Goal: Task Accomplishment & Management: Complete application form

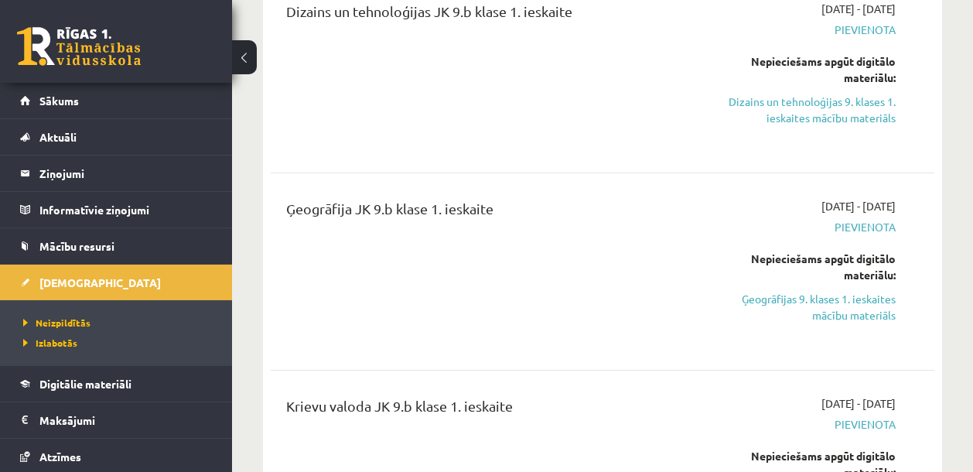
scroll to position [577, 0]
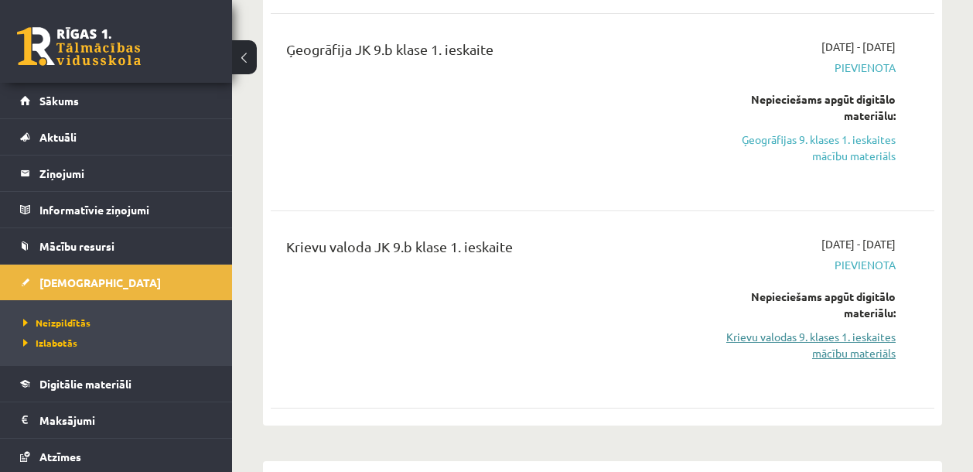
click at [796, 334] on link "Krievu valodas 9. klases 1. ieskaites mācību materiāls" at bounding box center [801, 345] width 188 height 32
click at [820, 345] on link "Krievu valodas 9. klases 1. ieskaites mācību materiāls" at bounding box center [801, 345] width 188 height 32
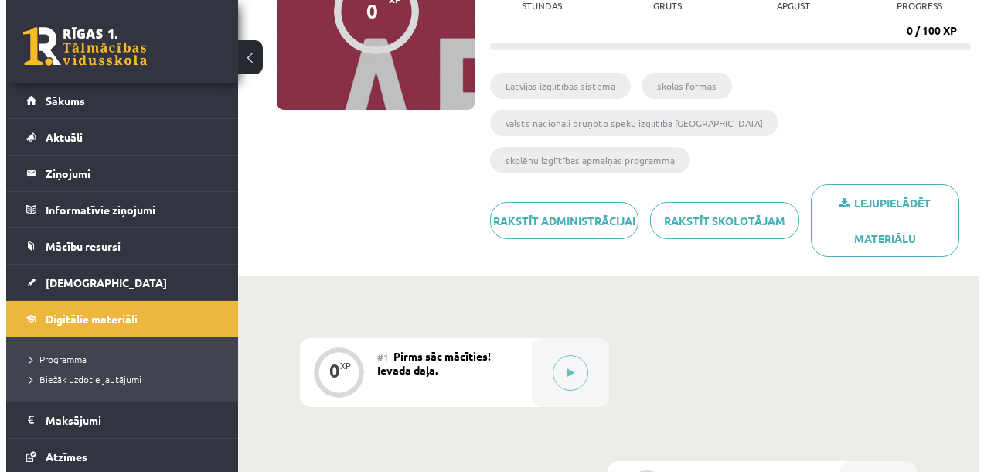
scroll to position [302, 0]
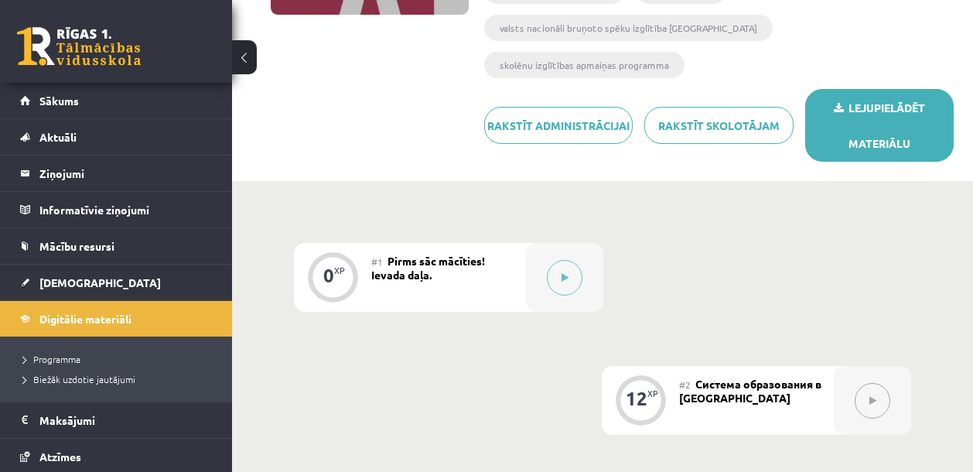
click at [859, 89] on link "Lejupielādēt materiālu" at bounding box center [879, 125] width 148 height 73
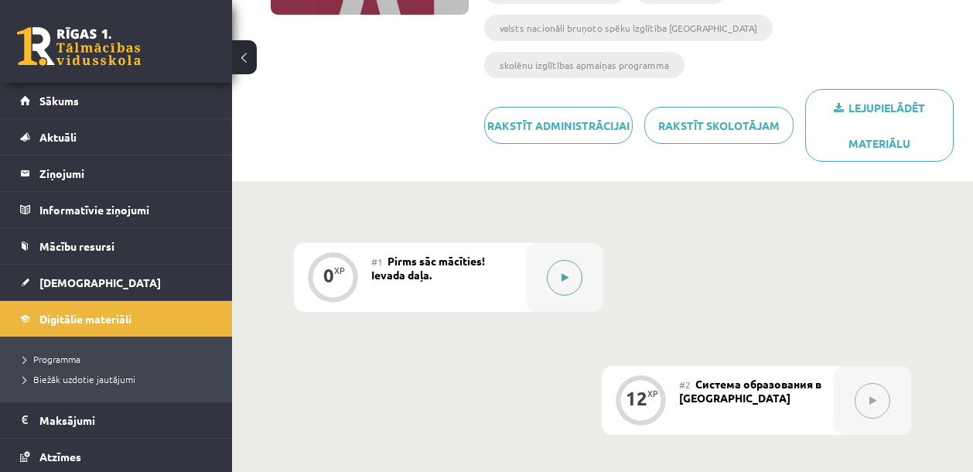
click at [555, 260] on button at bounding box center [565, 278] width 36 height 36
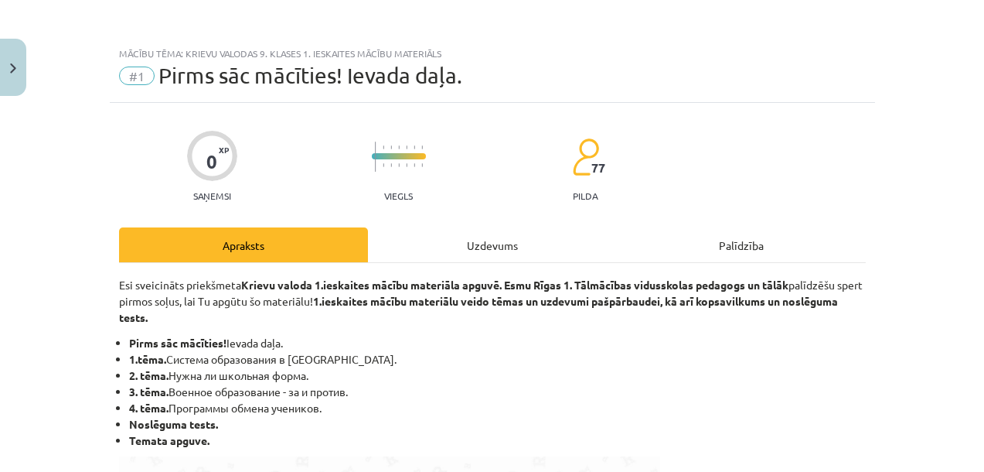
click at [504, 238] on div "Uzdevums" at bounding box center [492, 244] width 249 height 35
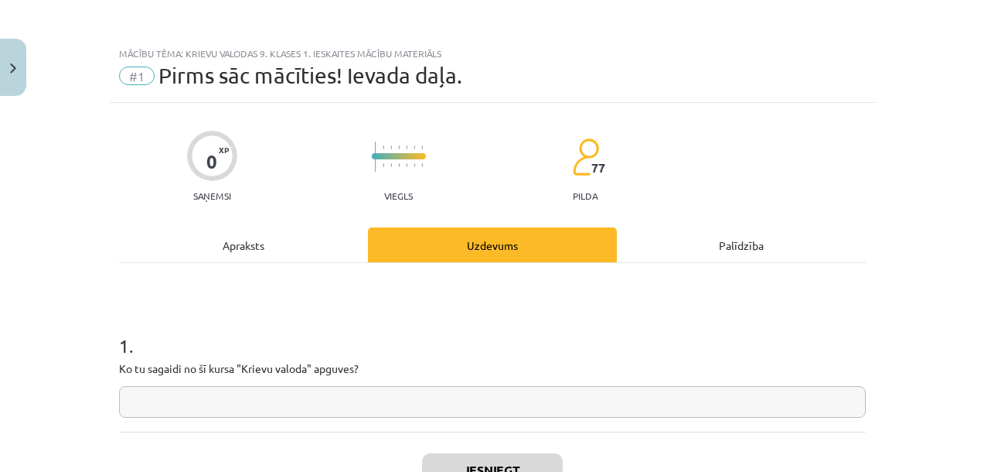
scroll to position [39, 0]
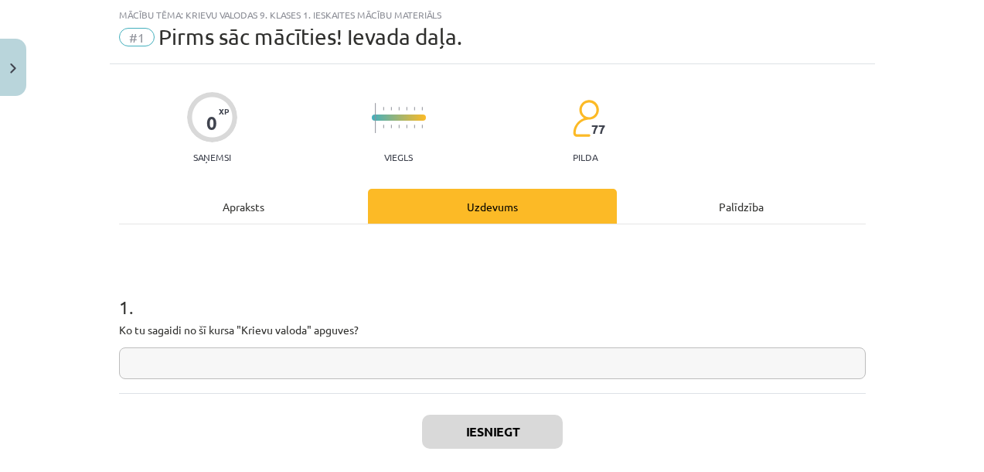
click at [360, 368] on input "text" at bounding box center [492, 363] width 747 height 32
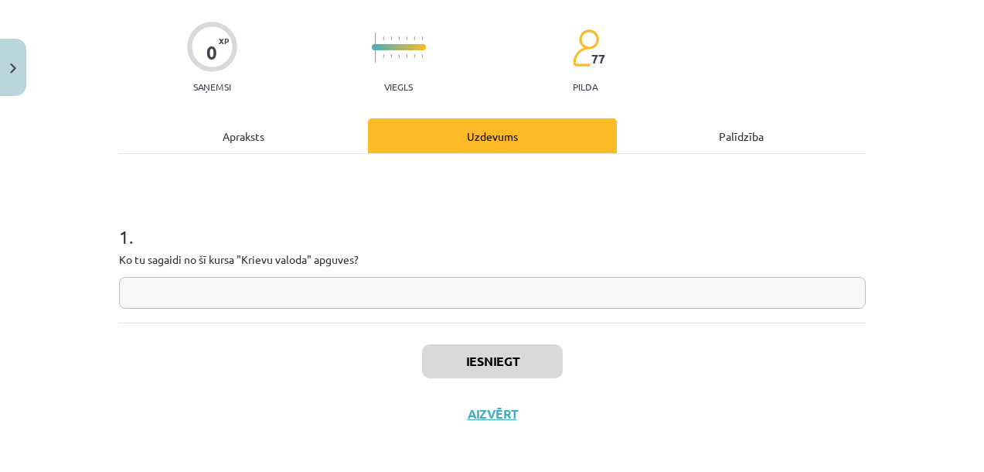
scroll to position [116, 0]
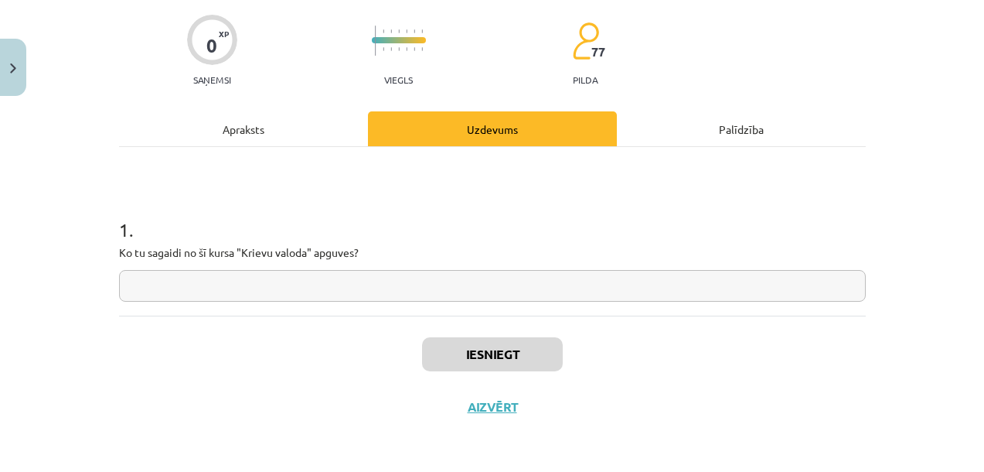
click at [326, 293] on input "text" at bounding box center [492, 286] width 747 height 32
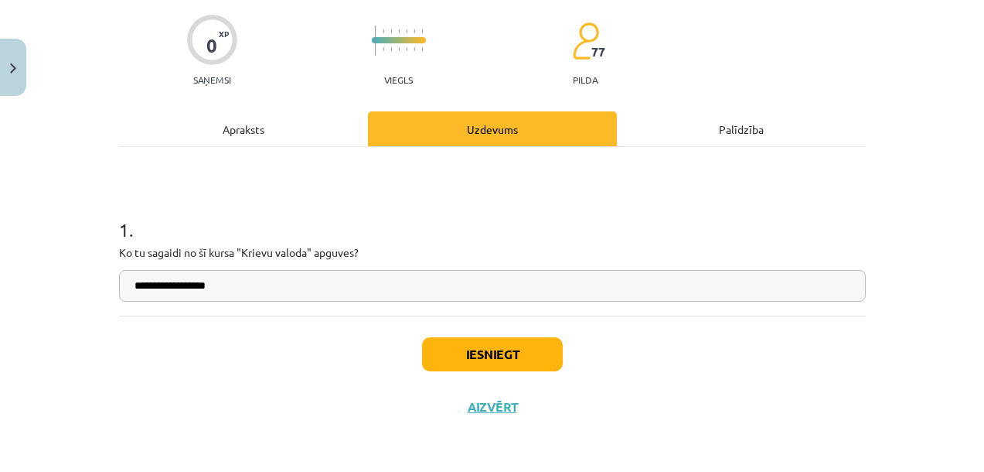
type input "**********"
click at [496, 356] on button "Iesniegt" at bounding box center [492, 354] width 141 height 34
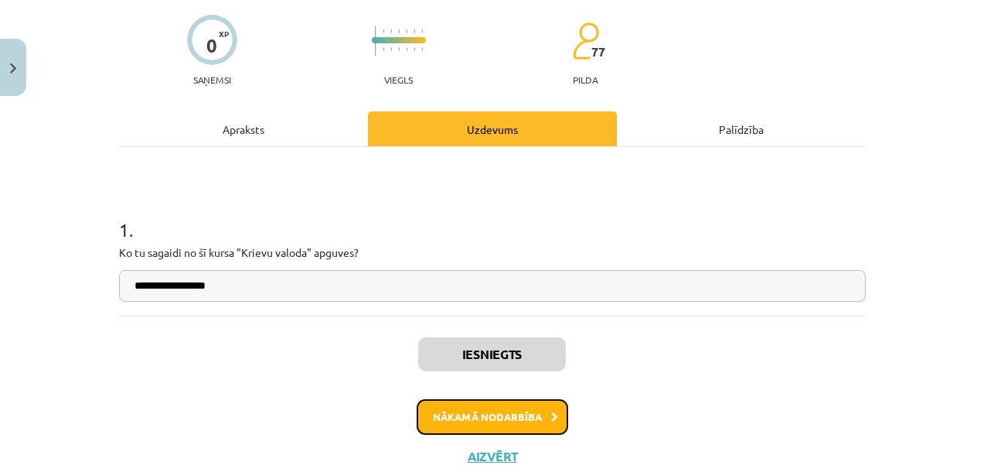
click at [475, 418] on button "Nākamā nodarbība" at bounding box center [493, 417] width 152 height 36
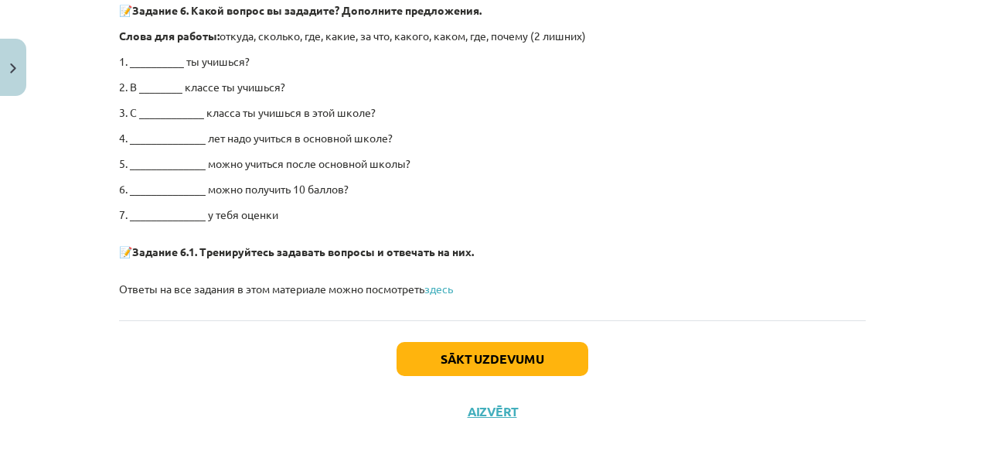
scroll to position [3101, 0]
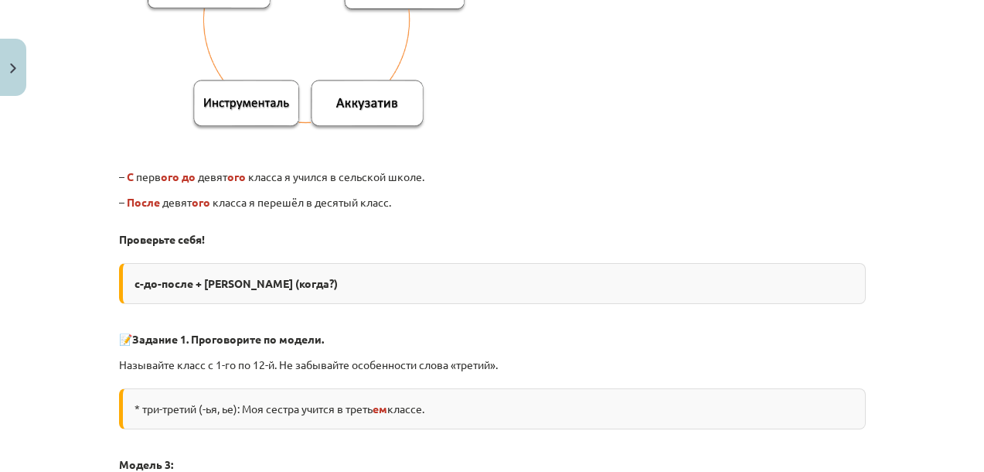
scroll to position [1208, 0]
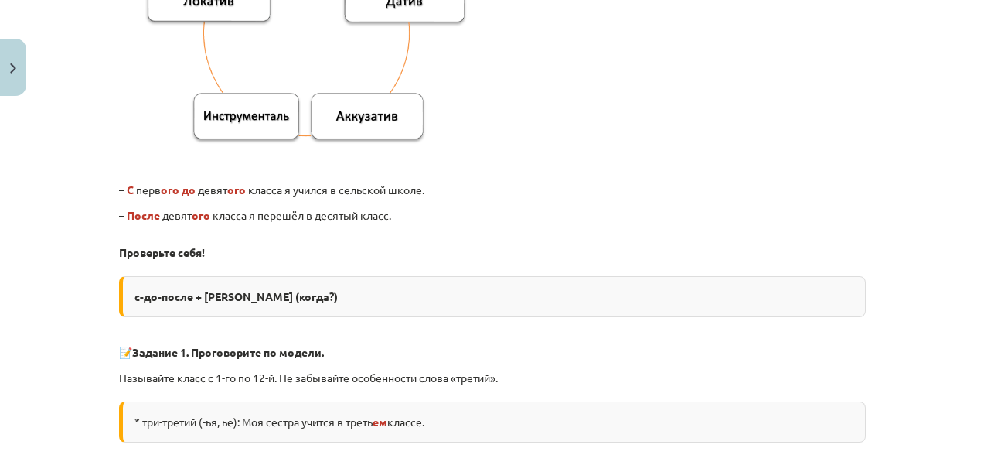
click at [143, 277] on div "с-до-после + Генетив (когда?)" at bounding box center [492, 296] width 747 height 41
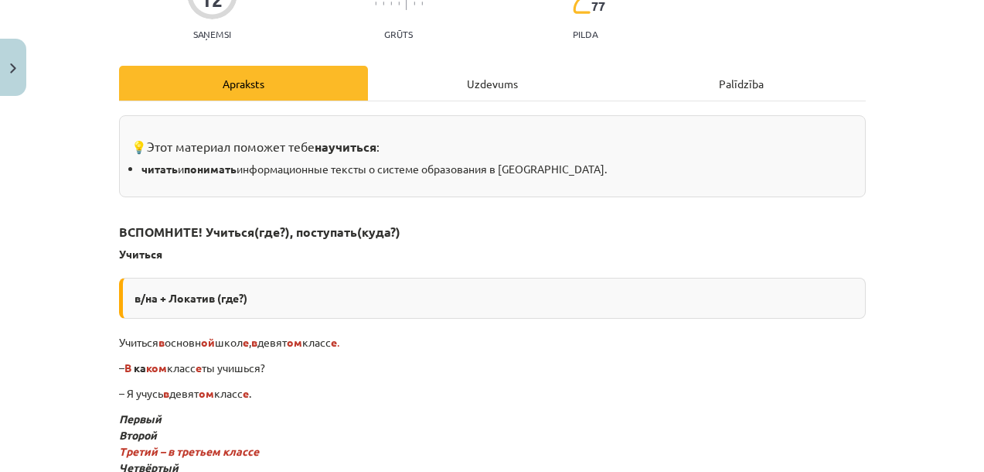
scroll to position [0, 0]
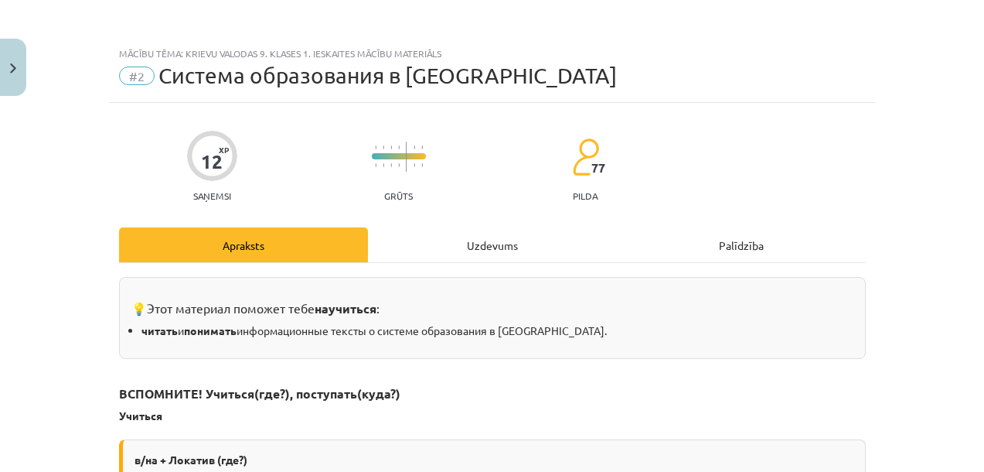
click at [447, 249] on div "Uzdevums" at bounding box center [492, 244] width 249 height 35
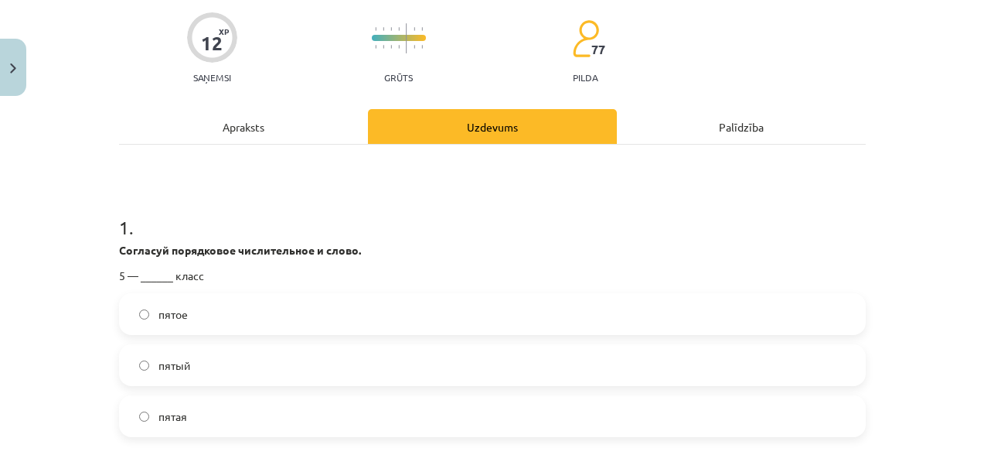
scroll to position [158, 0]
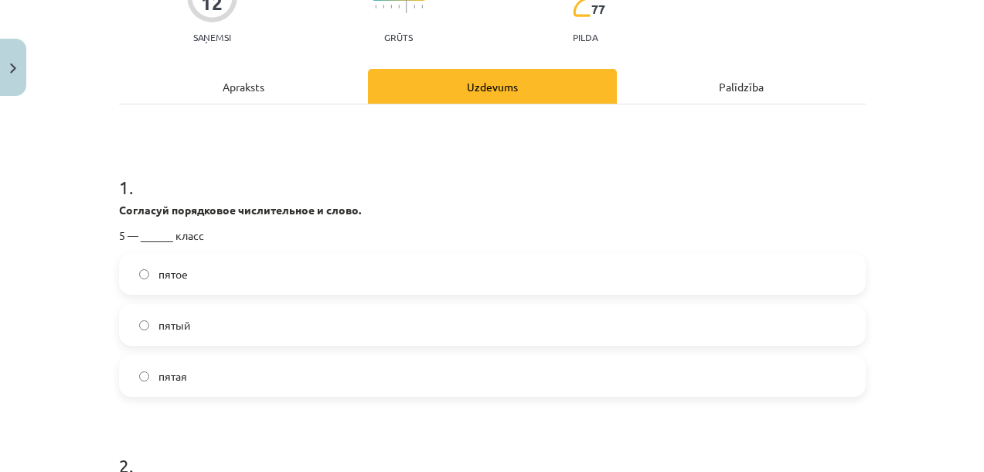
click at [193, 327] on label "пятый" at bounding box center [493, 324] width 744 height 39
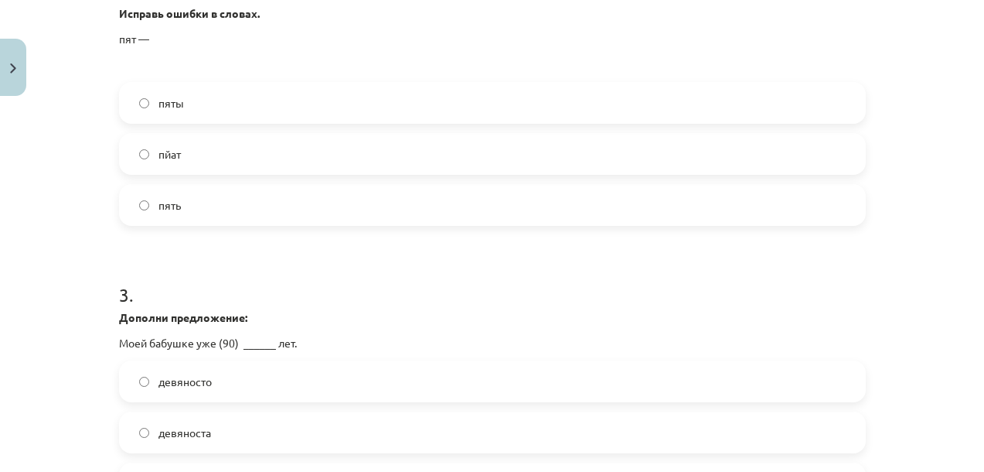
scroll to position [634, 0]
click at [178, 208] on label "пять" at bounding box center [493, 204] width 744 height 39
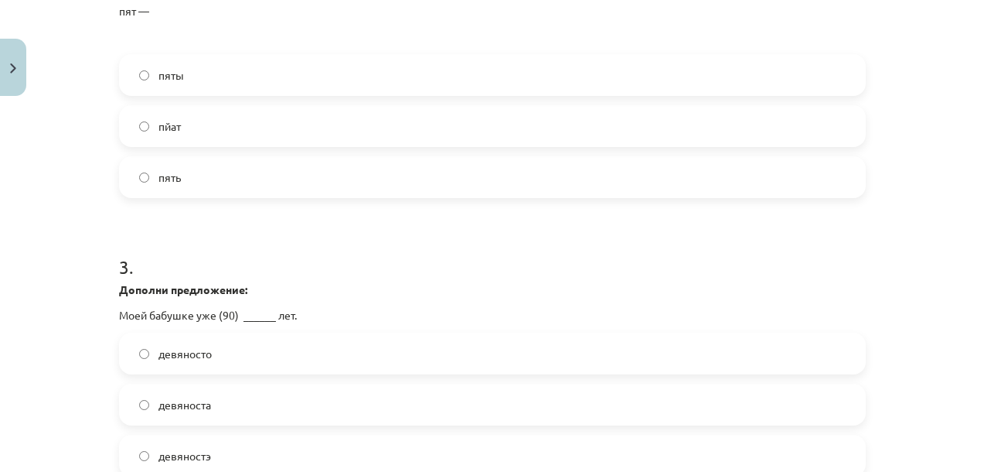
scroll to position [792, 0]
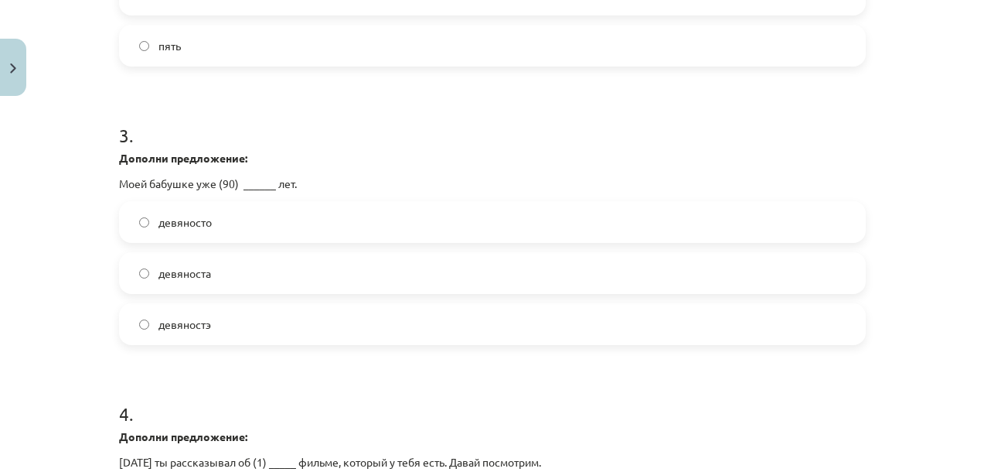
click at [173, 230] on label "девяносто" at bounding box center [493, 222] width 744 height 39
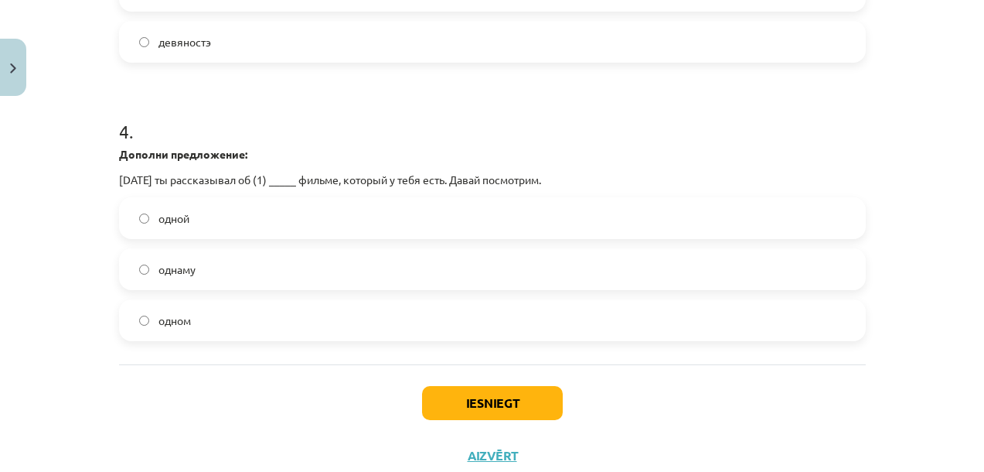
scroll to position [1078, 0]
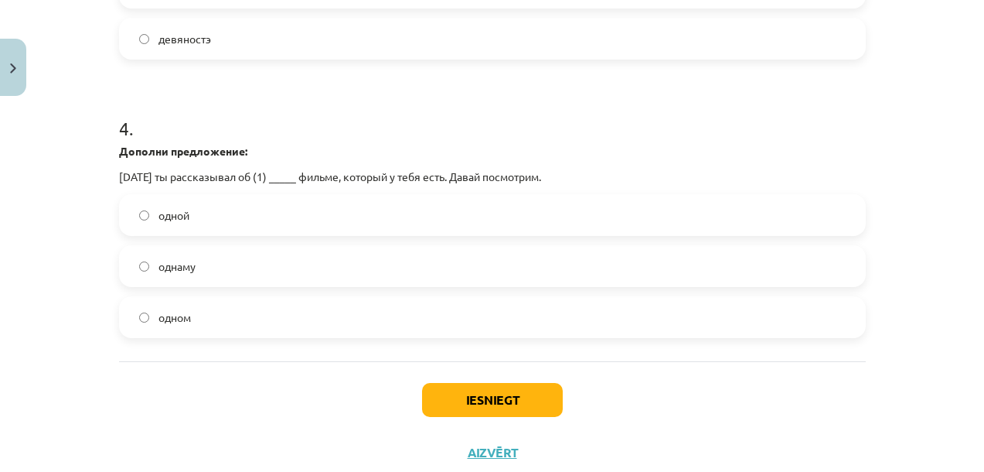
click at [171, 316] on span "одном" at bounding box center [174, 317] width 32 height 16
click at [485, 405] on button "Iesniegt" at bounding box center [492, 400] width 141 height 34
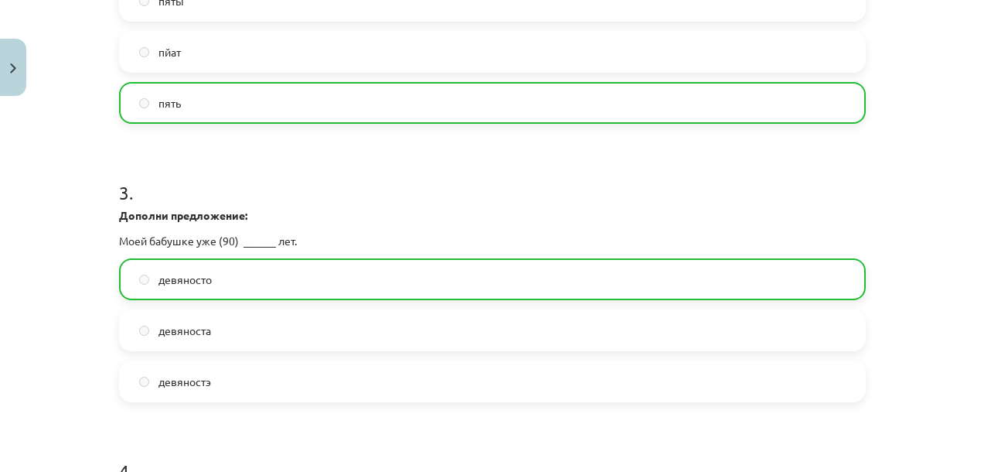
scroll to position [1172, 0]
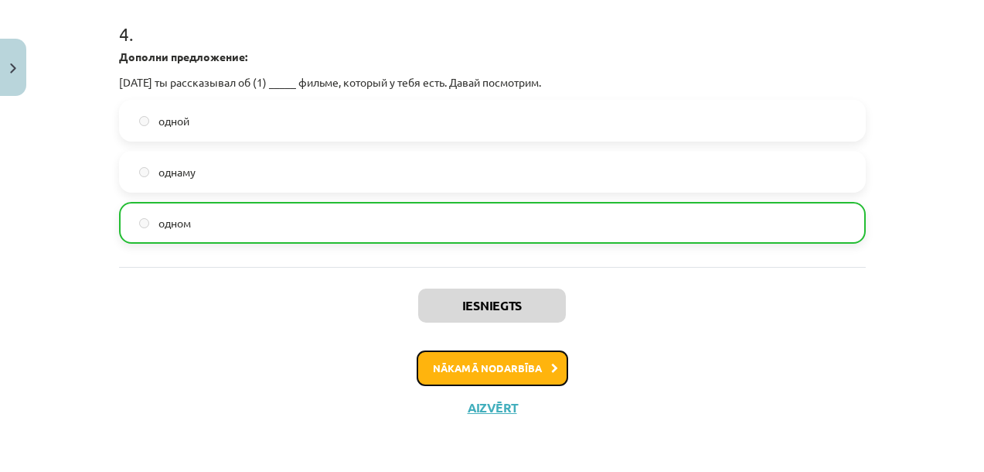
click at [507, 379] on button "Nākamā nodarbība" at bounding box center [493, 368] width 152 height 36
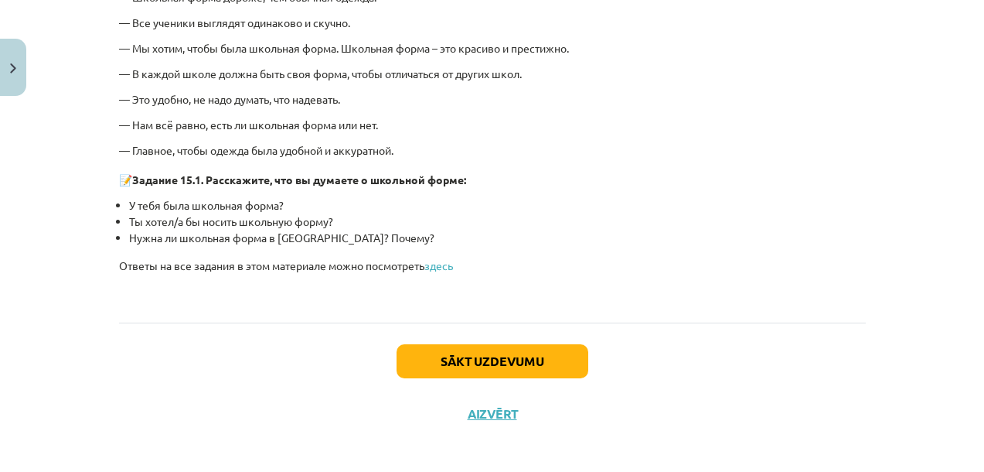
scroll to position [3695, 0]
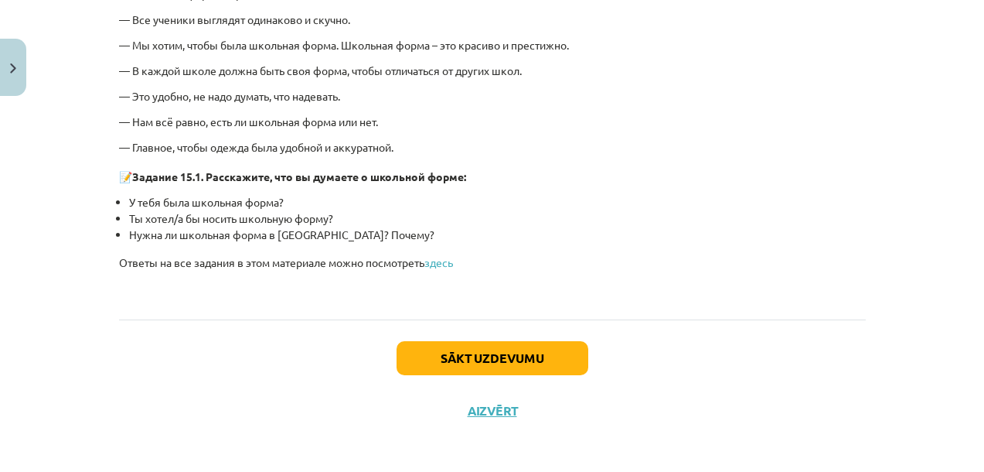
click at [460, 336] on div "Sākt uzdevumu Aizvērt" at bounding box center [492, 373] width 747 height 108
click at [455, 352] on button "Sākt uzdevumu" at bounding box center [493, 358] width 192 height 34
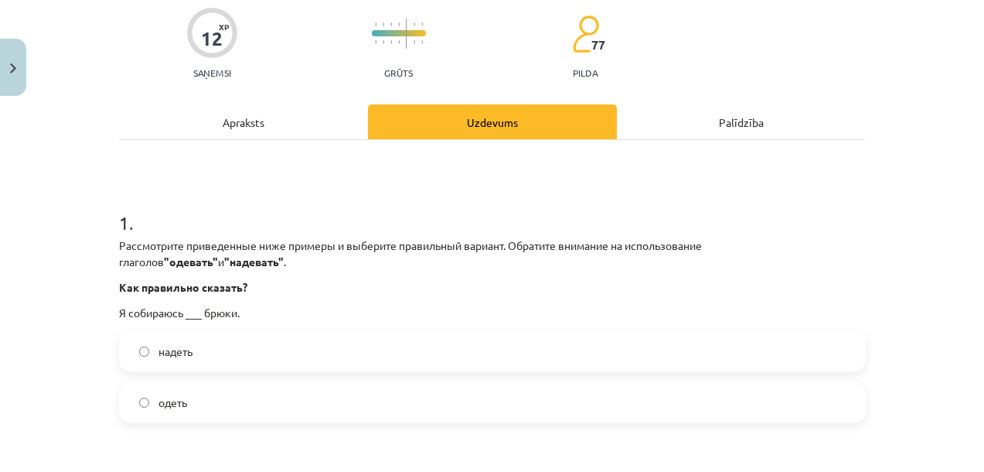
scroll to position [155, 0]
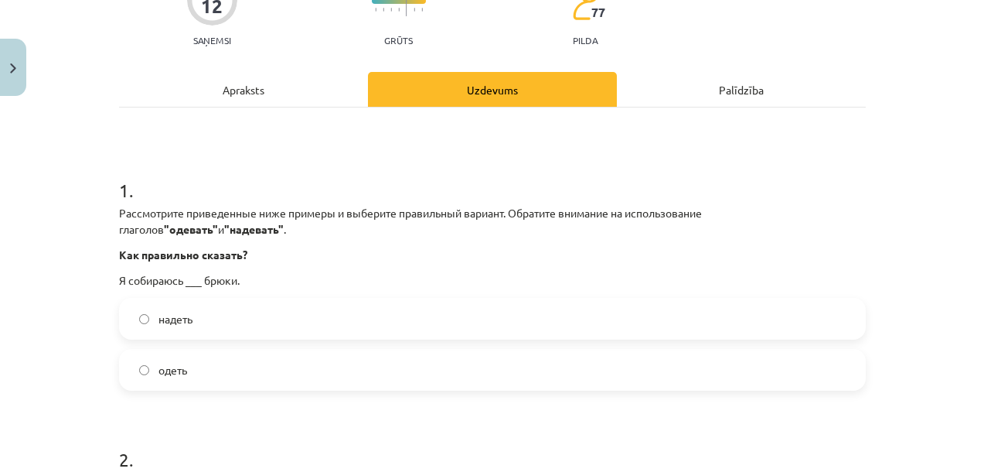
click at [179, 332] on label "надеть" at bounding box center [493, 318] width 744 height 39
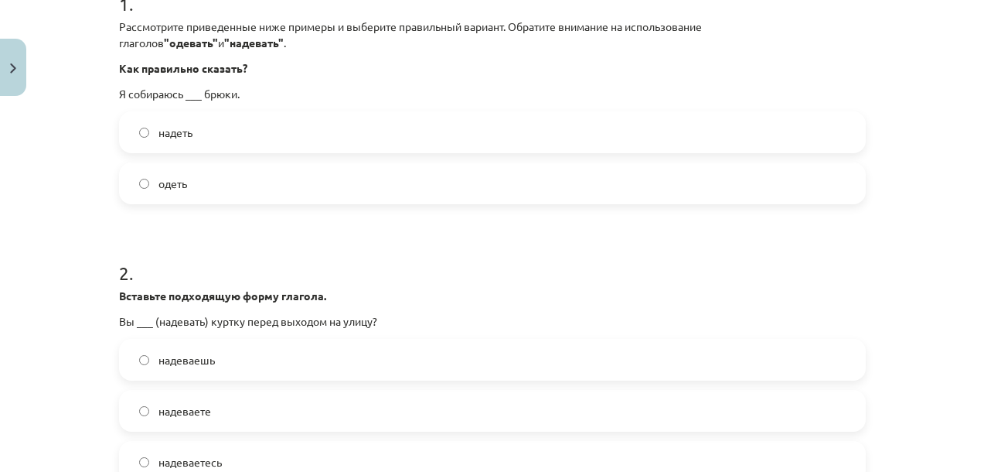
scroll to position [451, 0]
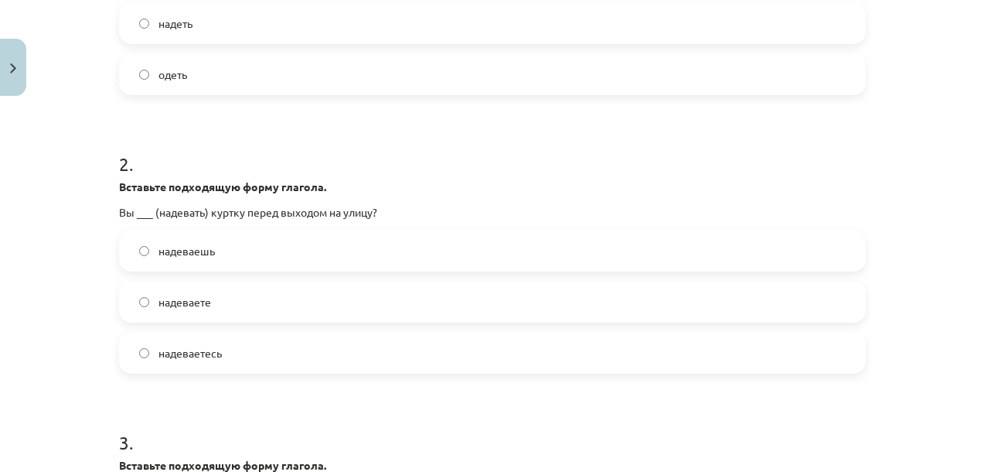
click at [190, 300] on span "надеваете" at bounding box center [184, 302] width 53 height 16
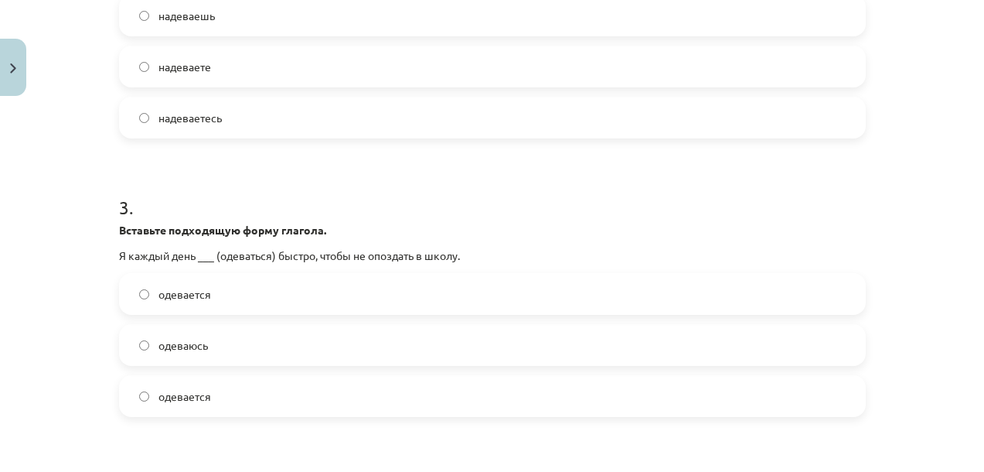
scroll to position [687, 0]
click at [165, 349] on span "одеваюсь" at bounding box center [182, 344] width 49 height 16
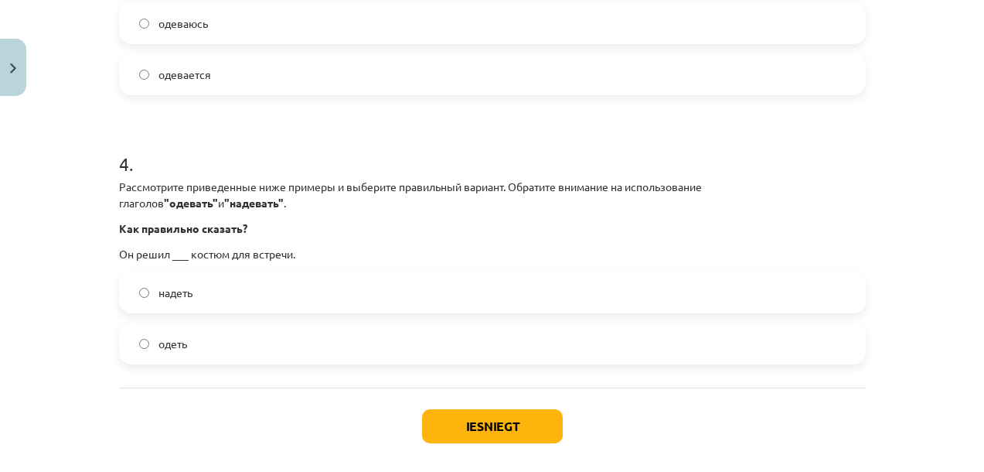
scroll to position [1009, 0]
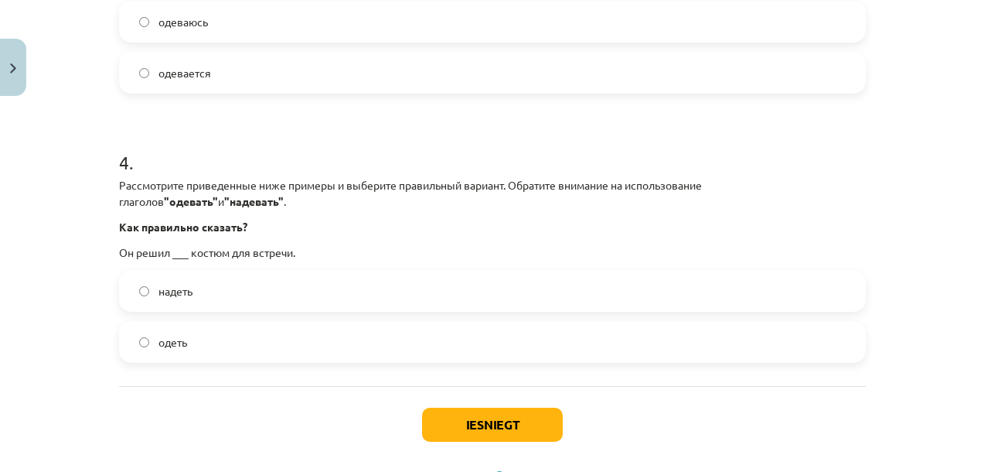
click at [165, 289] on span "надеть" at bounding box center [175, 291] width 34 height 16
click at [480, 440] on button "Iesniegt" at bounding box center [492, 424] width 141 height 34
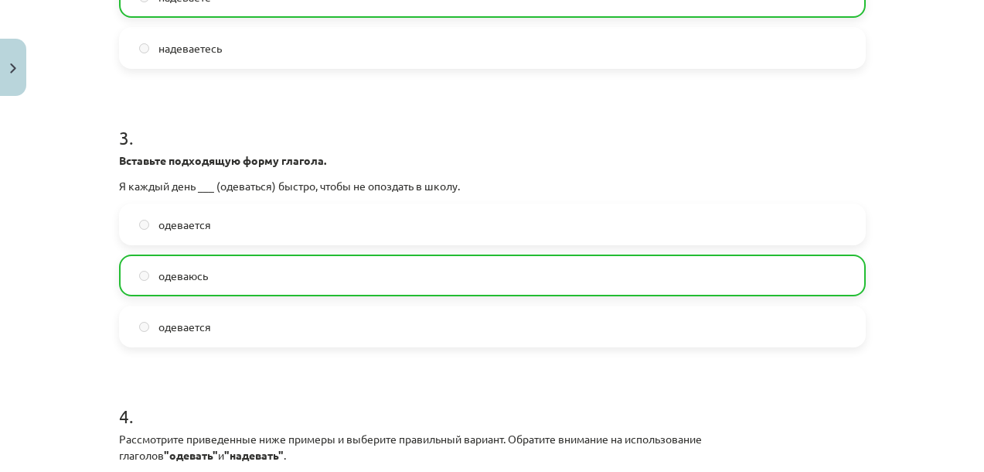
scroll to position [1128, 0]
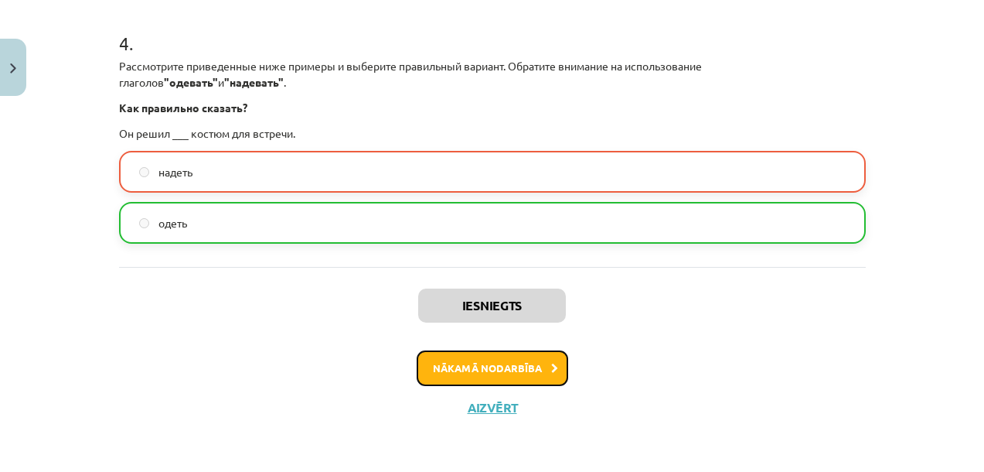
click at [473, 369] on button "Nākamā nodarbība" at bounding box center [493, 368] width 152 height 36
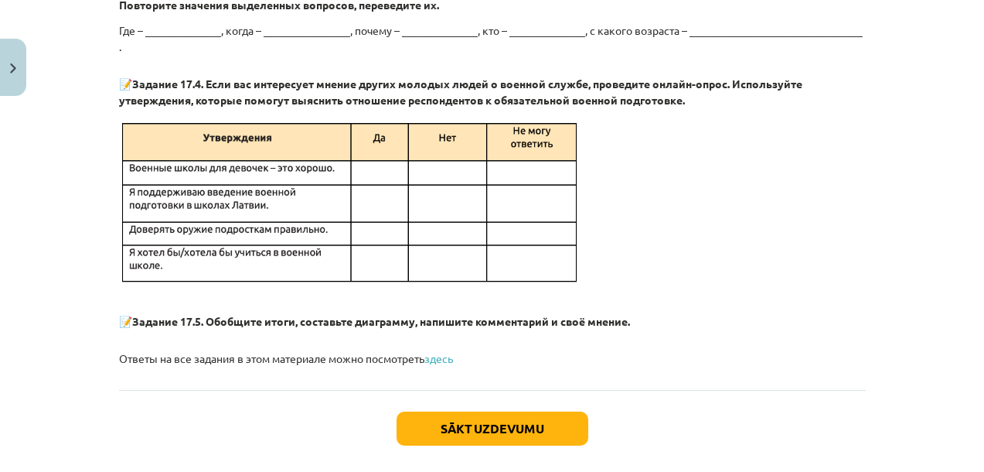
scroll to position [2894, 0]
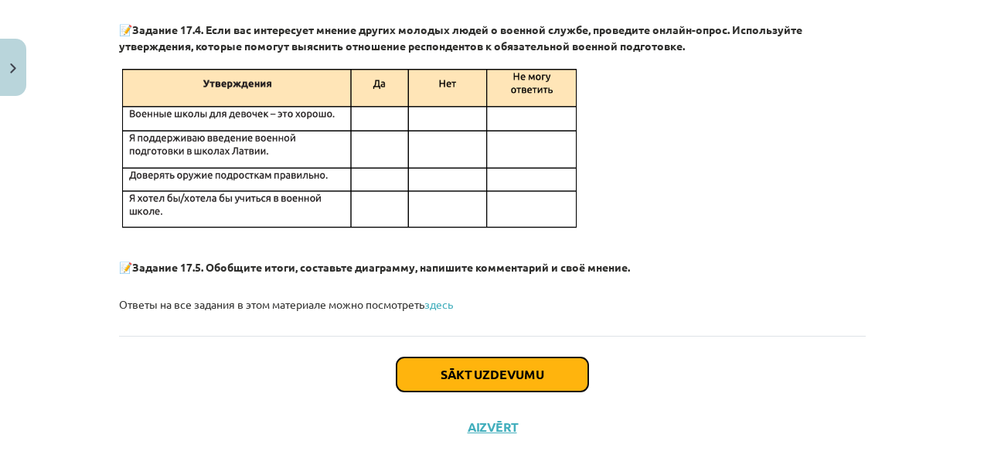
click at [522, 360] on button "Sākt uzdevumu" at bounding box center [493, 374] width 192 height 34
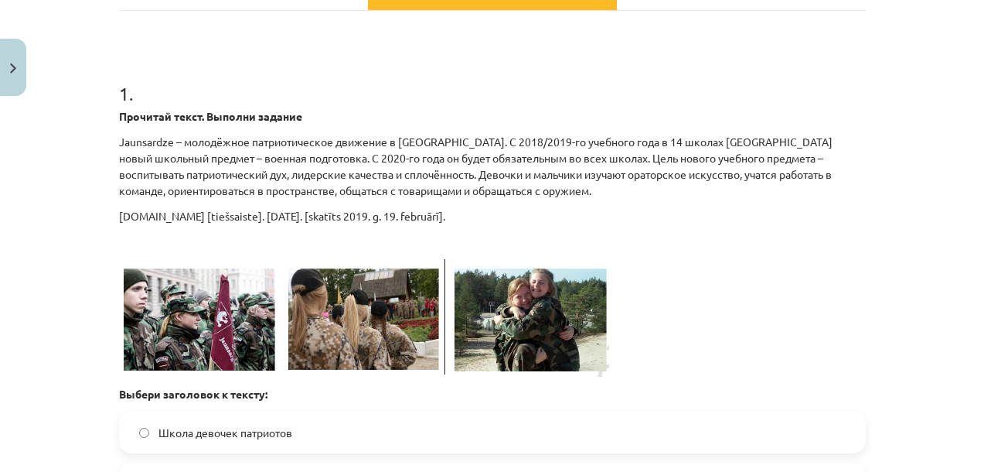
scroll to position [338, 0]
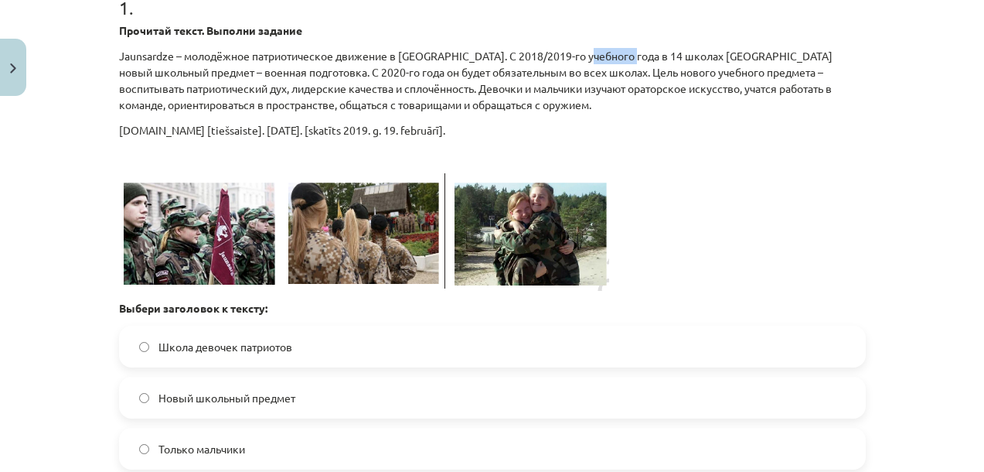
drag, startPoint x: 582, startPoint y: 56, endPoint x: 625, endPoint y: 54, distance: 42.6
click at [623, 53] on p "Jaunsardze – молодёжное патриотическое движение в Латвии. С 2018/2019-го учебно…" at bounding box center [492, 80] width 747 height 65
click at [554, 56] on p "Jaunsardze – молодёжное патриотическое движение в Латвии. С 2018/2019-го учебно…" at bounding box center [492, 80] width 747 height 65
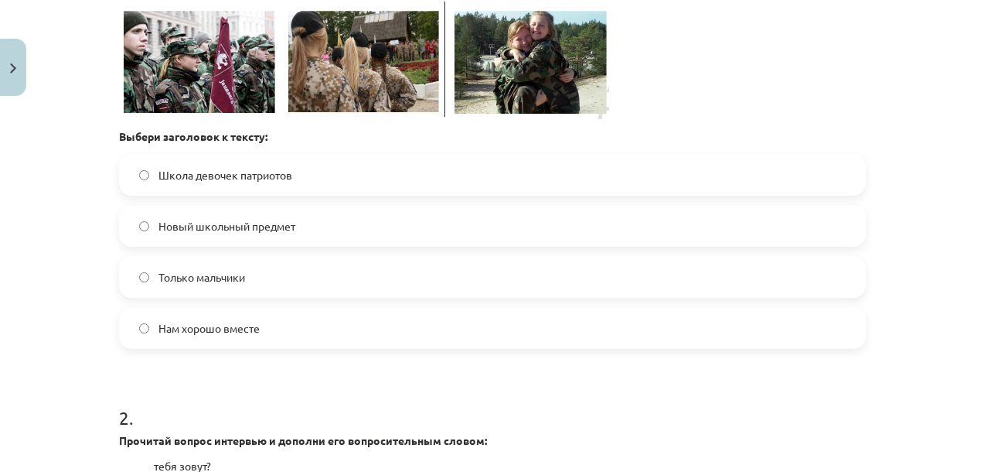
scroll to position [511, 0]
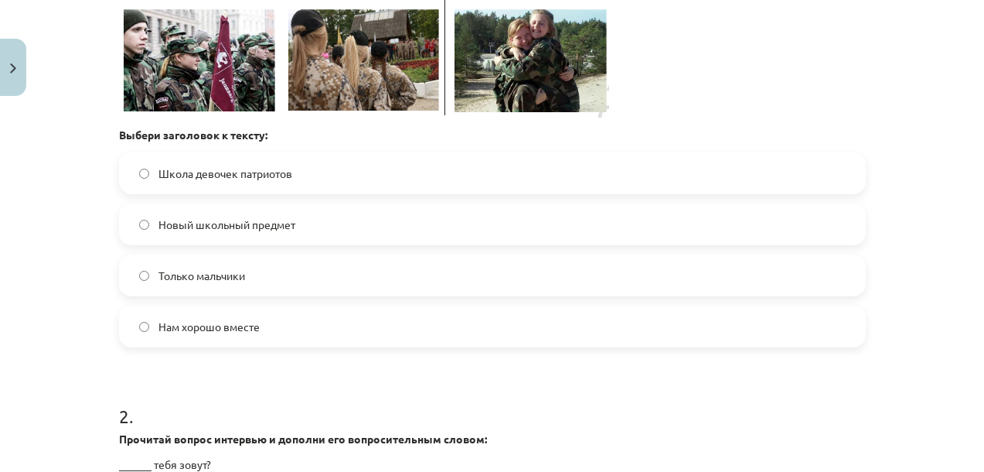
click at [249, 232] on span "Новый школьный предмет" at bounding box center [226, 224] width 137 height 16
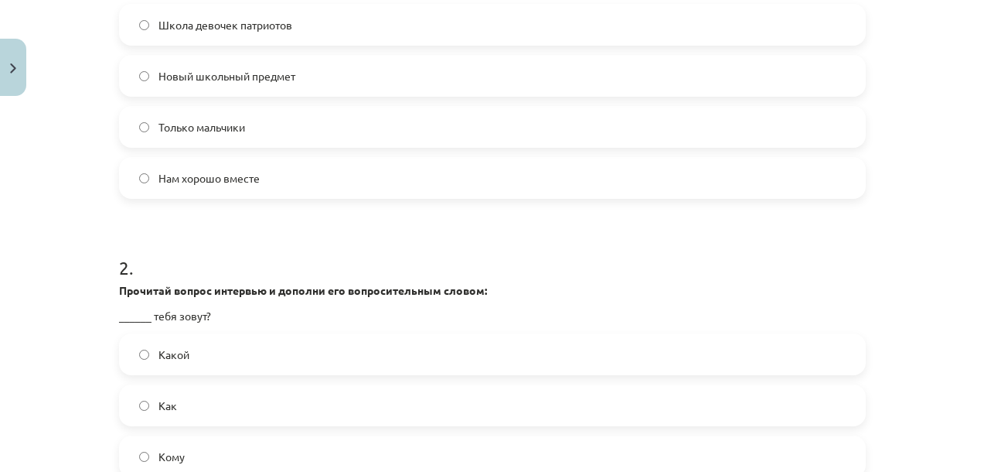
scroll to position [684, 0]
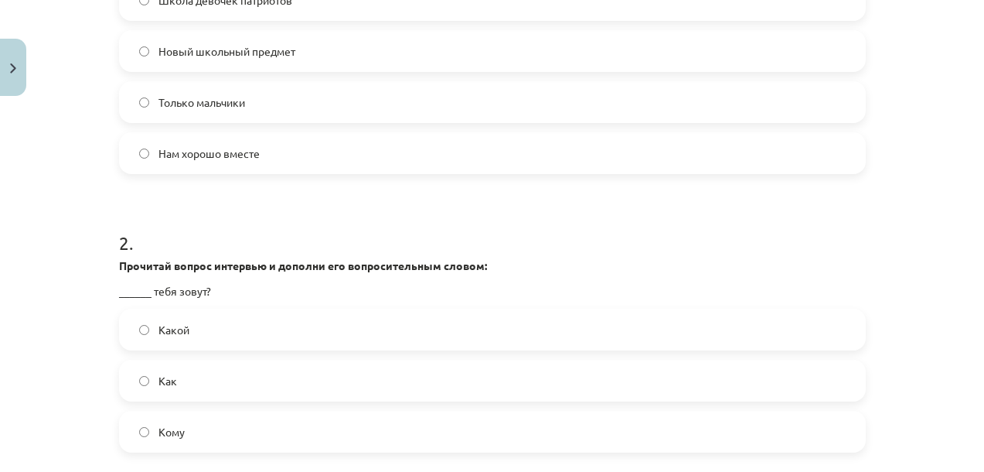
click at [165, 366] on label "Как" at bounding box center [493, 380] width 744 height 39
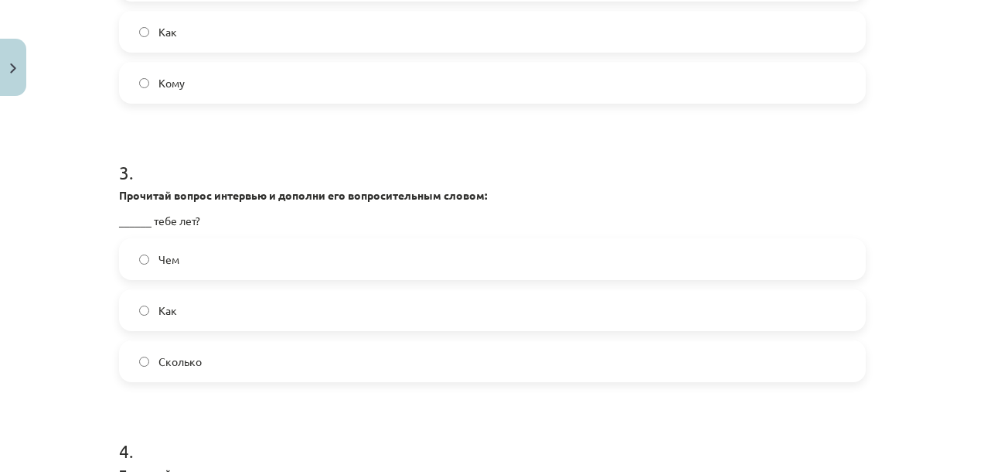
scroll to position [1065, 0]
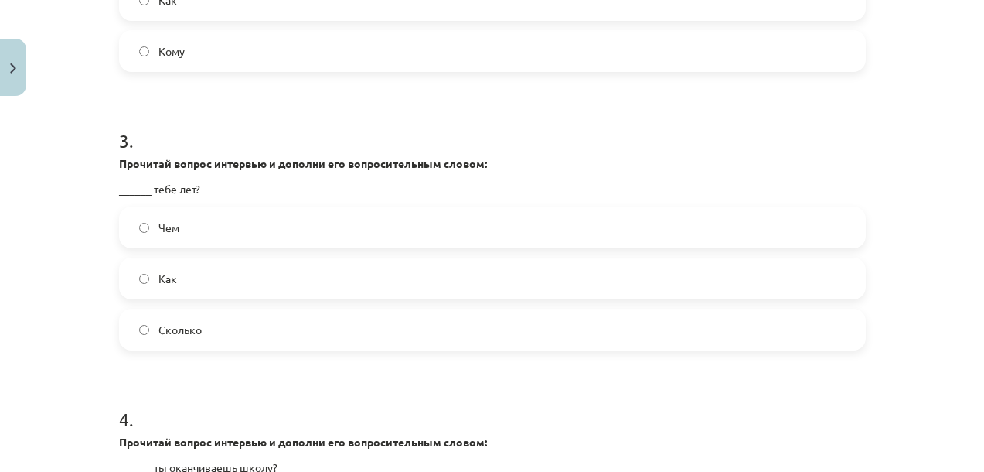
click at [164, 342] on label "Сколько" at bounding box center [493, 329] width 744 height 39
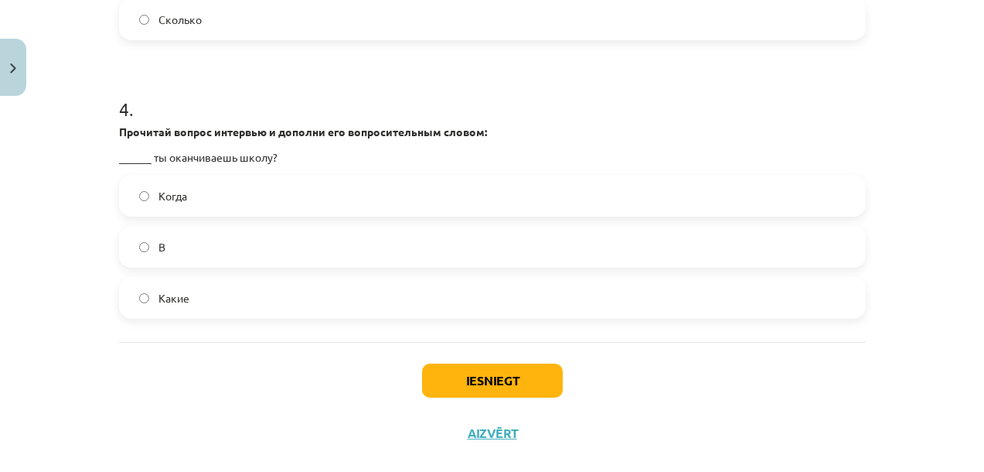
scroll to position [1378, 0]
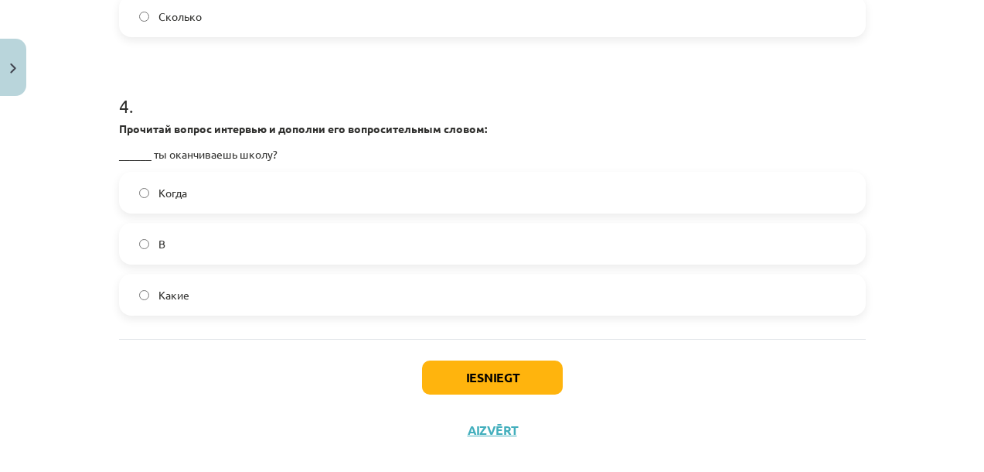
click at [169, 194] on span "Когда" at bounding box center [172, 193] width 29 height 16
click at [477, 383] on button "Iesniegt" at bounding box center [492, 377] width 141 height 34
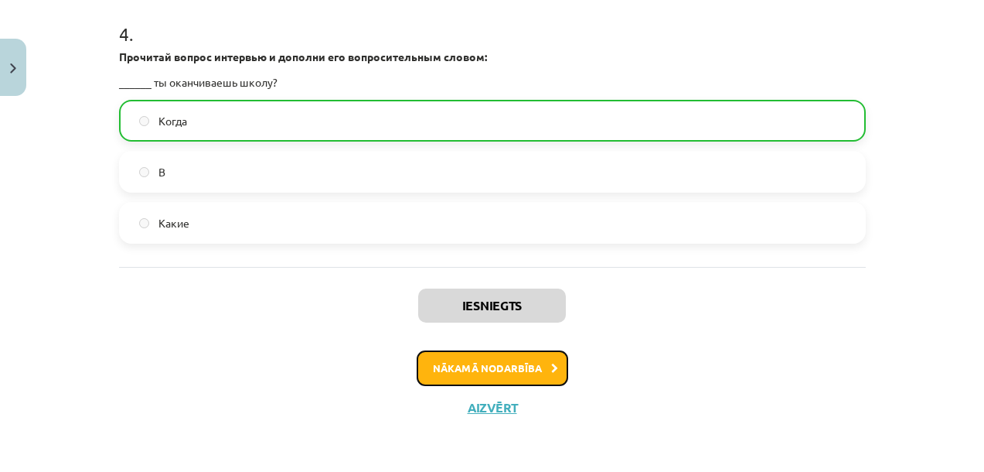
click at [455, 362] on button "Nākamā nodarbība" at bounding box center [493, 368] width 152 height 36
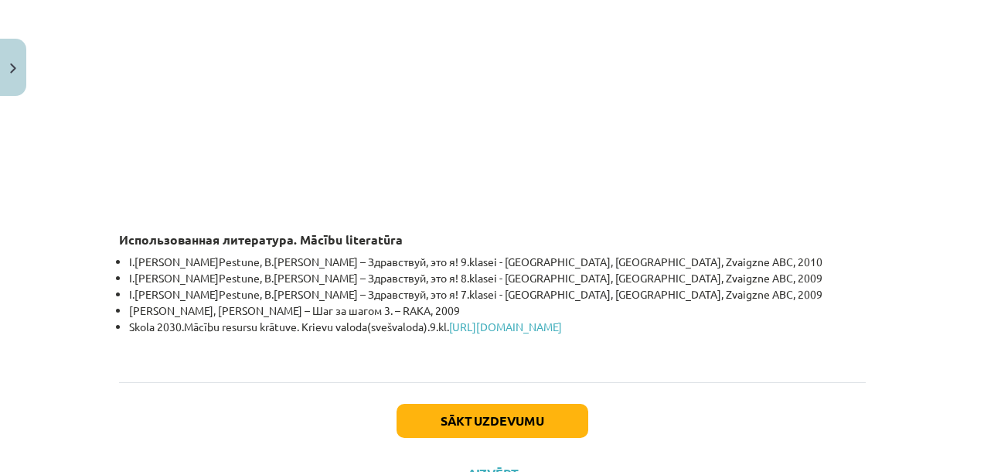
scroll to position [4685, 0]
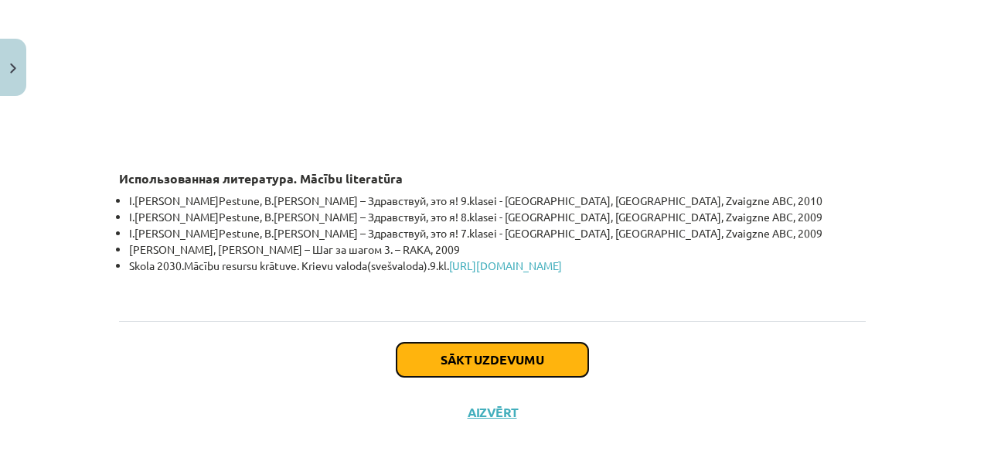
click at [480, 352] on button "Sākt uzdevumu" at bounding box center [493, 360] width 192 height 34
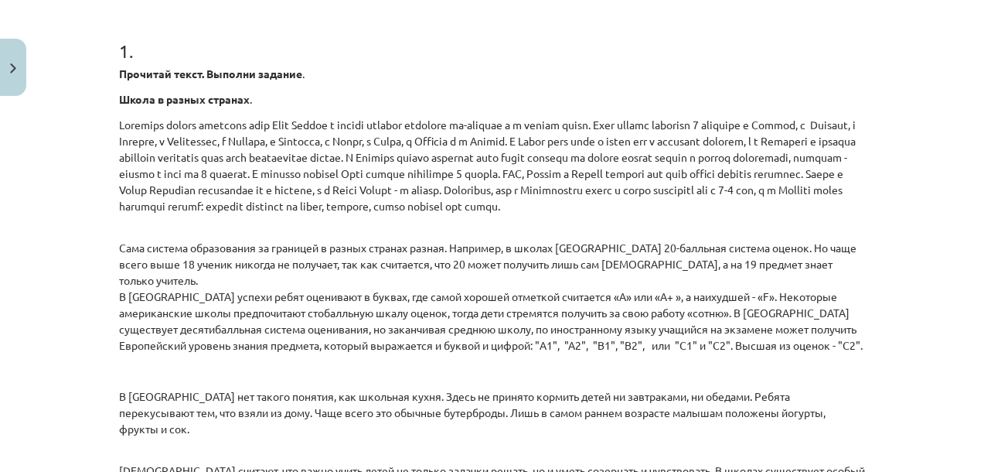
scroll to position [280, 0]
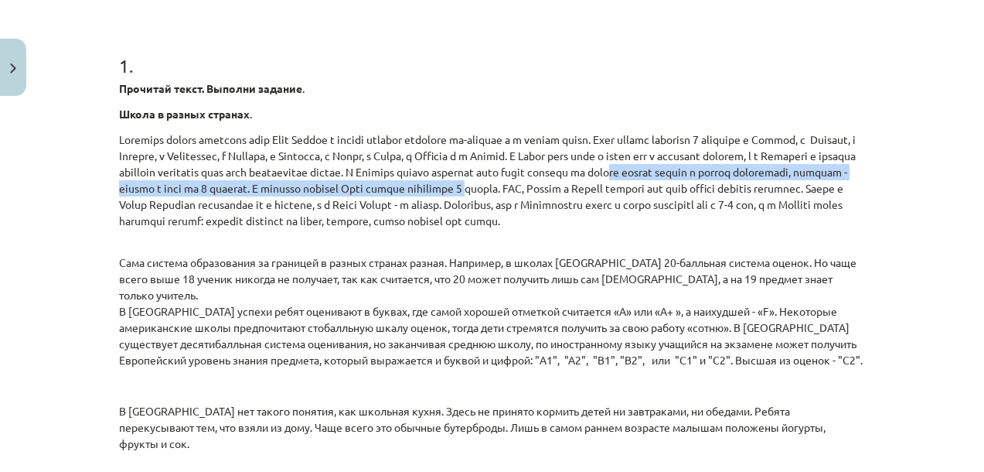
drag, startPoint x: 134, startPoint y: 191, endPoint x: 772, endPoint y: 185, distance: 638.7
click at [772, 185] on p at bounding box center [492, 179] width 747 height 97
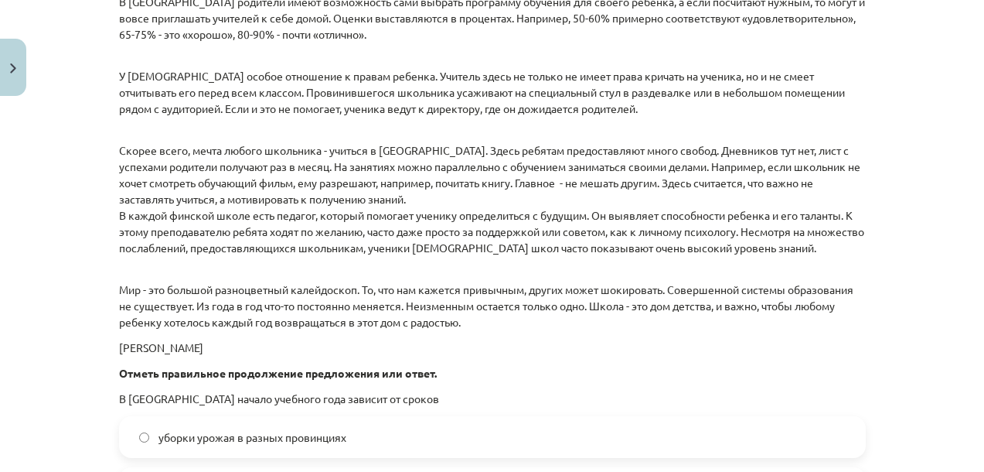
scroll to position [1058, 0]
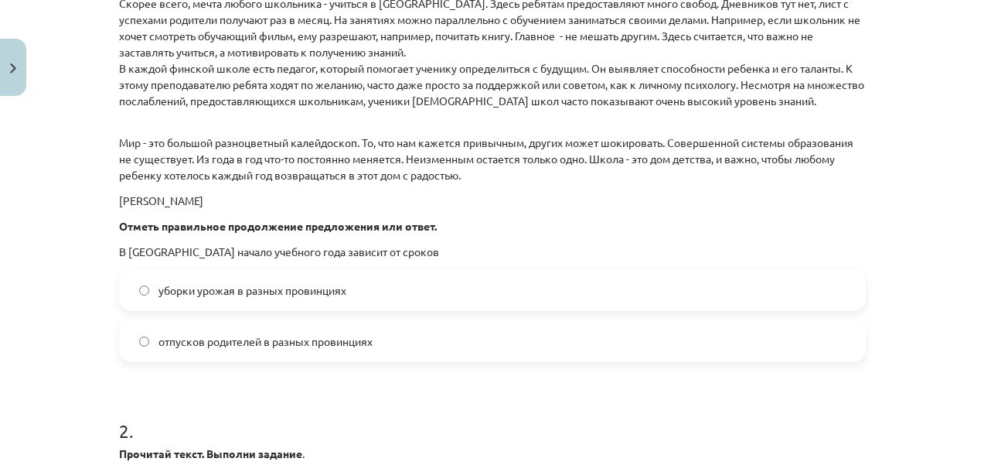
click at [183, 288] on span "уборки урожая в разных провинциях" at bounding box center [252, 290] width 188 height 16
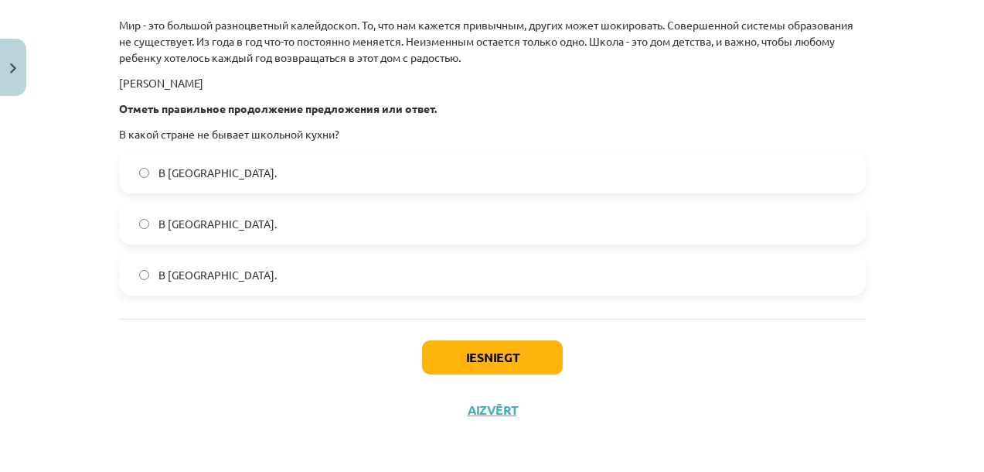
scroll to position [2323, 0]
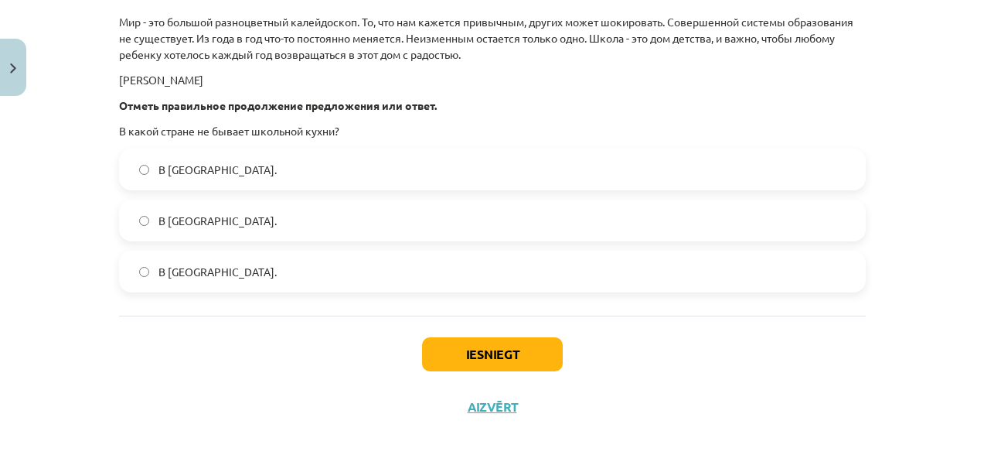
click at [189, 270] on span "В Норвегии." at bounding box center [217, 272] width 118 height 16
click at [558, 97] on p "Отметь правильное продолжение предложения или ответ." at bounding box center [492, 105] width 747 height 16
click at [550, 358] on button "Iesniegt" at bounding box center [492, 354] width 141 height 34
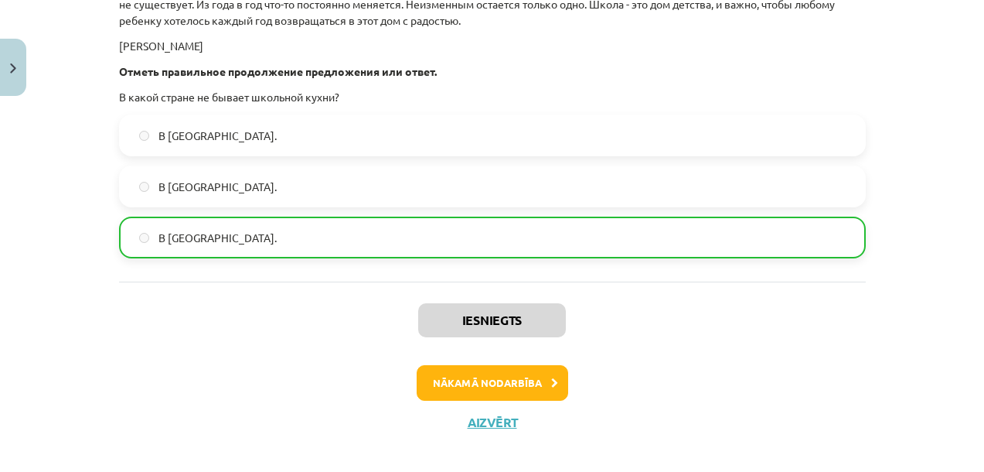
scroll to position [2371, 0]
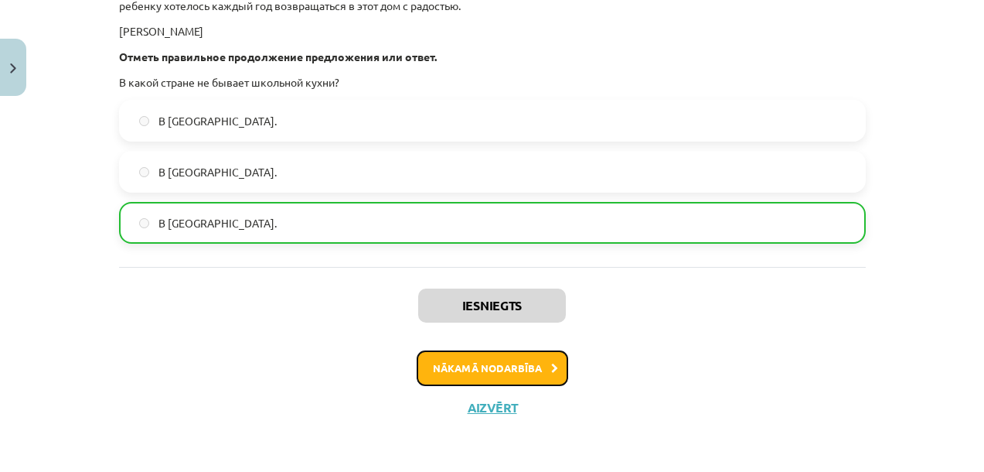
click at [452, 381] on button "Nākamā nodarbība" at bounding box center [493, 368] width 152 height 36
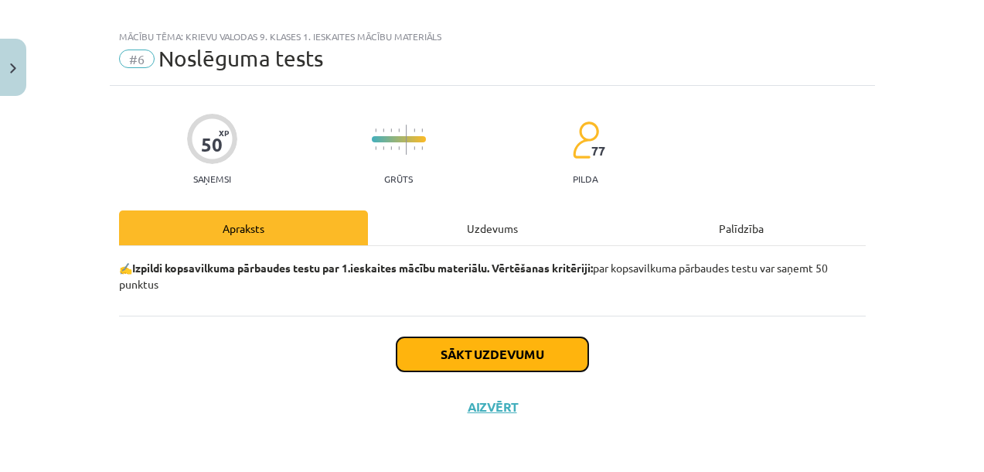
click at [482, 353] on button "Sākt uzdevumu" at bounding box center [493, 354] width 192 height 34
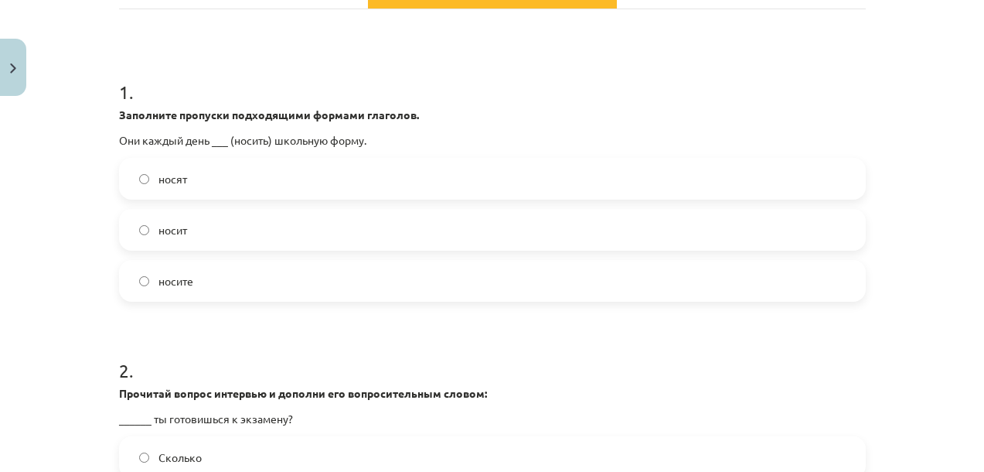
scroll to position [268, 0]
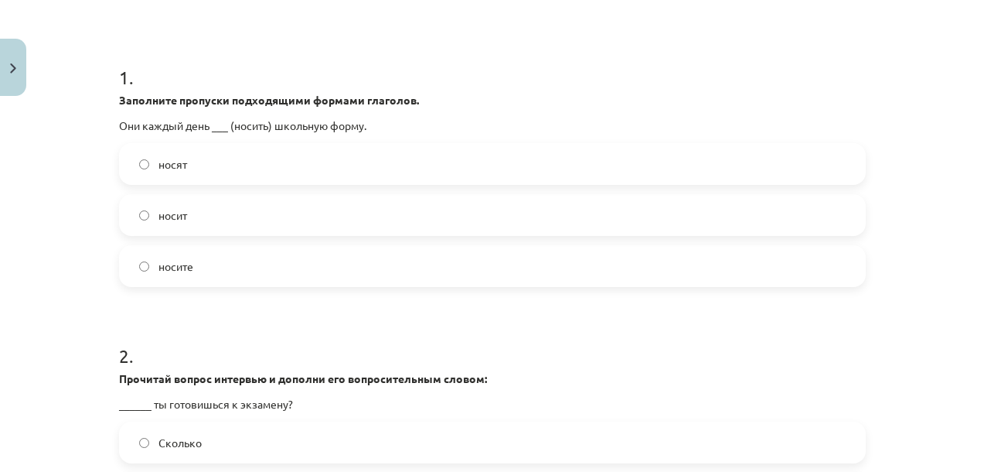
click at [178, 163] on span "носят" at bounding box center [172, 164] width 29 height 16
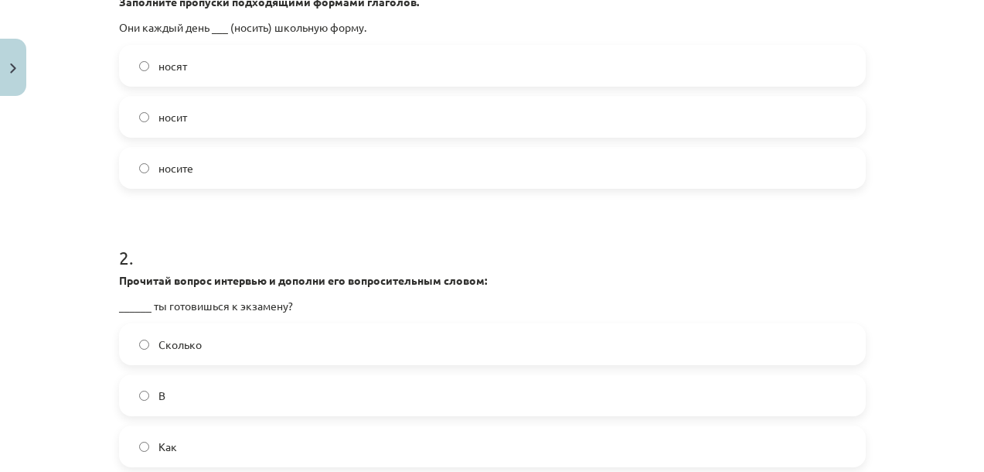
scroll to position [590, 0]
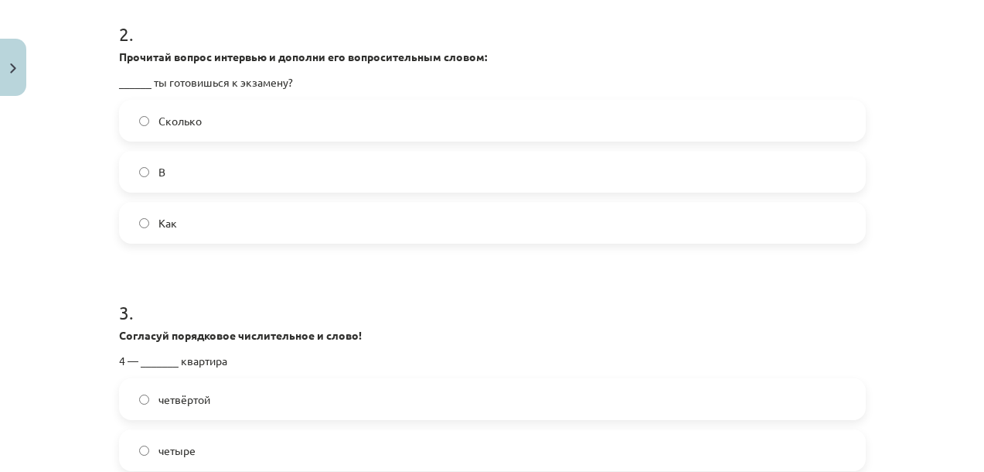
click at [158, 220] on span "Как" at bounding box center [167, 223] width 19 height 16
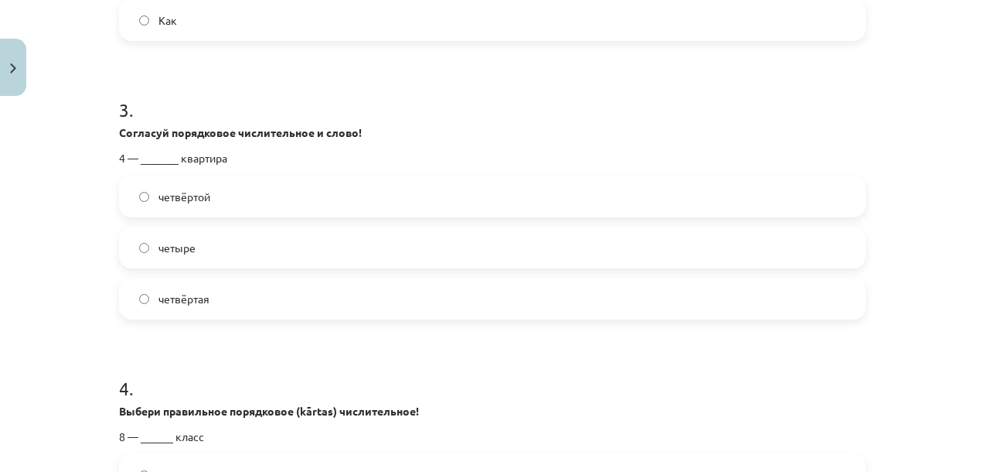
scroll to position [795, 0]
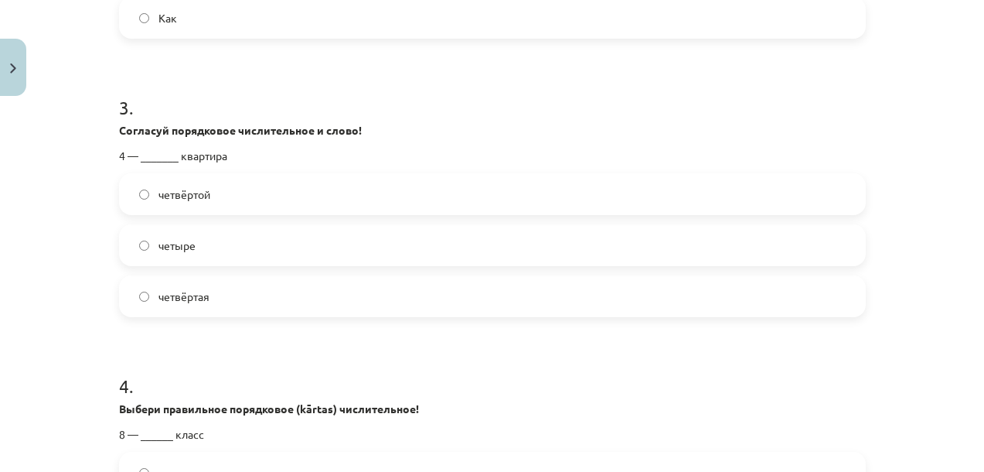
click at [163, 293] on span "четвёртая" at bounding box center [183, 296] width 51 height 16
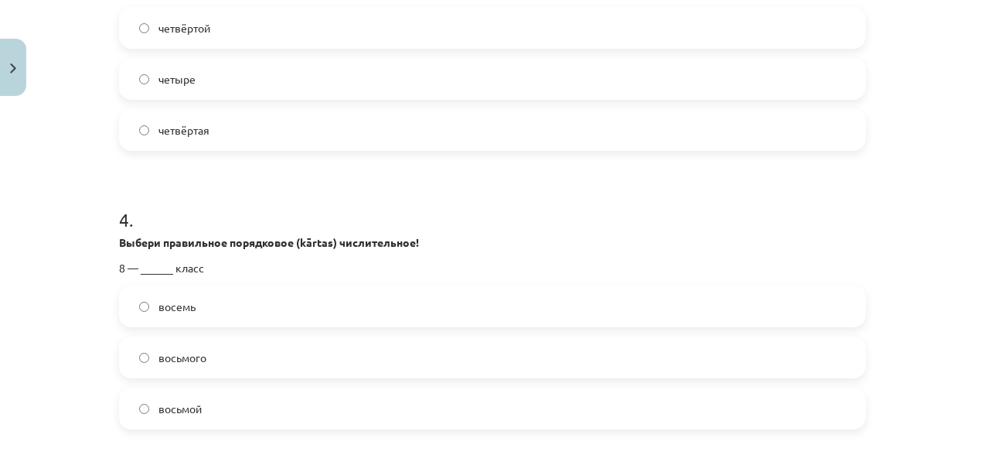
scroll to position [1119, 0]
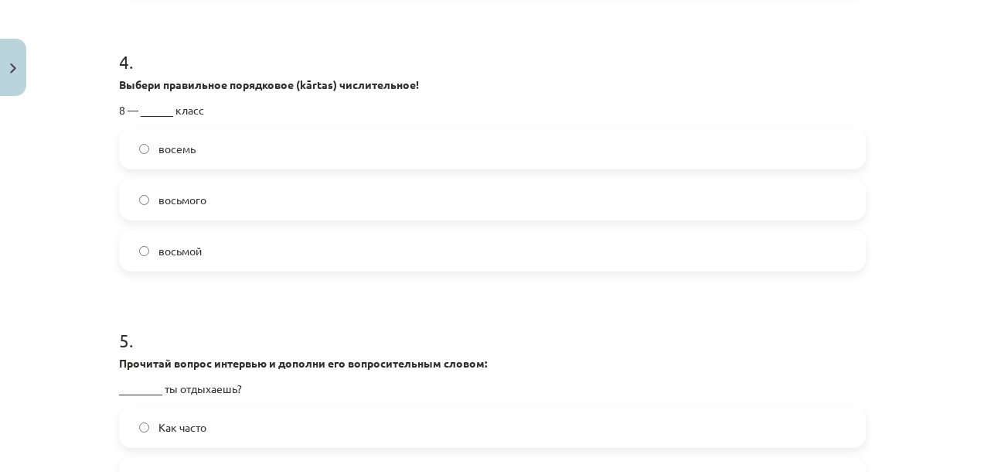
click at [182, 245] on span "восьмой" at bounding box center [179, 251] width 43 height 16
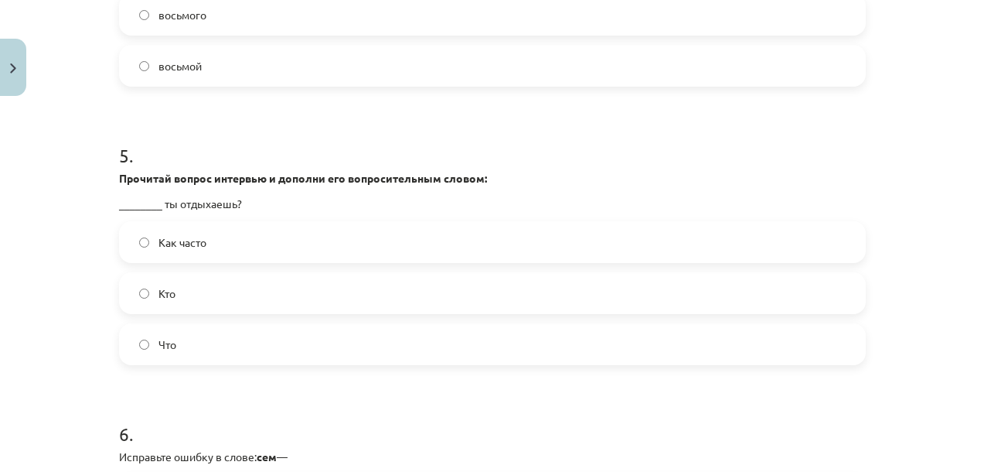
scroll to position [1324, 0]
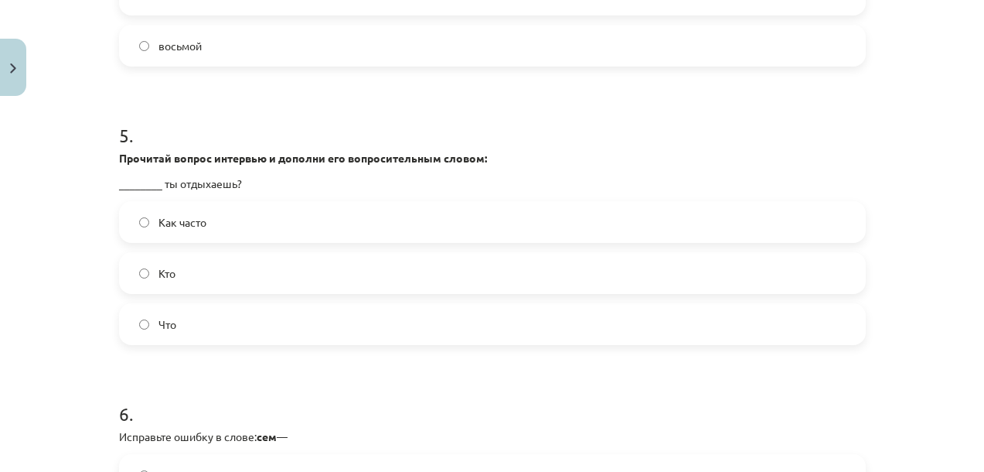
click at [163, 223] on span "Как часто" at bounding box center [182, 222] width 48 height 16
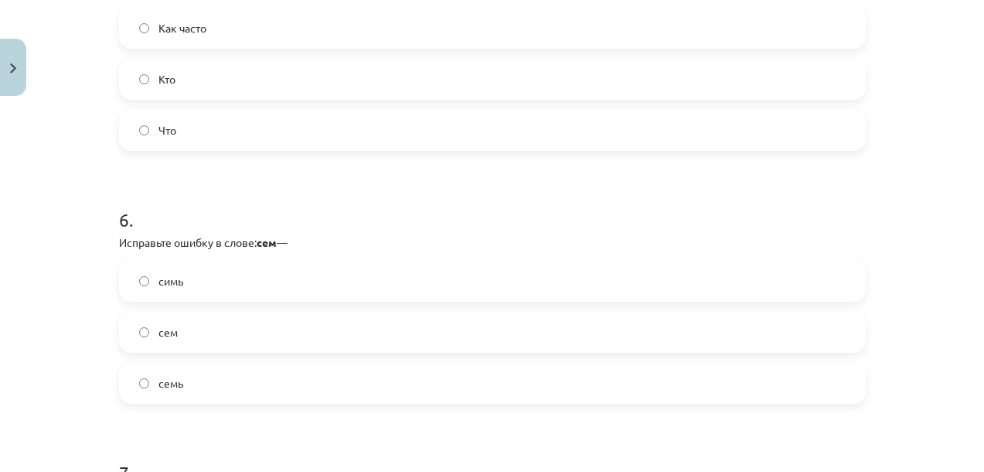
scroll to position [1668, 0]
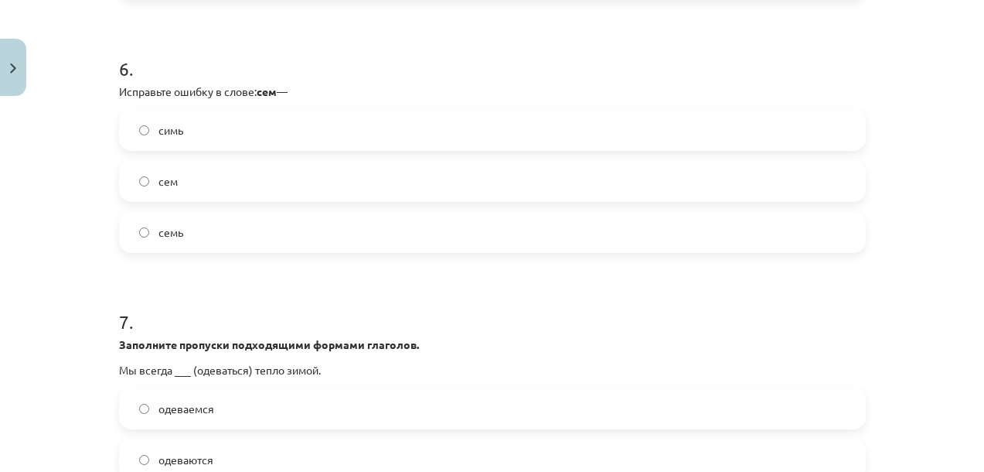
click at [179, 231] on label "семь" at bounding box center [493, 232] width 744 height 39
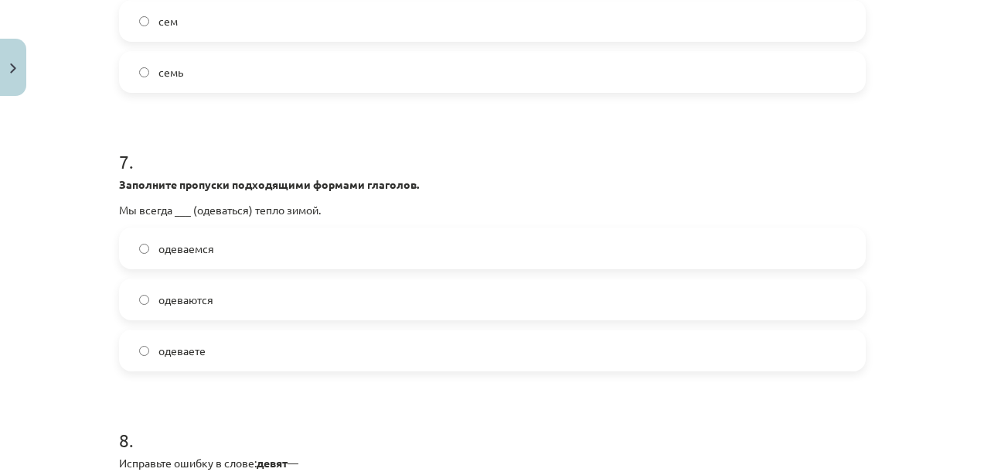
scroll to position [1920, 0]
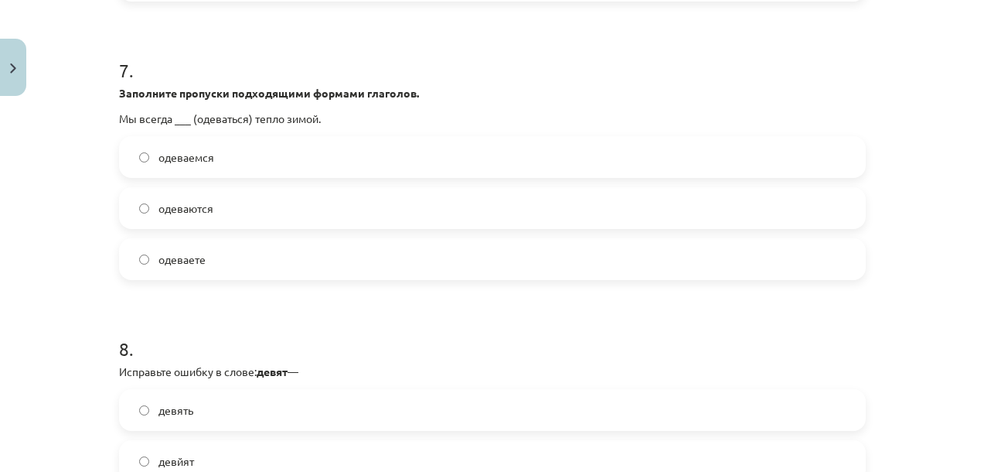
click at [200, 158] on span "одеваемся" at bounding box center [186, 157] width 56 height 16
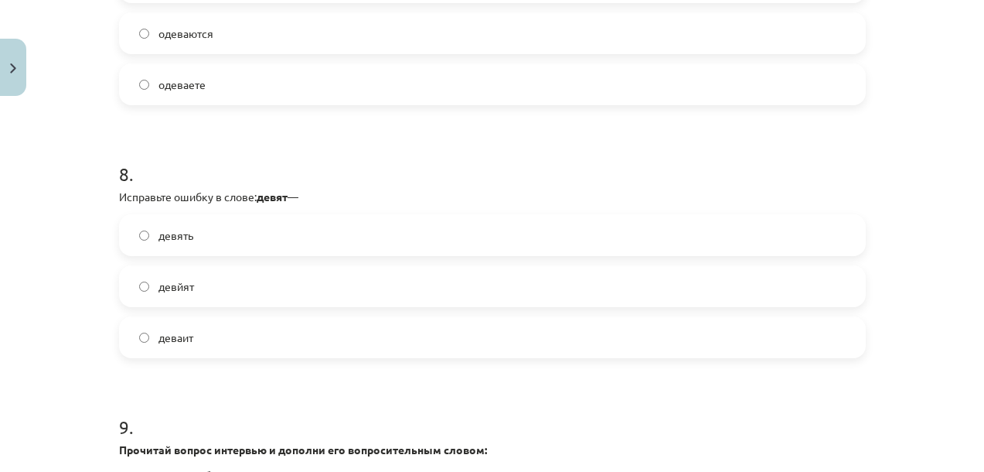
scroll to position [2242, 0]
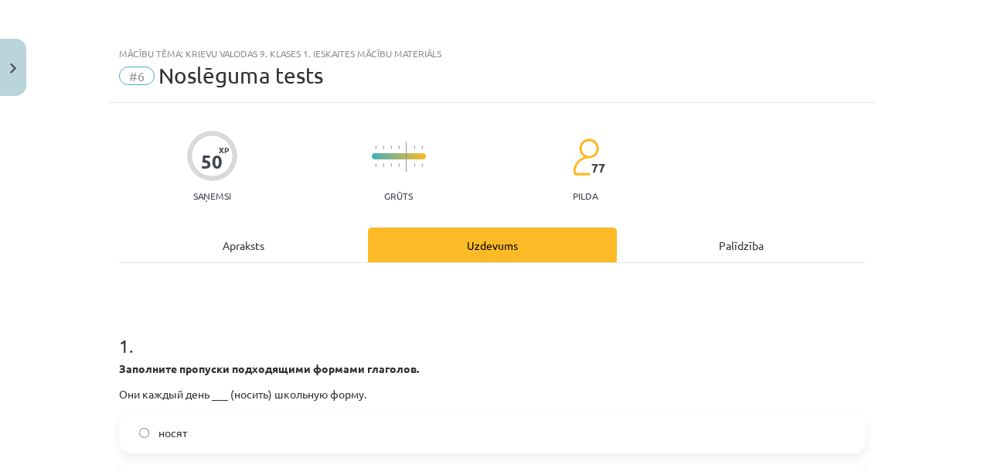
scroll to position [2242, 0]
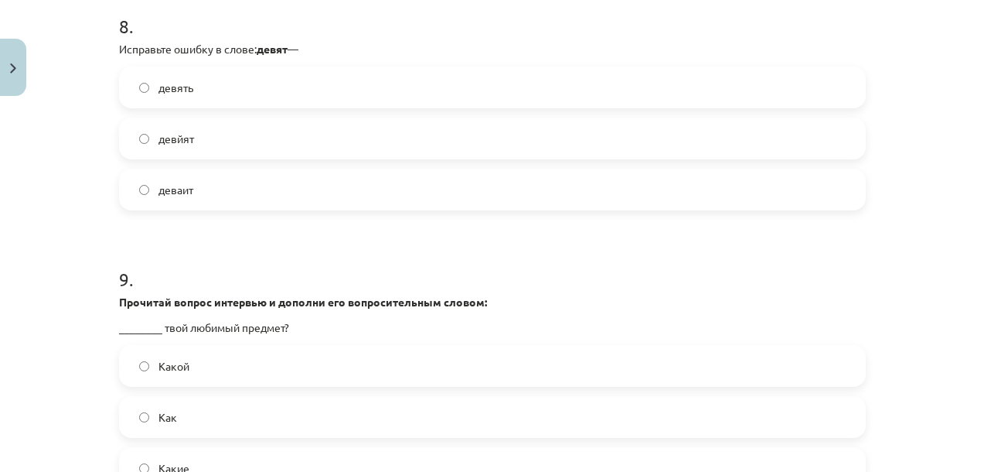
click at [222, 87] on label "девять" at bounding box center [493, 87] width 744 height 39
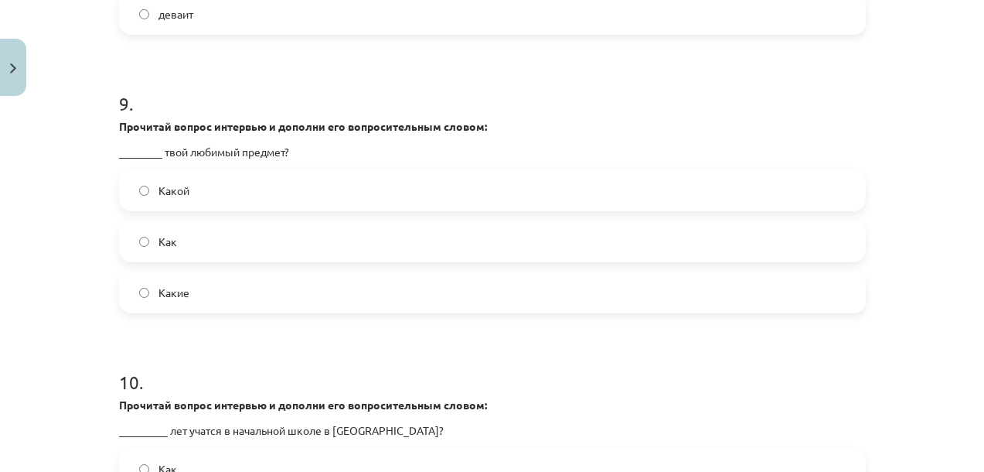
scroll to position [2418, 0]
click at [181, 198] on label "Какой" at bounding box center [493, 189] width 744 height 39
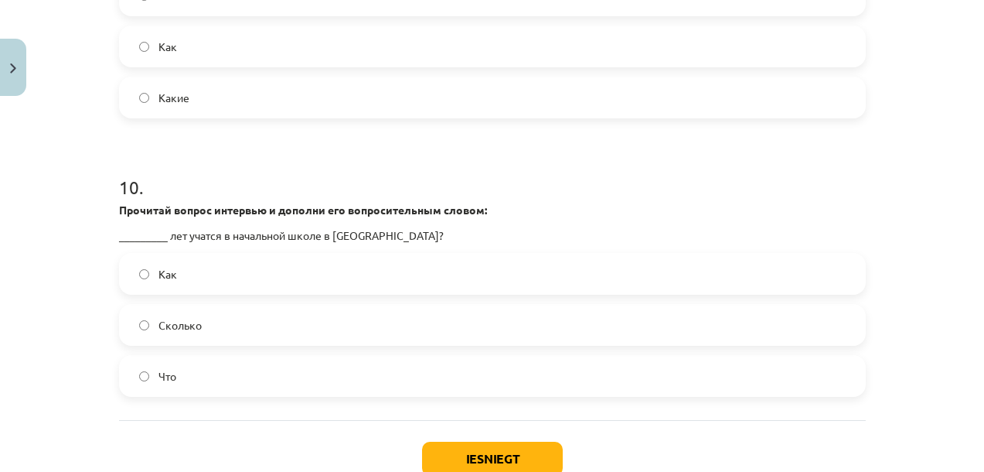
scroll to position [2717, 0]
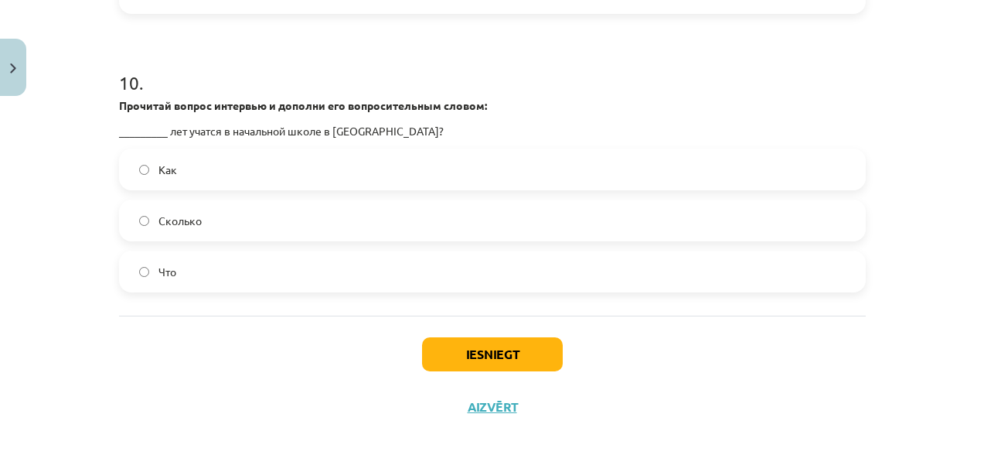
click at [182, 216] on span "Сколько" at bounding box center [179, 221] width 43 height 16
click at [456, 349] on button "Iesniegt" at bounding box center [492, 354] width 141 height 34
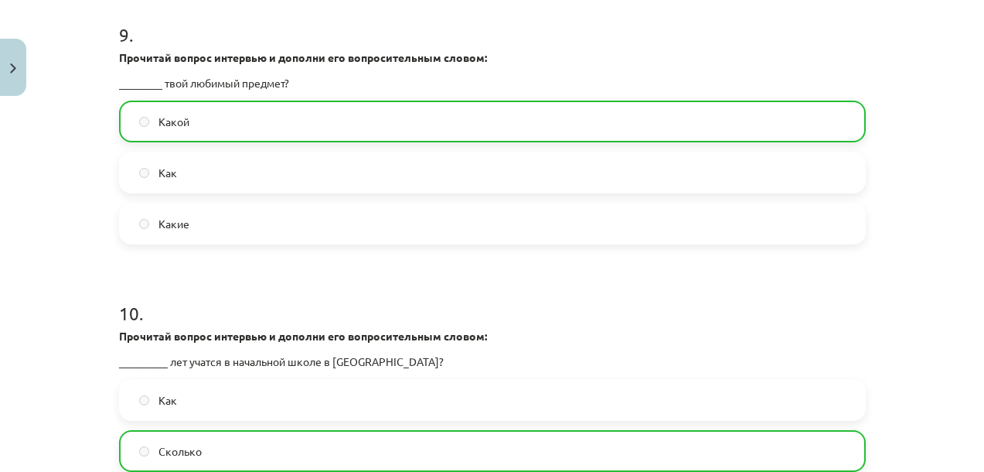
scroll to position [2766, 0]
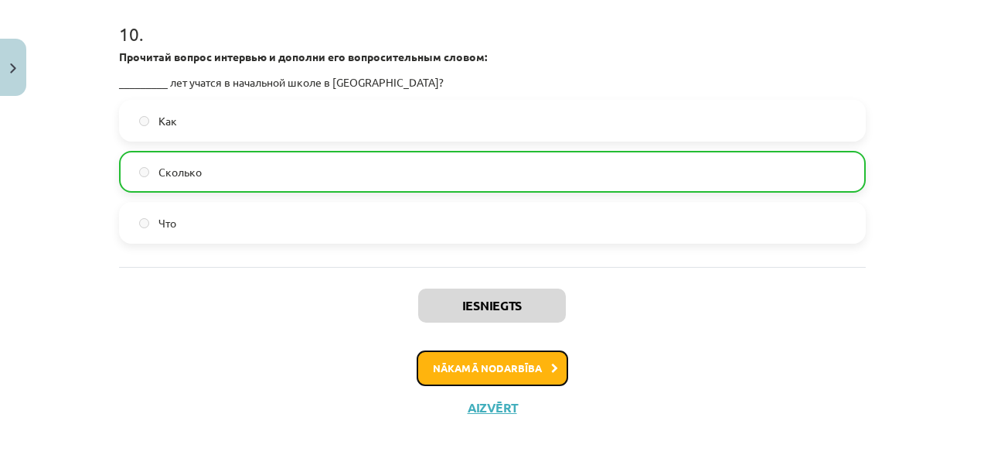
click at [458, 379] on button "Nākamā nodarbība" at bounding box center [493, 368] width 152 height 36
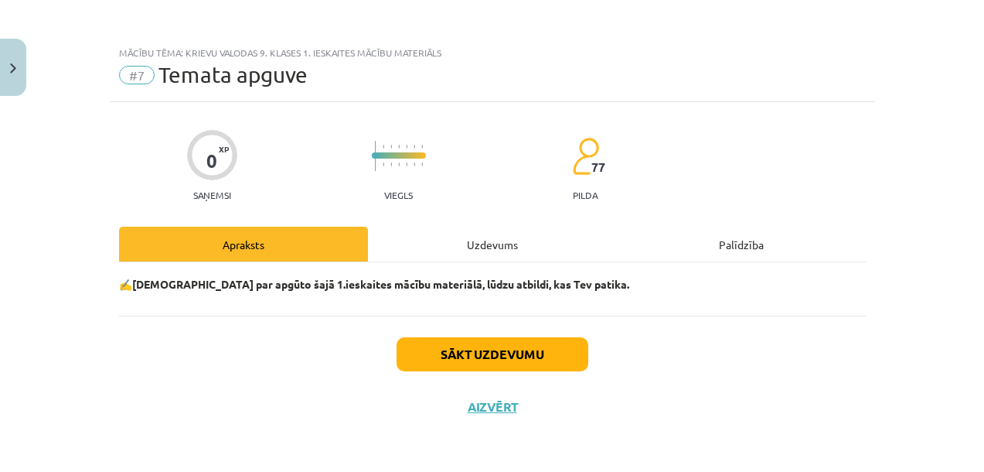
scroll to position [1, 0]
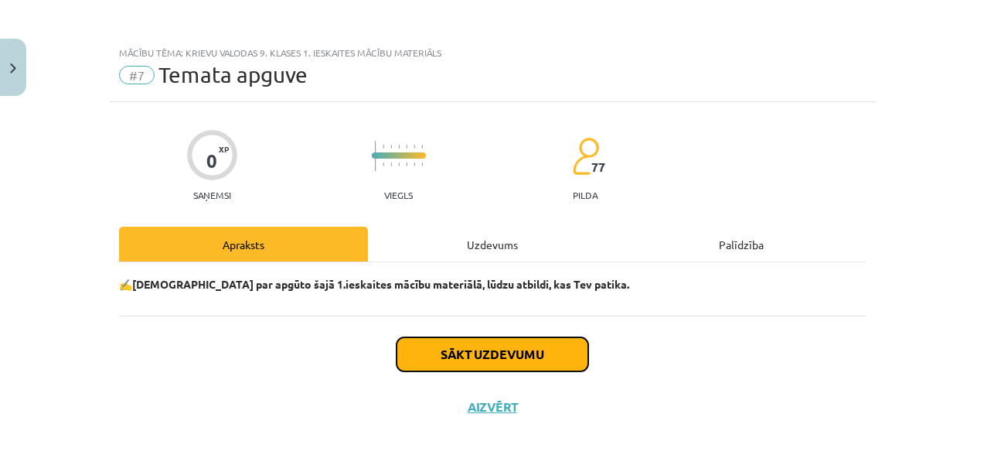
click at [464, 353] on button "Sākt uzdevumu" at bounding box center [493, 354] width 192 height 34
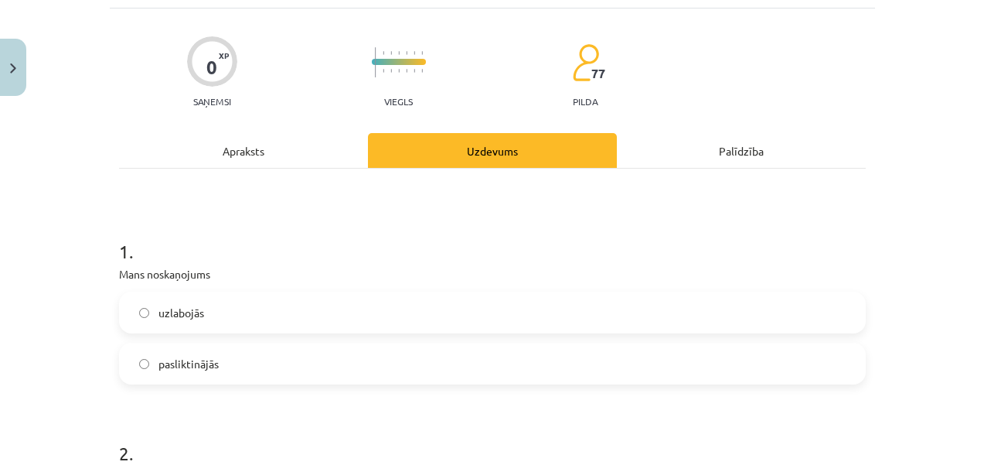
click at [181, 319] on span "uzlabojās" at bounding box center [181, 313] width 46 height 16
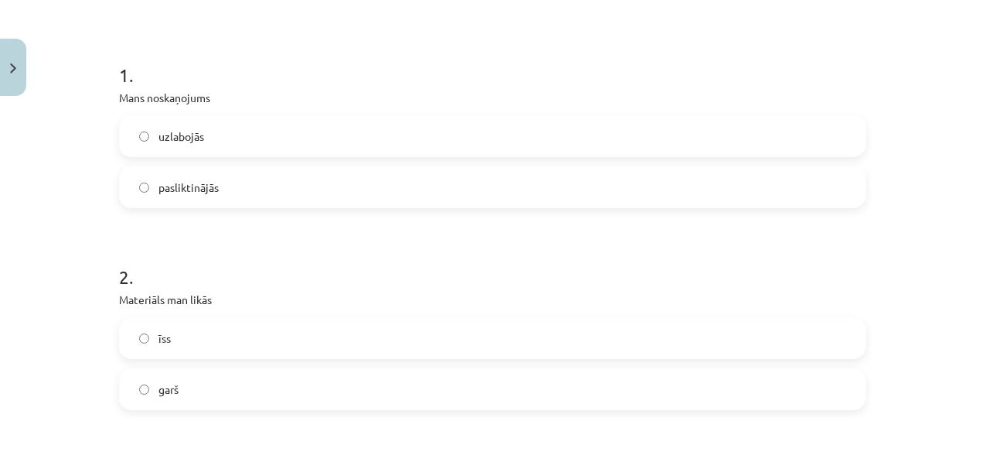
click at [166, 381] on span "garš" at bounding box center [168, 389] width 20 height 16
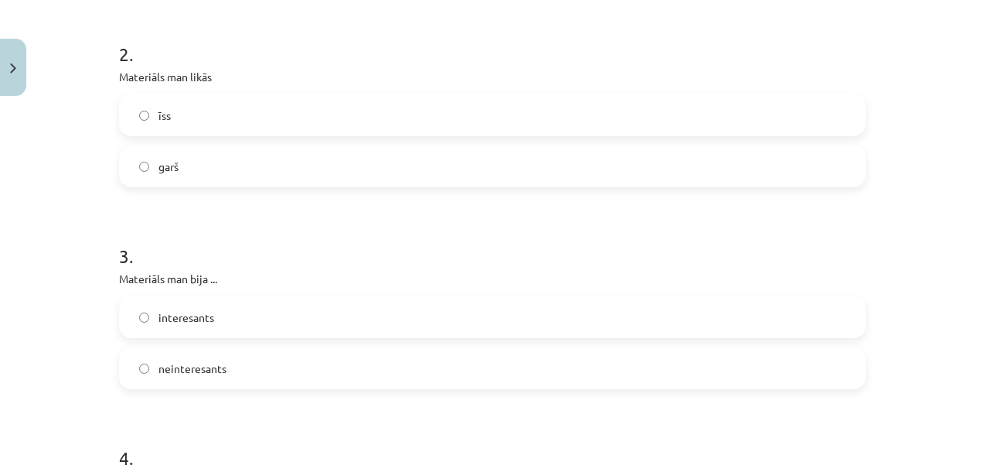
scroll to position [527, 0]
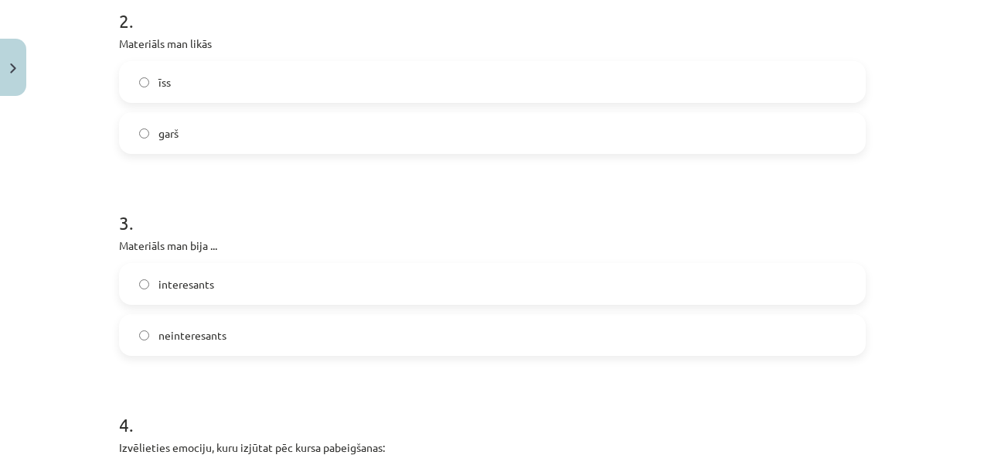
click at [211, 284] on label "interesants" at bounding box center [493, 283] width 744 height 39
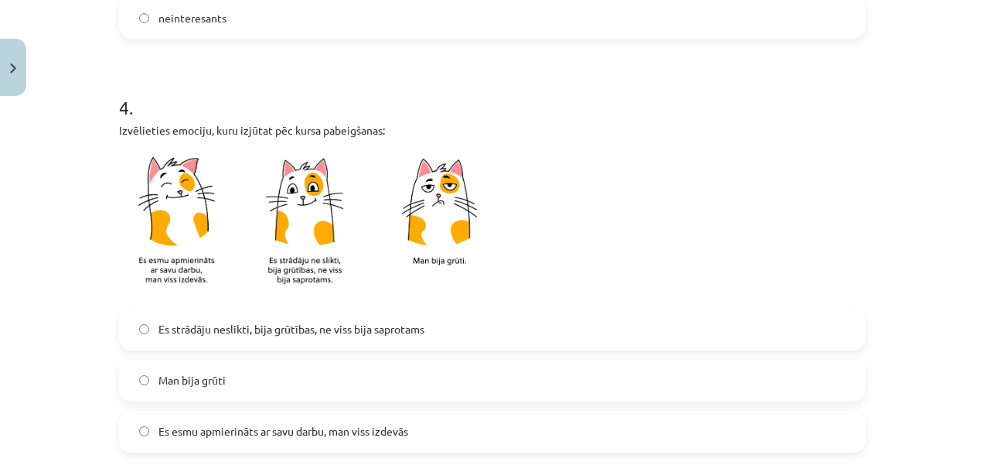
scroll to position [986, 0]
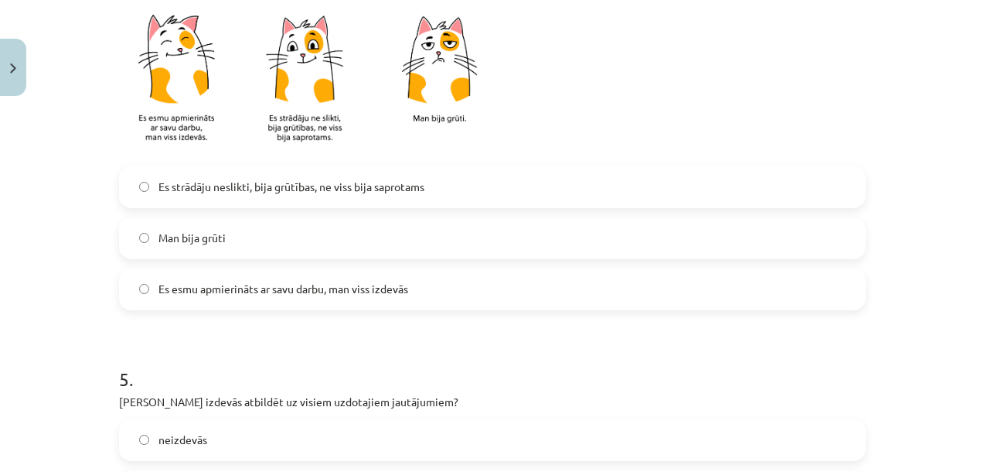
click at [291, 291] on span "Es esmu apmierināts ar savu darbu, man viss izdevās" at bounding box center [283, 289] width 250 height 16
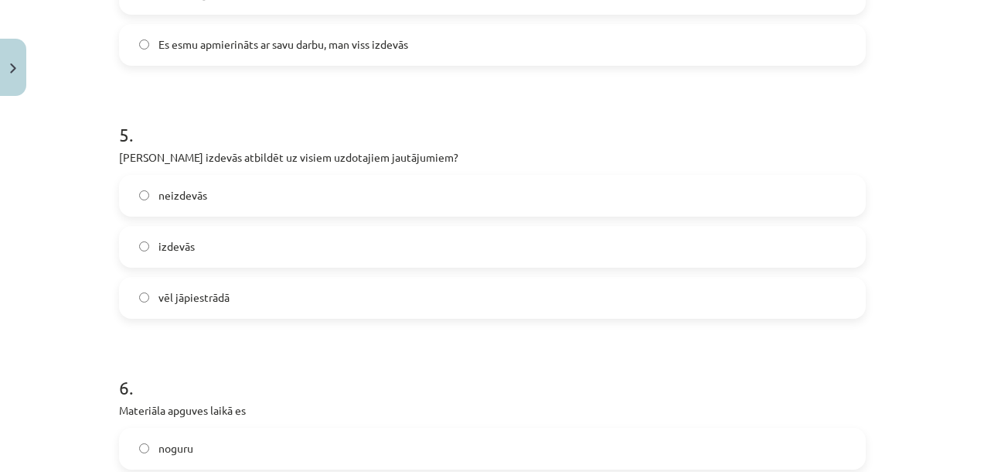
scroll to position [1194, 0]
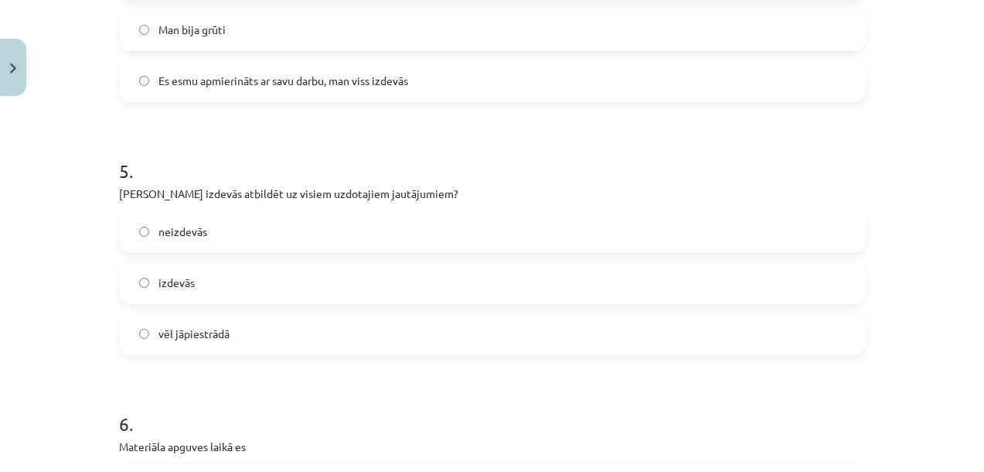
click at [166, 282] on span "izdevās" at bounding box center [176, 282] width 36 height 16
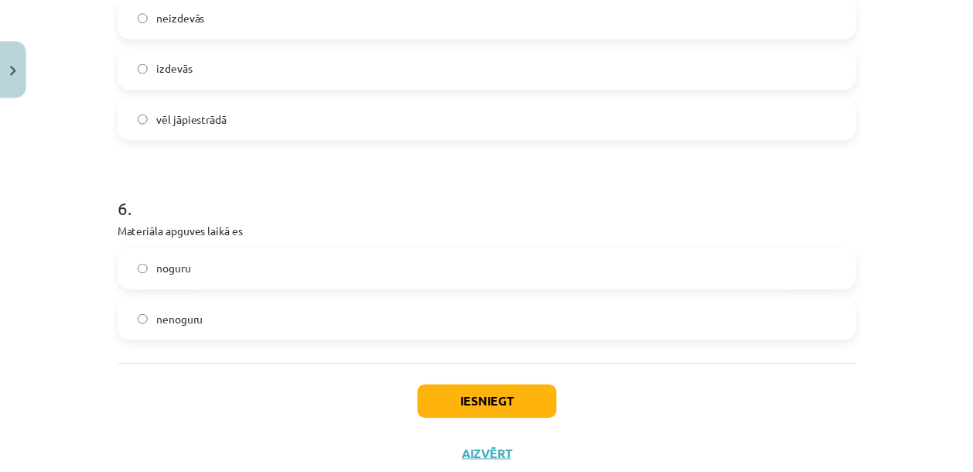
scroll to position [1457, 0]
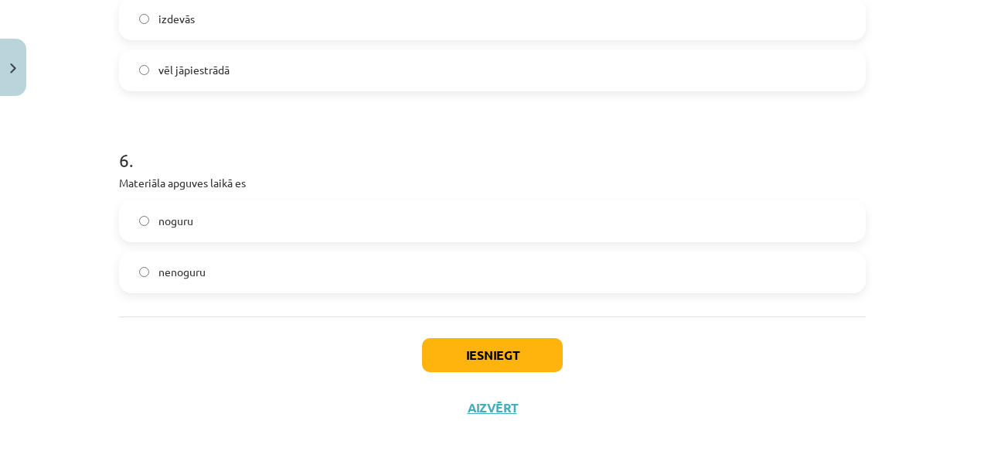
click at [193, 225] on label "noguru" at bounding box center [493, 221] width 744 height 39
click at [504, 360] on button "Iesniegt" at bounding box center [492, 355] width 141 height 34
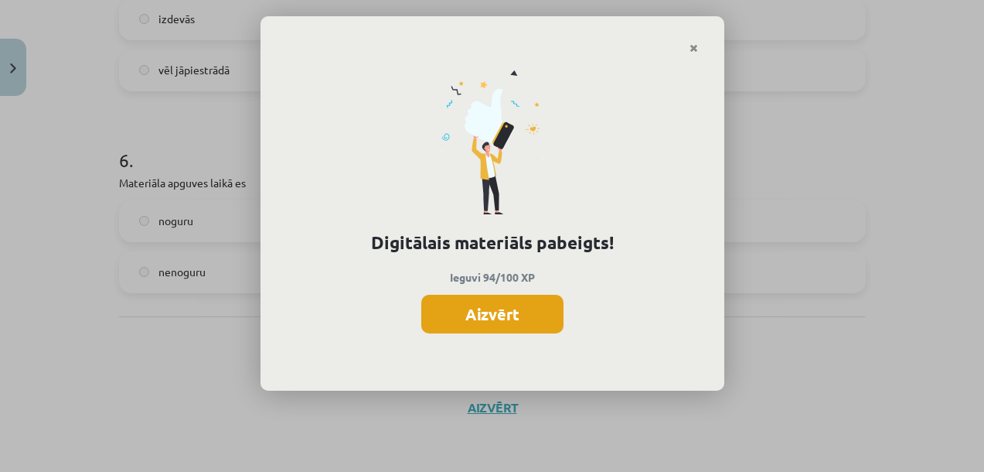
click at [513, 319] on button "Aizvērt" at bounding box center [492, 314] width 142 height 39
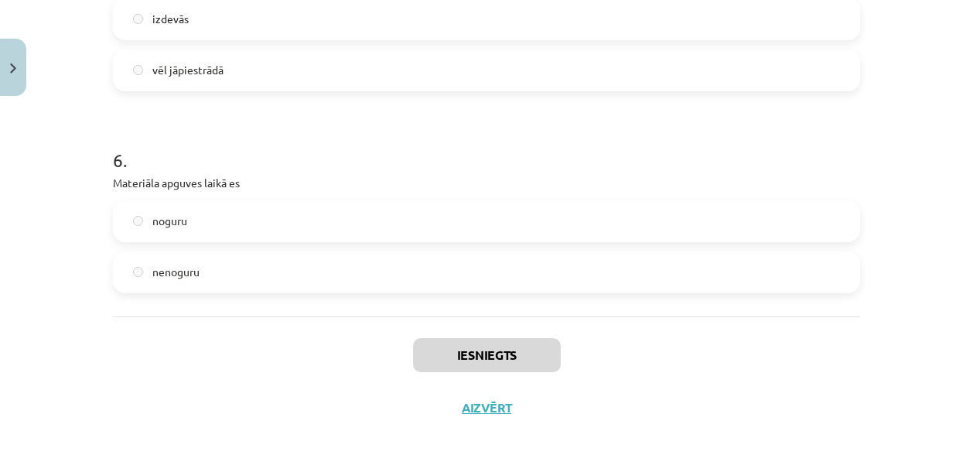
click at [477, 415] on div "Iesniegts Aizvērt" at bounding box center [486, 370] width 747 height 108
click at [475, 408] on button "Aizvērt" at bounding box center [486, 407] width 59 height 15
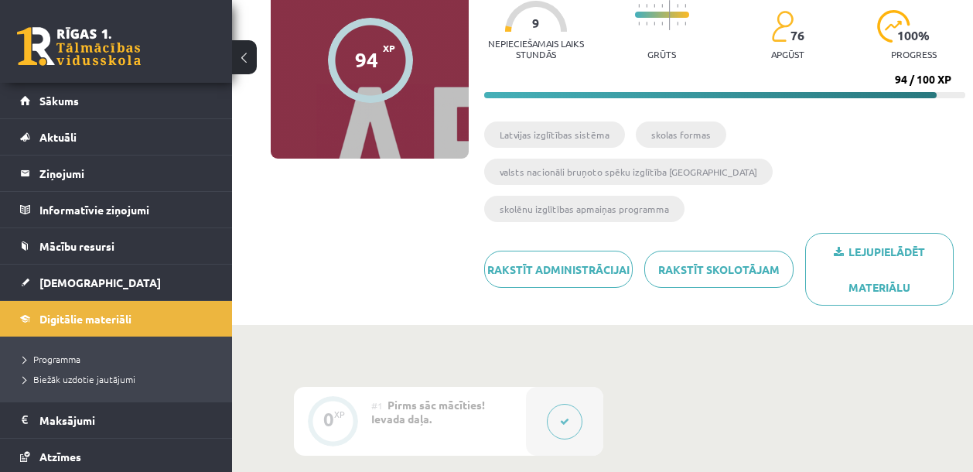
scroll to position [0, 0]
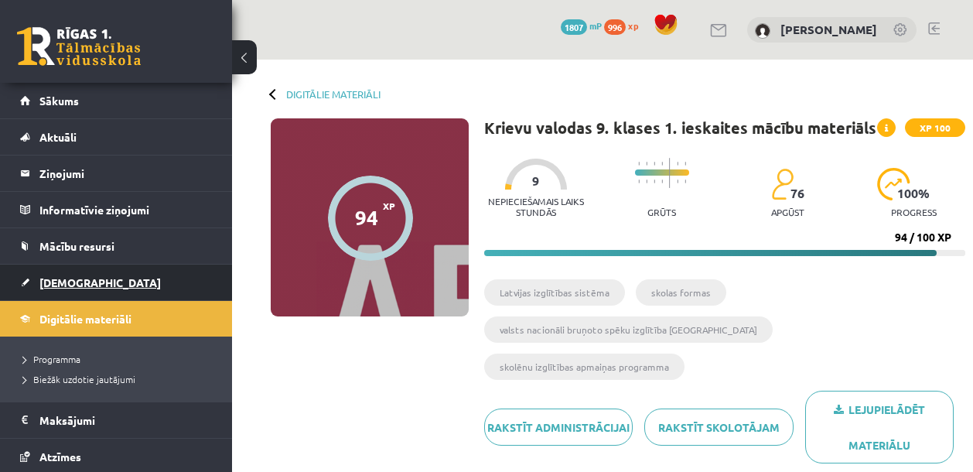
click at [74, 291] on link "[DEMOGRAPHIC_DATA]" at bounding box center [116, 282] width 193 height 36
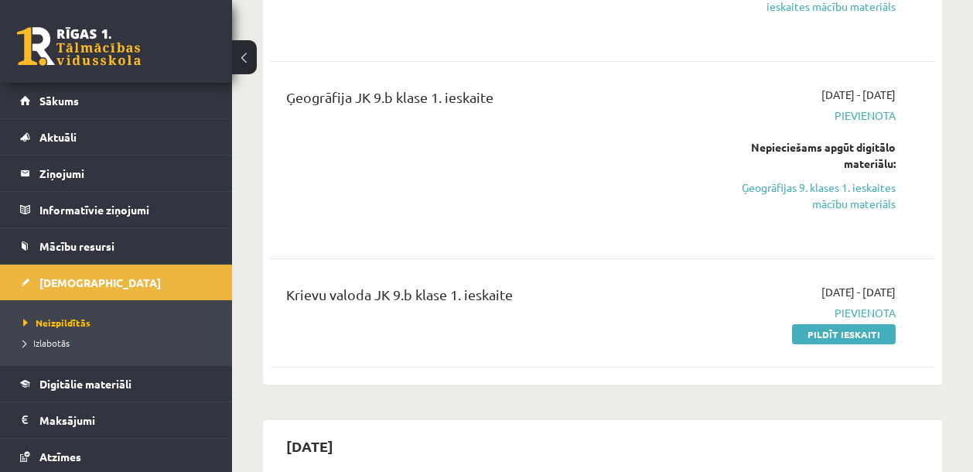
scroll to position [549, 0]
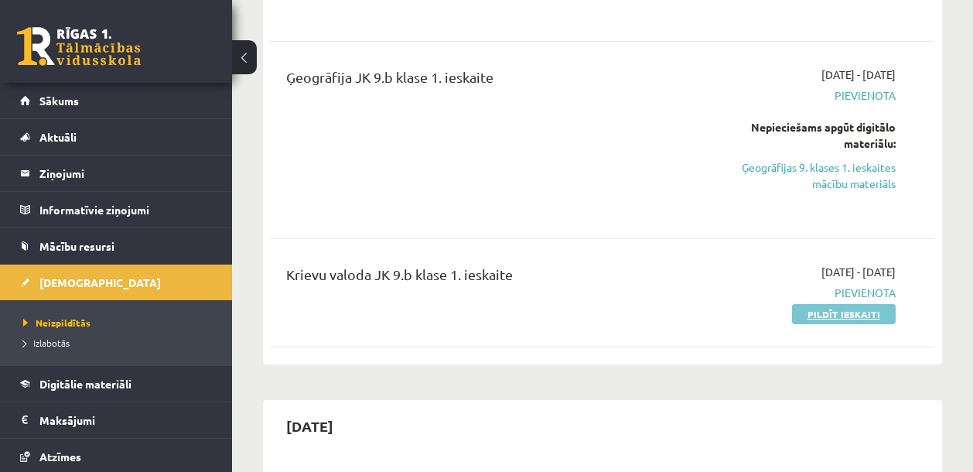
click at [836, 315] on link "Pildīt ieskaiti" at bounding box center [844, 314] width 104 height 20
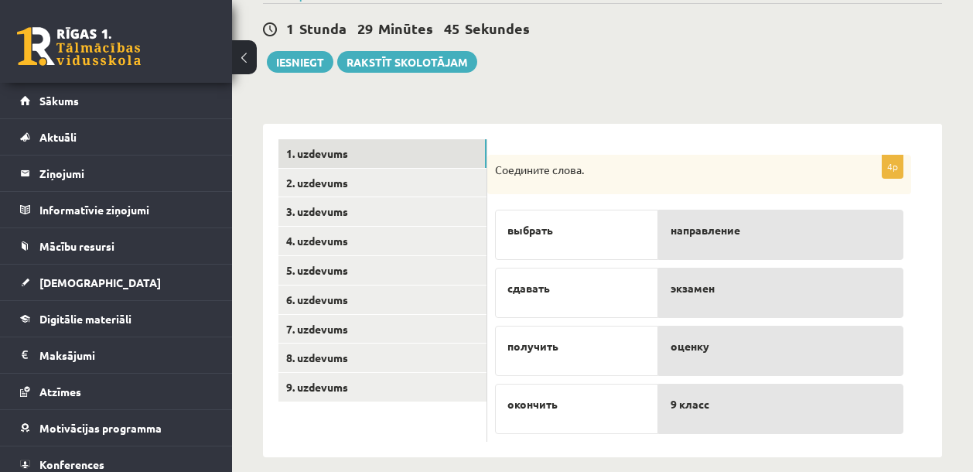
scroll to position [152, 0]
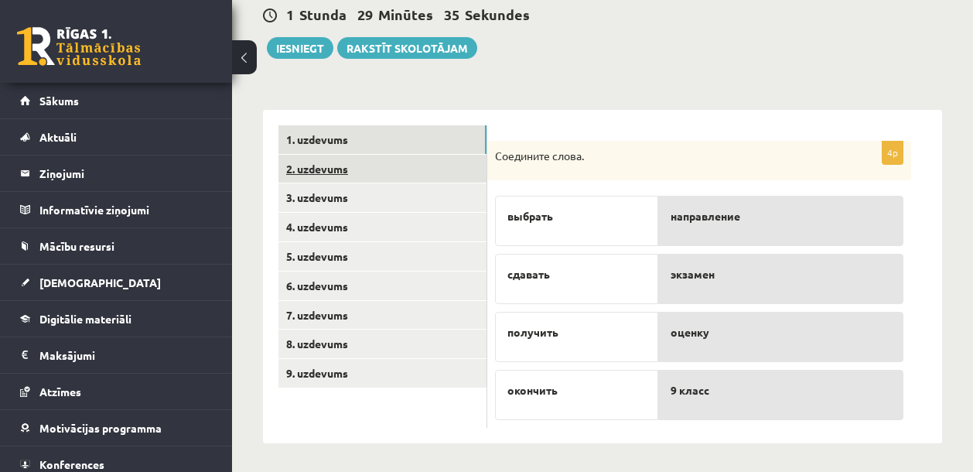
click at [332, 164] on link "2. uzdevums" at bounding box center [382, 169] width 208 height 29
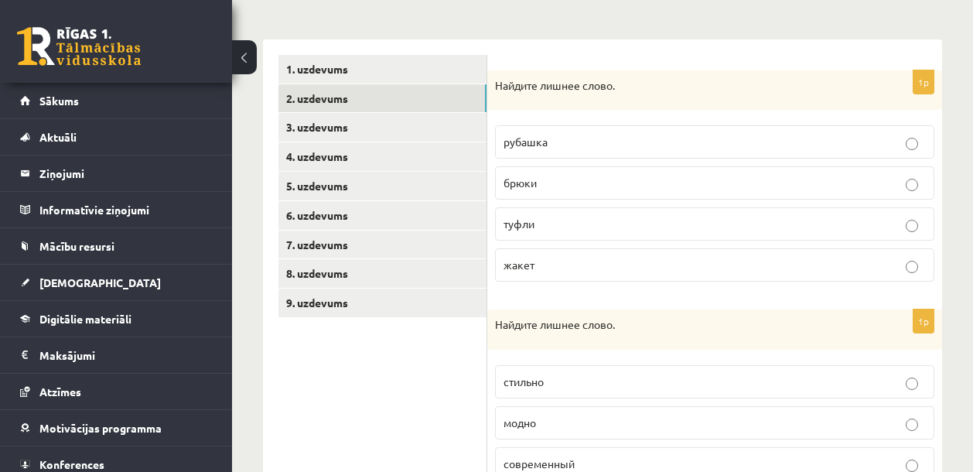
scroll to position [339, 0]
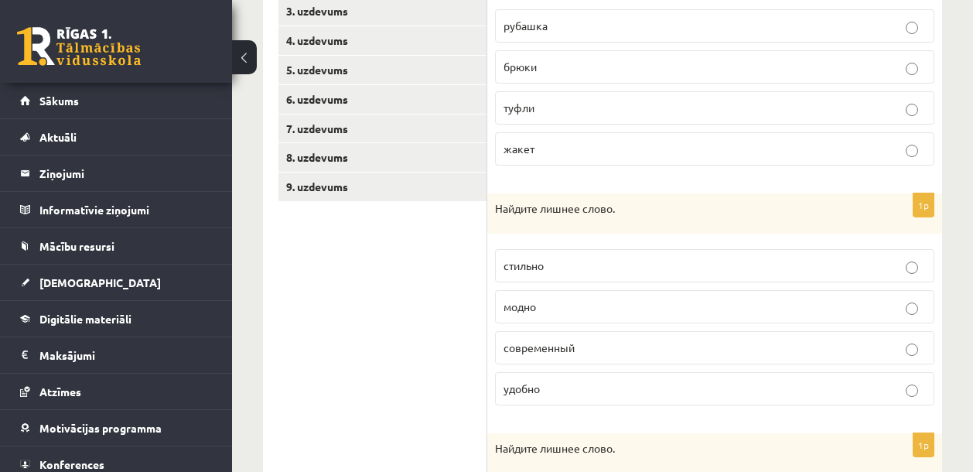
click at [561, 114] on p "туфли" at bounding box center [714, 108] width 422 height 16
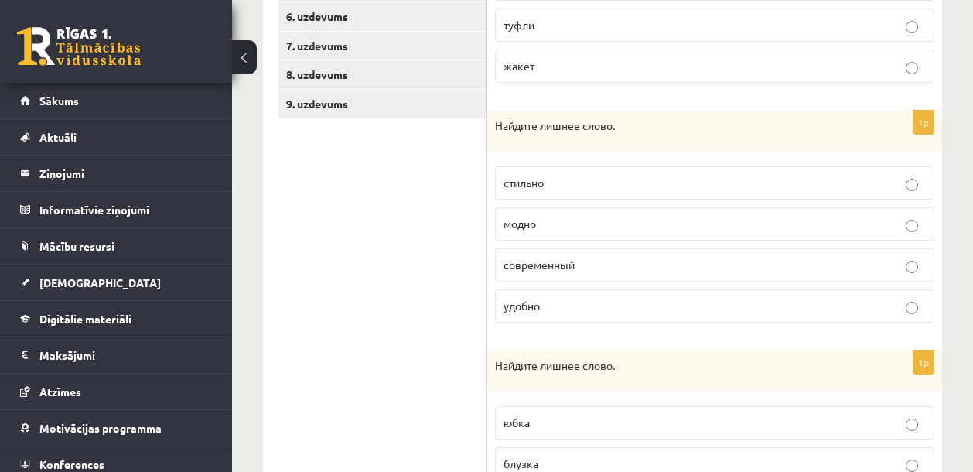
scroll to position [510, 0]
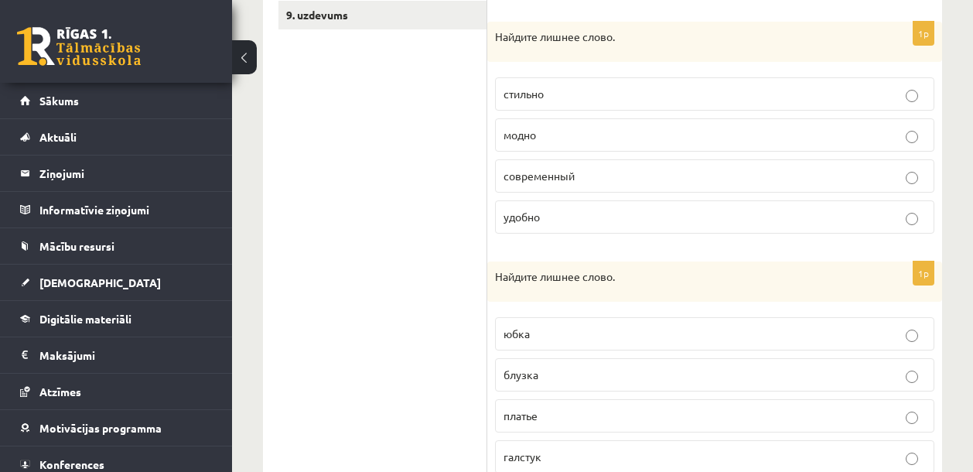
click at [594, 221] on p "удобно" at bounding box center [714, 217] width 422 height 16
click at [603, 176] on p "современный" at bounding box center [714, 176] width 422 height 16
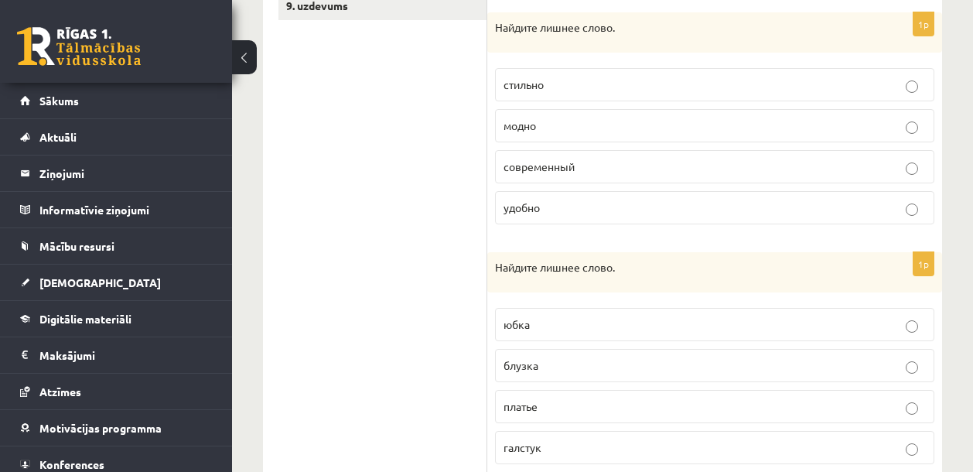
scroll to position [571, 0]
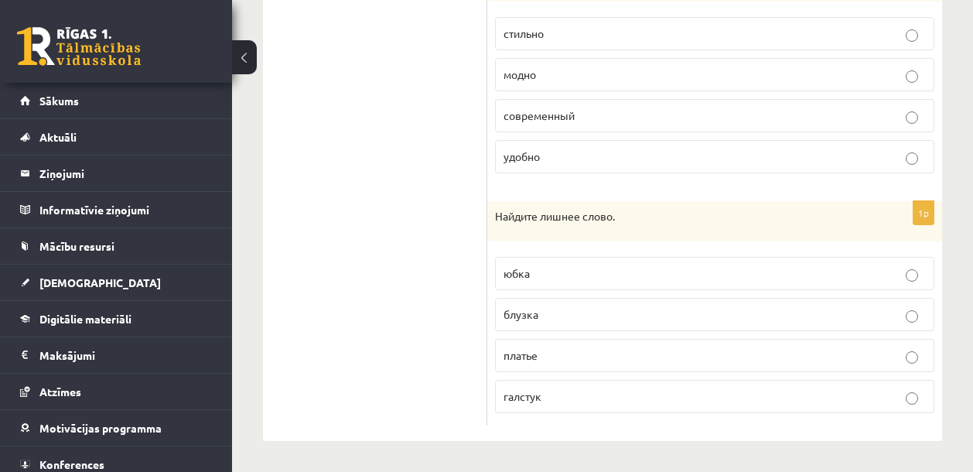
click at [538, 396] on span "галстук" at bounding box center [522, 396] width 38 height 14
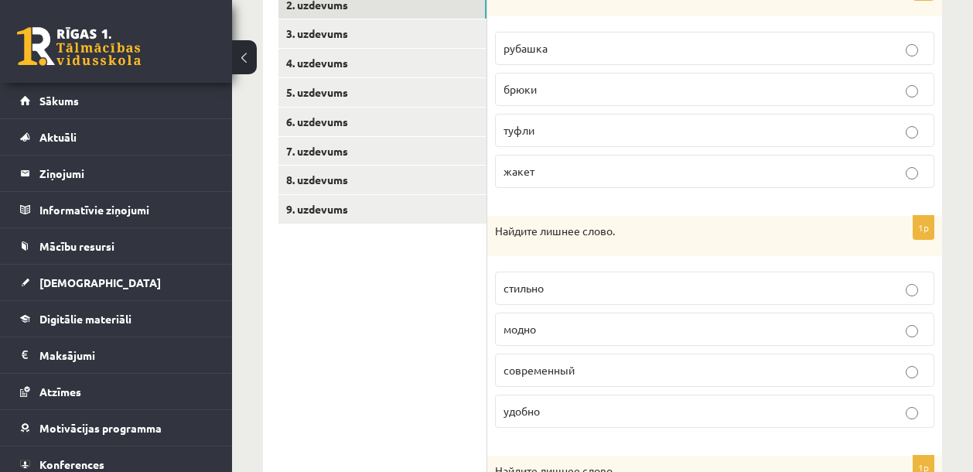
scroll to position [0, 0]
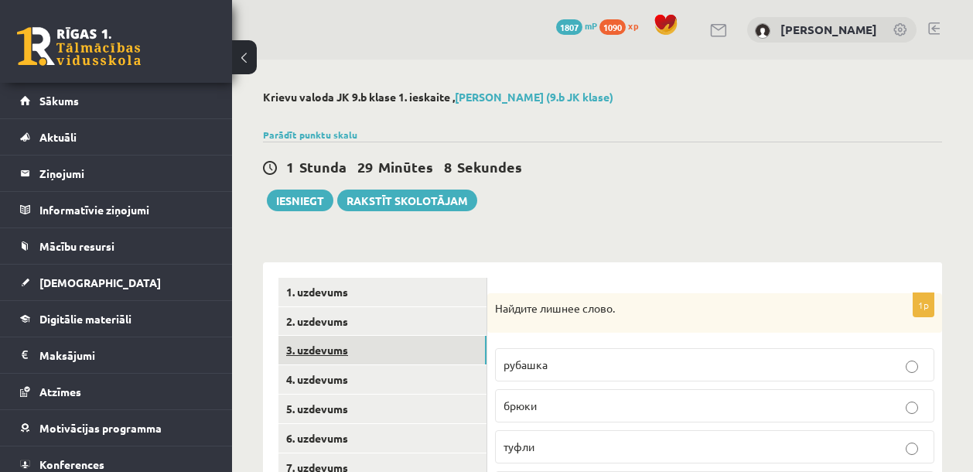
click at [357, 352] on link "3. uzdevums" at bounding box center [382, 350] width 208 height 29
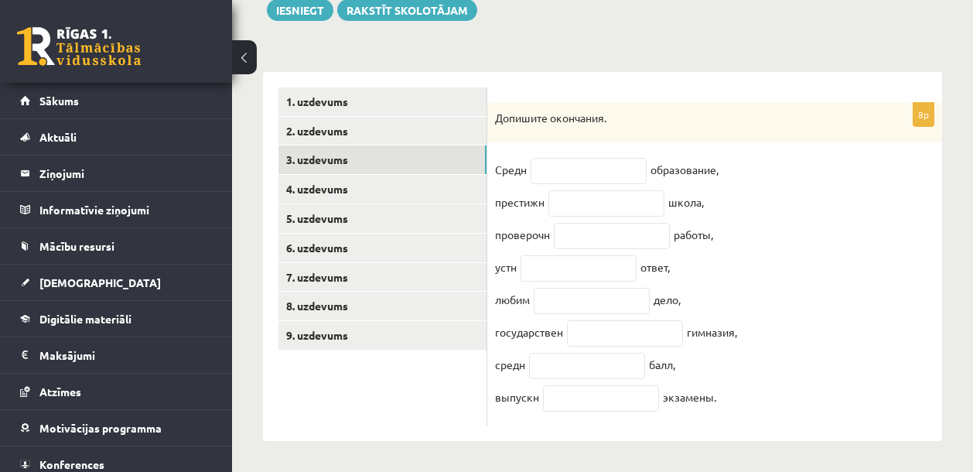
scroll to position [203, 0]
click at [569, 166] on input "text" at bounding box center [588, 171] width 116 height 26
click at [581, 167] on input "text" at bounding box center [588, 171] width 116 height 26
type input "*"
type input "**"
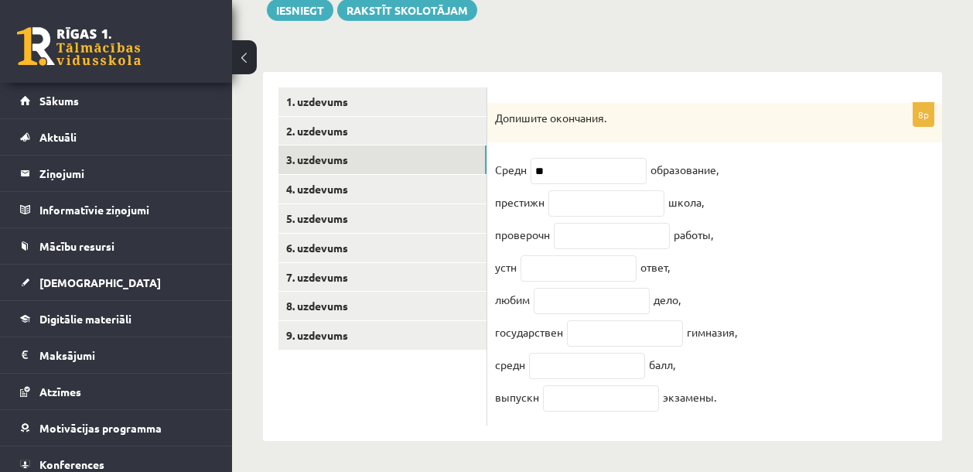
click at [582, 209] on fieldset "Средн ** образование, престижн школа, проверочн работы, устн ответ, любим дело,…" at bounding box center [714, 288] width 439 height 260
click at [584, 206] on fieldset "Средн ** образование, престижн школа, проверочн работы, устн ответ, любим дело,…" at bounding box center [714, 288] width 439 height 260
click at [587, 201] on input "text" at bounding box center [606, 203] width 116 height 26
type input "**"
click at [587, 225] on input "text" at bounding box center [612, 236] width 116 height 26
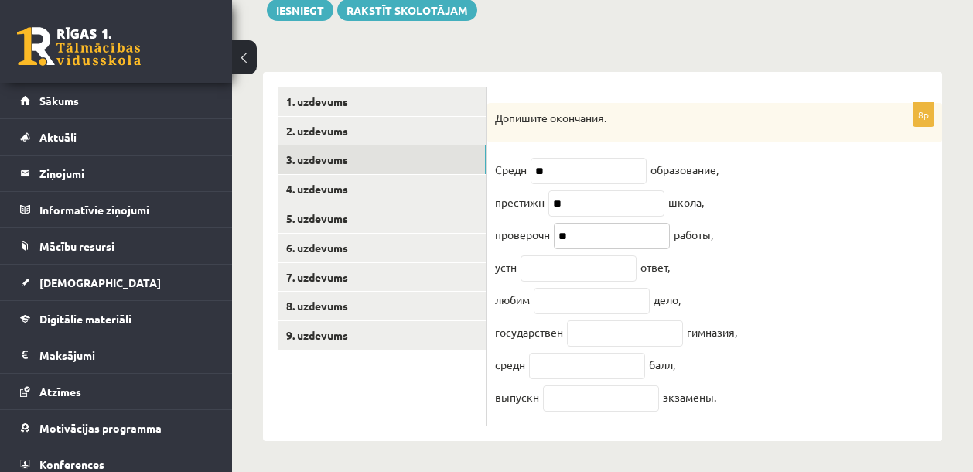
type input "**"
click at [579, 268] on input "text" at bounding box center [578, 268] width 116 height 26
type input "**"
click at [574, 288] on input "text" at bounding box center [591, 301] width 116 height 26
type input "**"
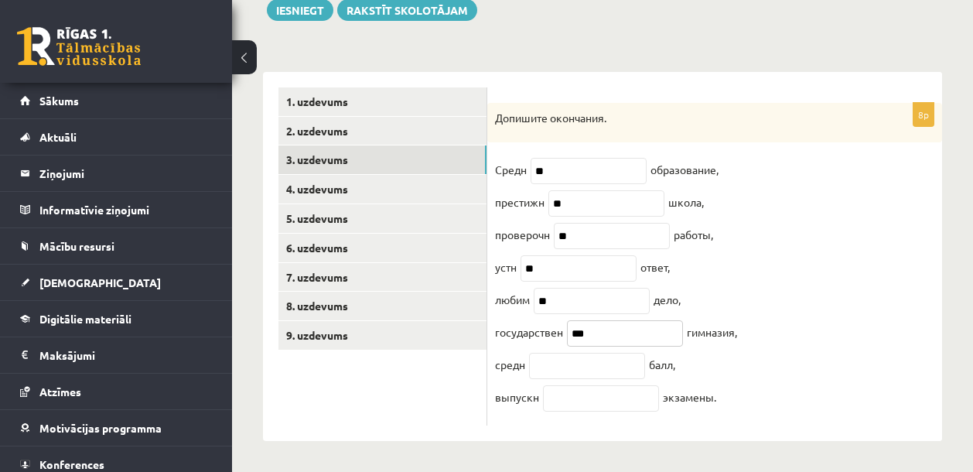
type input "***"
type input "**"
type input "*"
type input "**"
click at [359, 175] on link "4. uzdevums" at bounding box center [382, 189] width 208 height 29
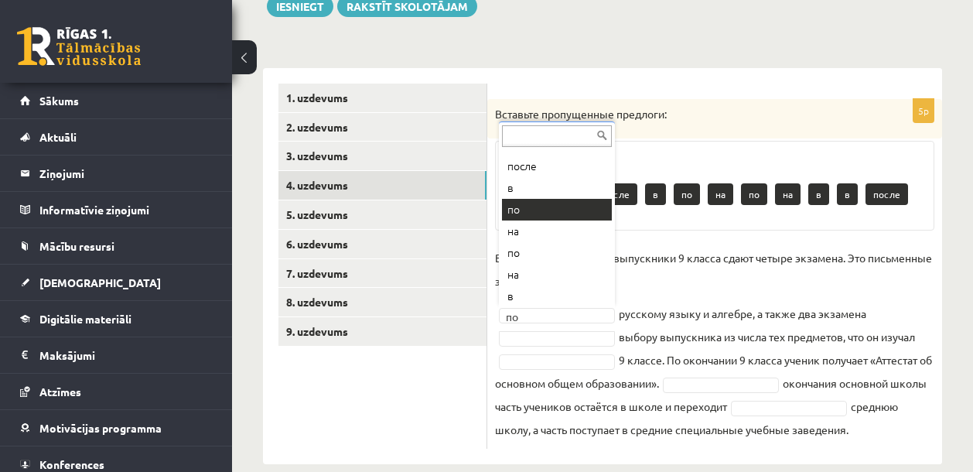
scroll to position [105, 0]
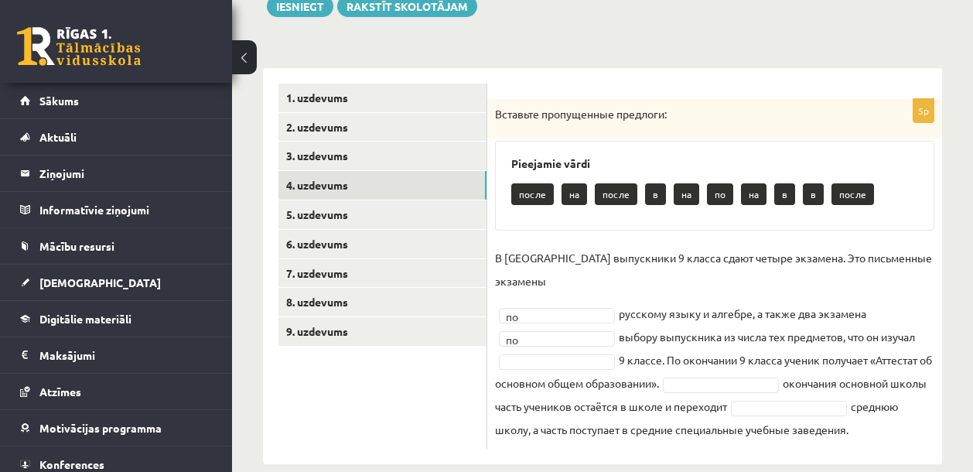
click at [591, 327] on fieldset "В России выпускники 9 класса сдают четыре экзамена. Это письменные экзамены по …" at bounding box center [714, 343] width 439 height 195
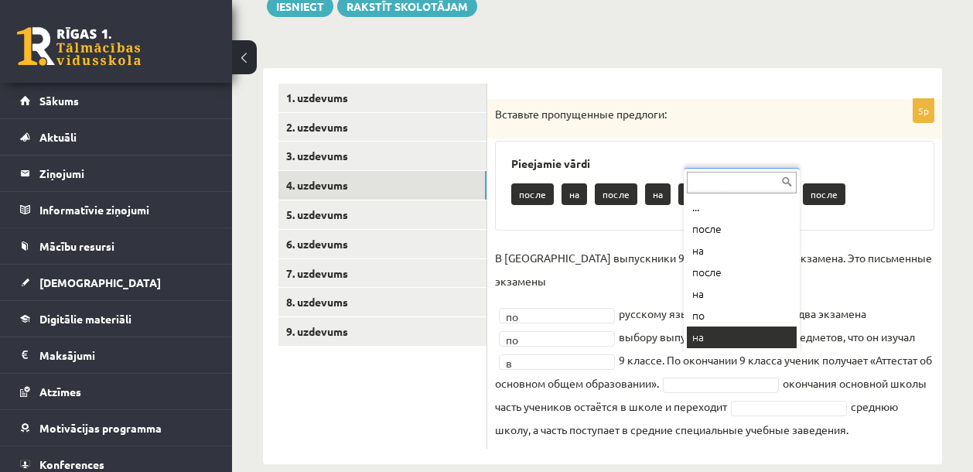
scroll to position [19, 0]
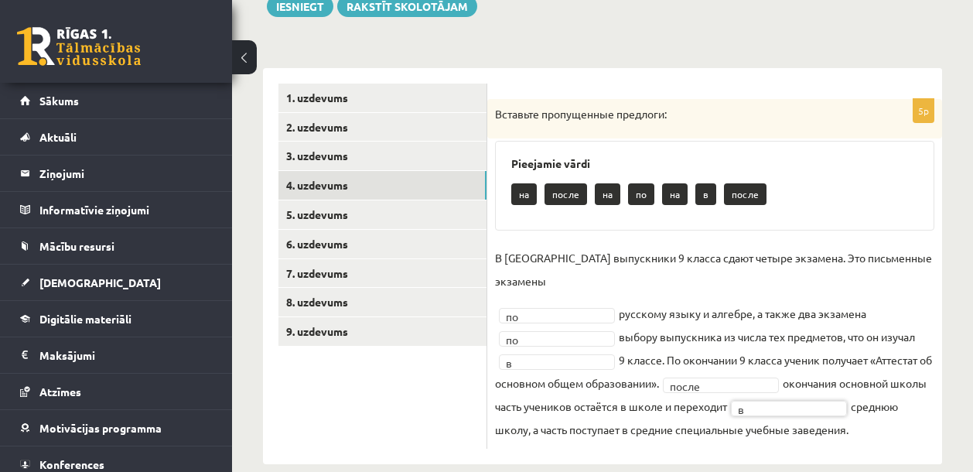
click at [591, 240] on div "5p Вставьте пропущенные предлоги: Pieejamie vārdi на после на по на в после В Р…" at bounding box center [714, 273] width 455 height 349
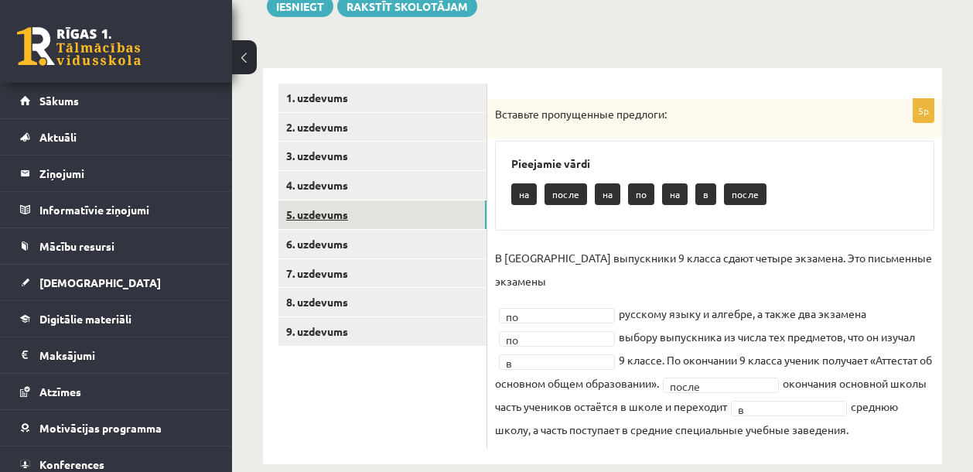
click at [414, 213] on link "5. uzdevums" at bounding box center [382, 214] width 208 height 29
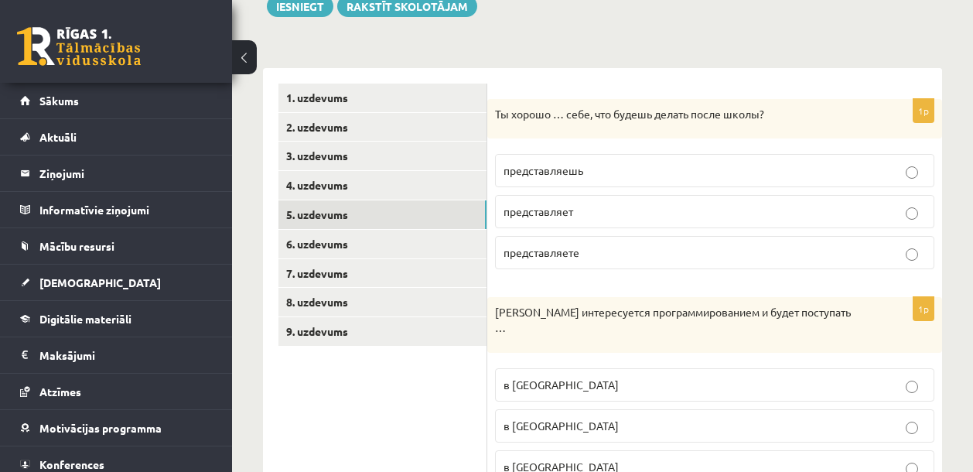
click at [593, 175] on p "представляешь" at bounding box center [714, 170] width 422 height 16
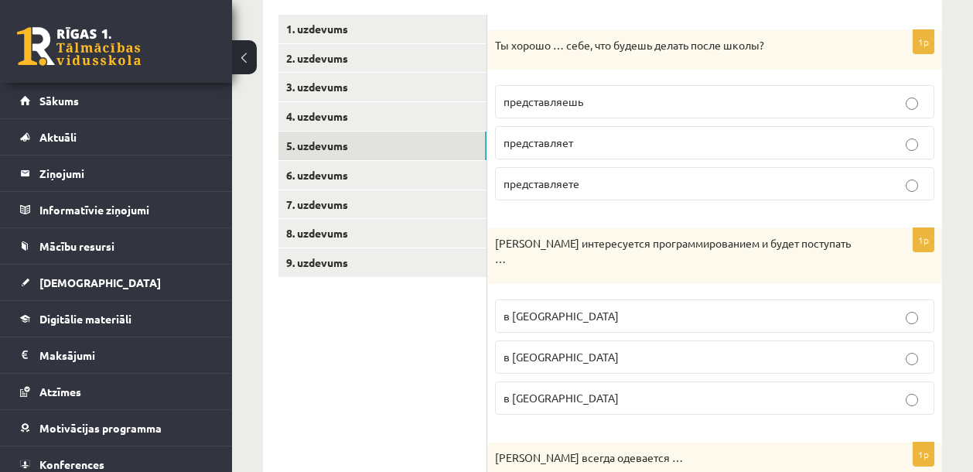
scroll to position [348, 0]
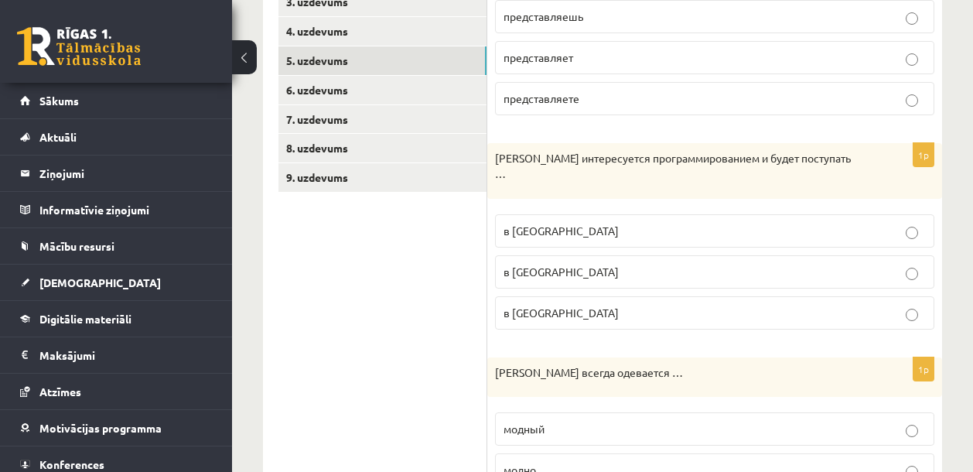
click at [557, 264] on span "в Рижский Технический университет" at bounding box center [560, 271] width 115 height 14
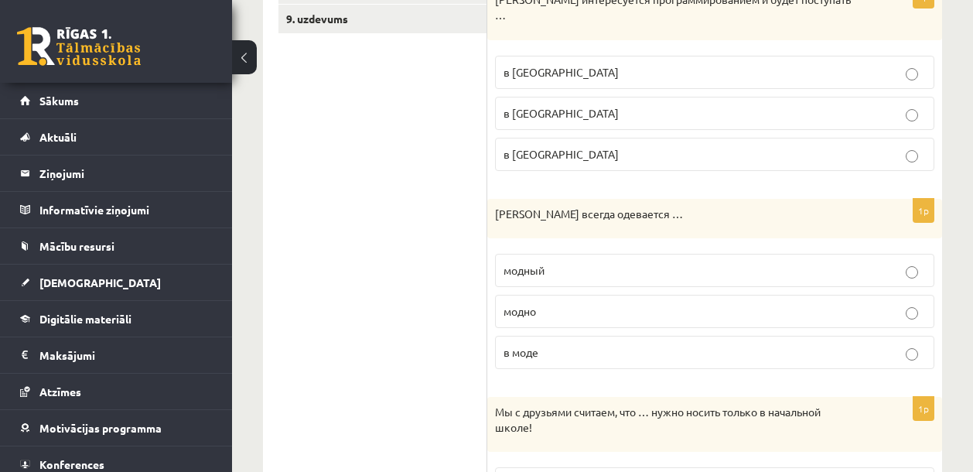
scroll to position [506, 0]
click at [582, 304] on p "модно" at bounding box center [714, 311] width 422 height 16
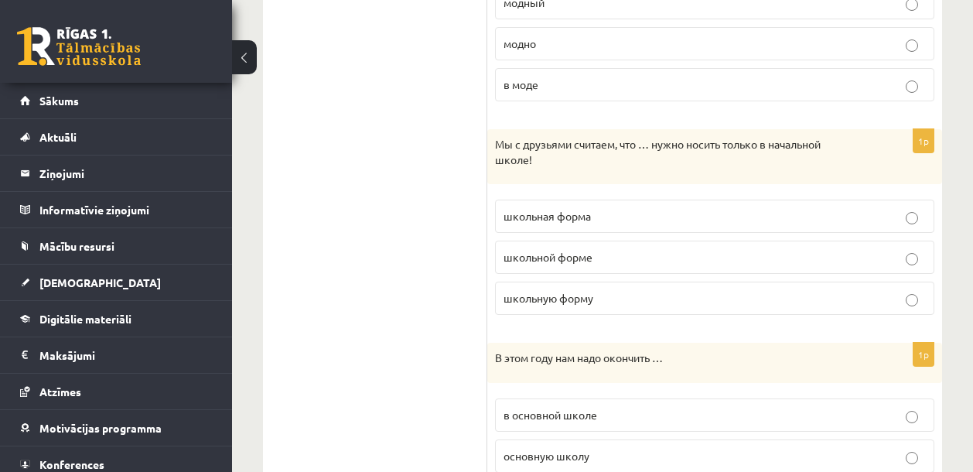
scroll to position [777, 0]
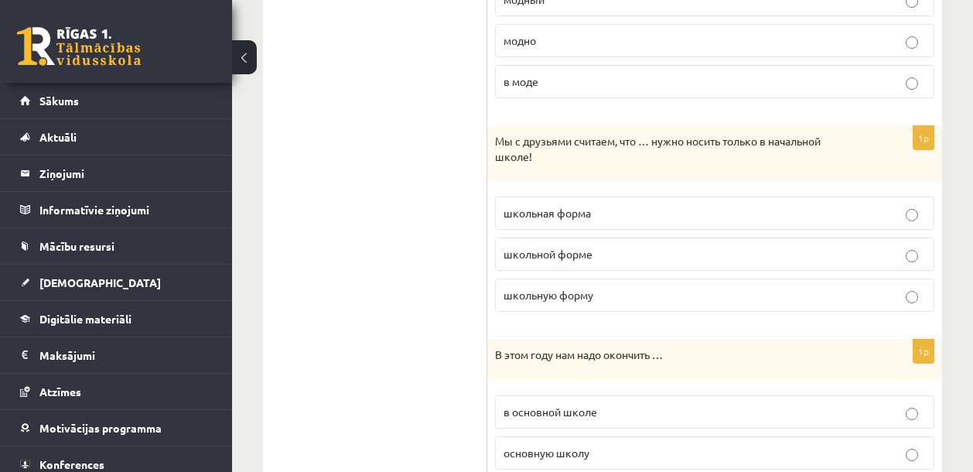
click at [575, 288] on span "школьную форму" at bounding box center [548, 295] width 90 height 14
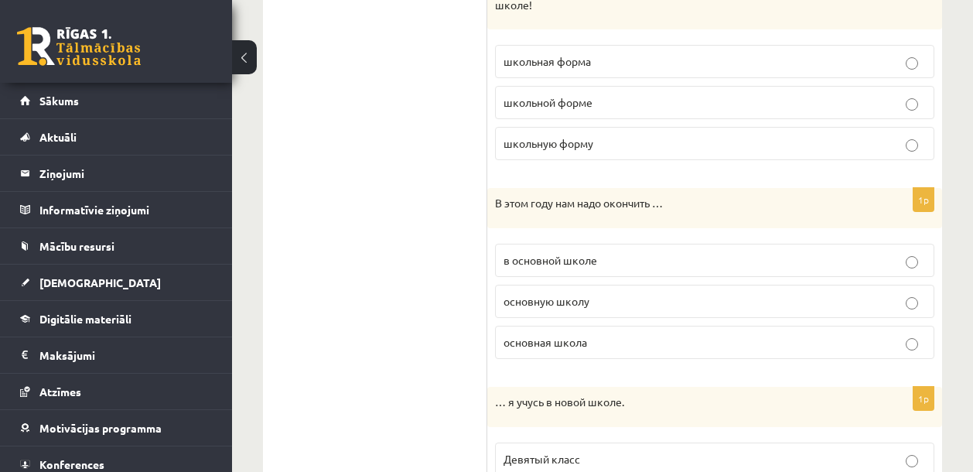
scroll to position [929, 0]
click at [554, 293] on span "основную школу" at bounding box center [546, 300] width 86 height 14
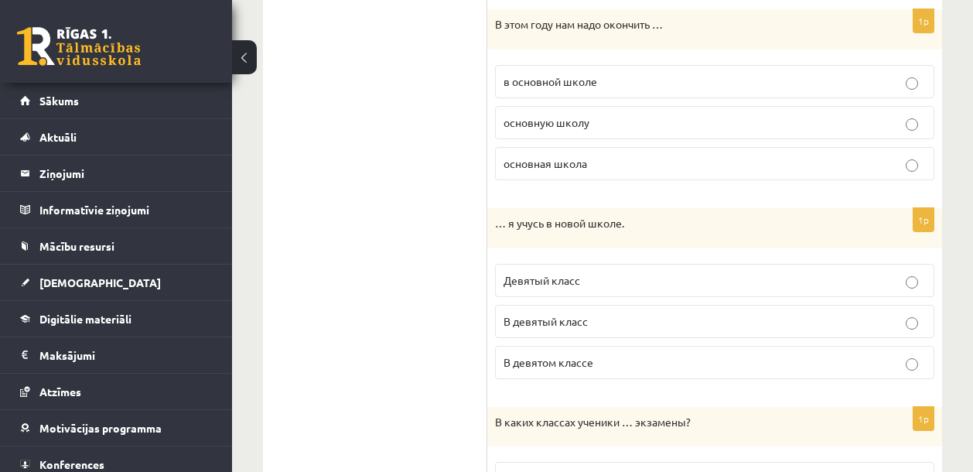
scroll to position [1129, 0]
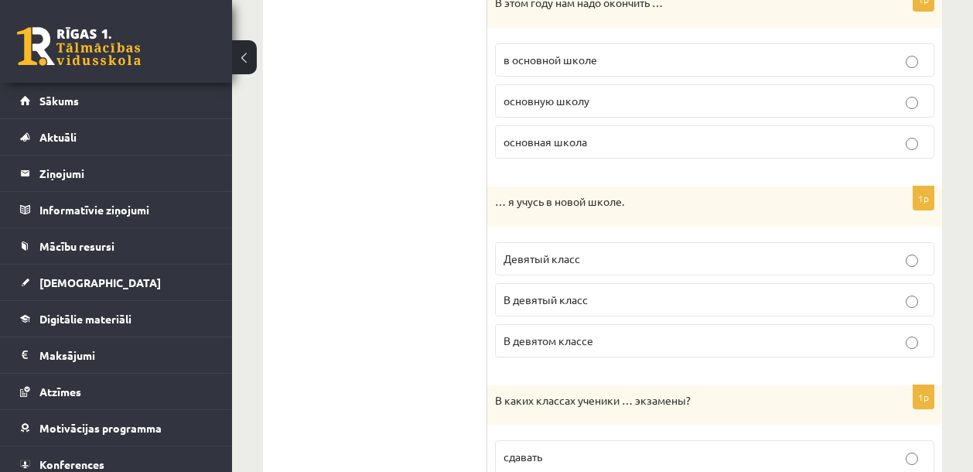
click at [538, 333] on span "В девятом классе" at bounding box center [548, 340] width 90 height 14
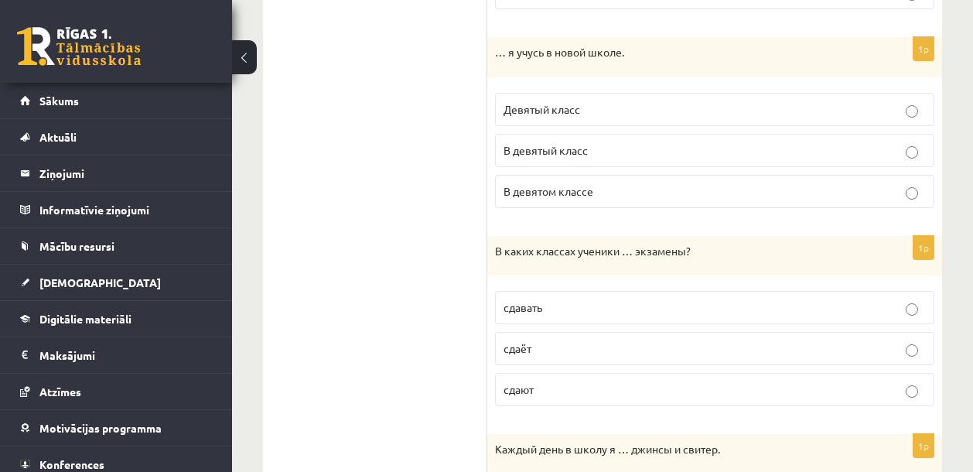
scroll to position [1297, 0]
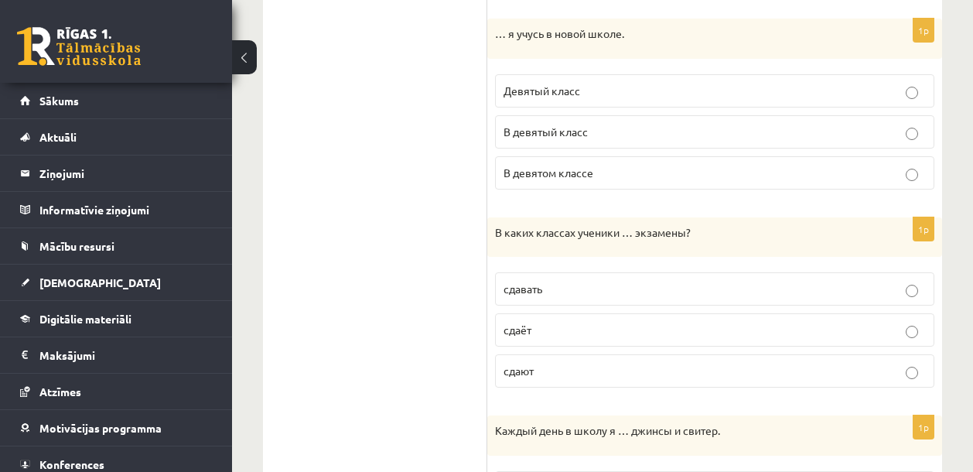
click at [543, 363] on p "сдают" at bounding box center [714, 371] width 422 height 16
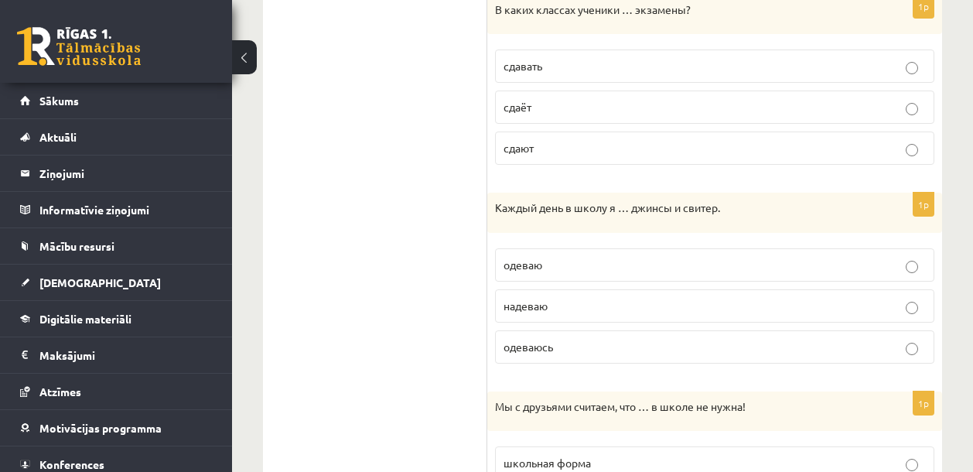
scroll to position [1614, 0]
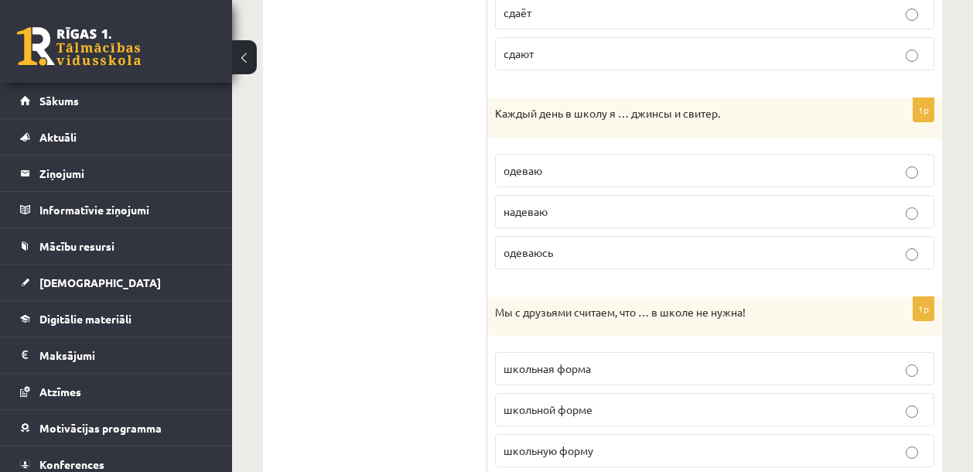
click at [576, 162] on p "одеваю" at bounding box center [714, 170] width 422 height 16
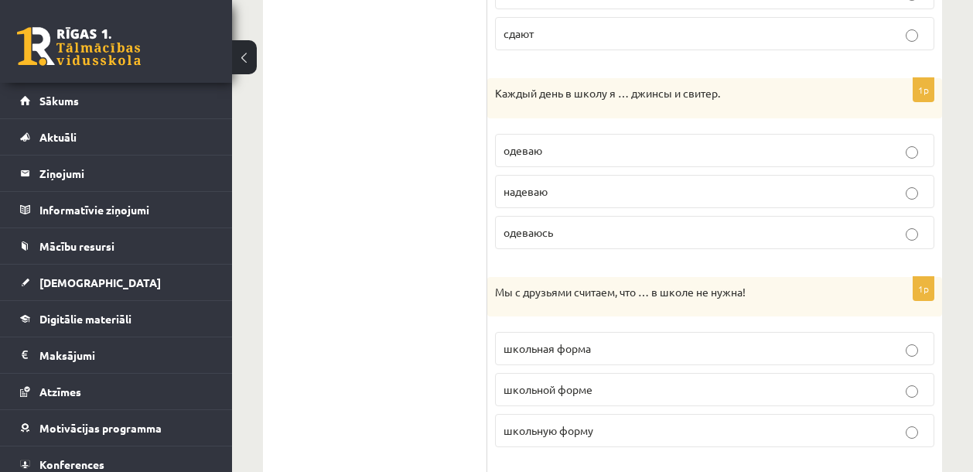
scroll to position [1637, 0]
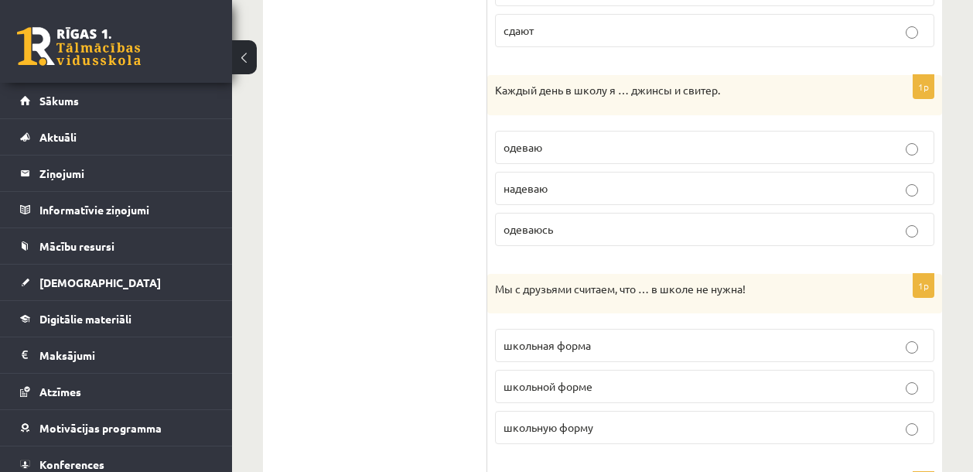
click at [587, 180] on p "надеваю" at bounding box center [714, 188] width 422 height 16
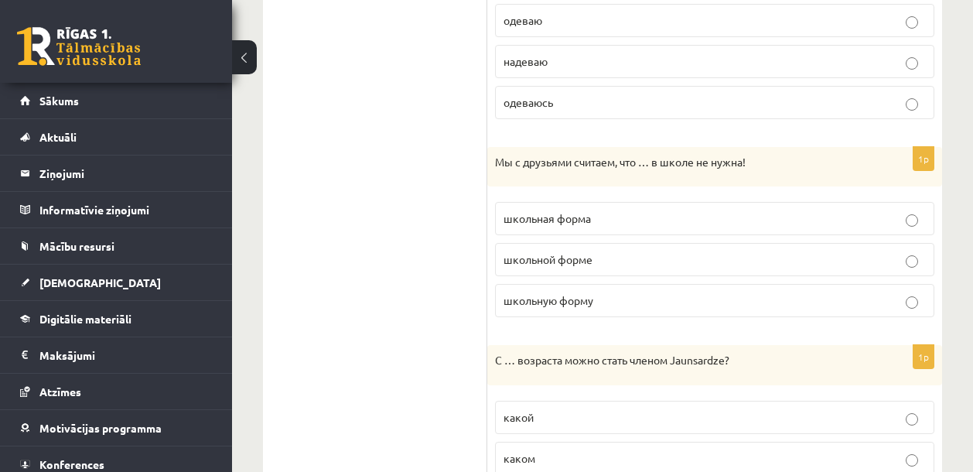
scroll to position [1765, 0]
click at [615, 209] on p "школьная форма" at bounding box center [714, 217] width 422 height 16
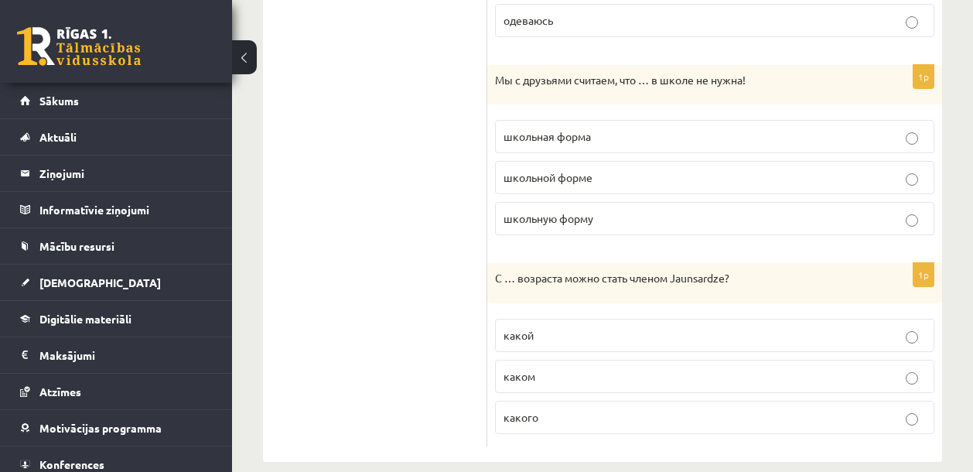
scroll to position [1852, 0]
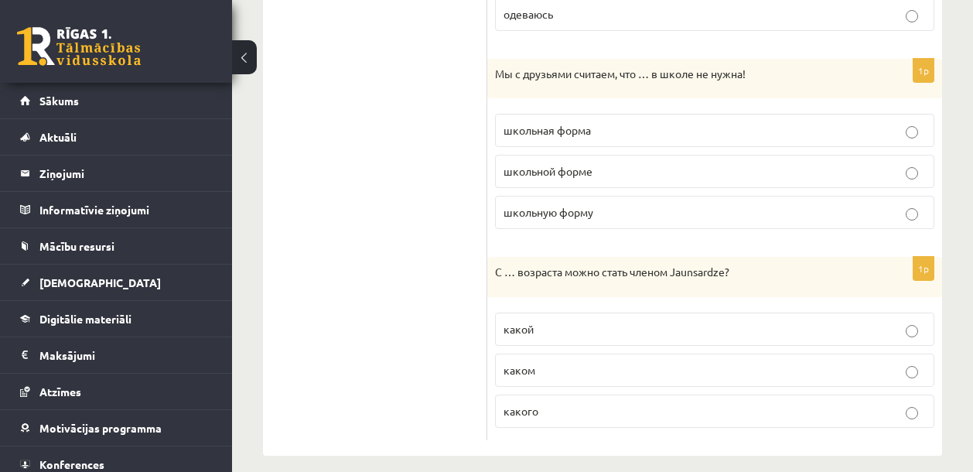
click at [532, 404] on span "какого" at bounding box center [520, 411] width 35 height 14
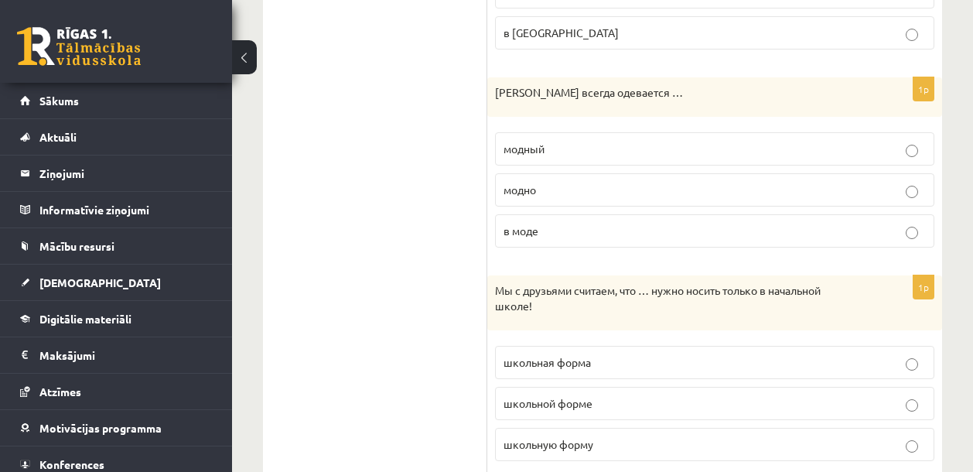
scroll to position [196, 0]
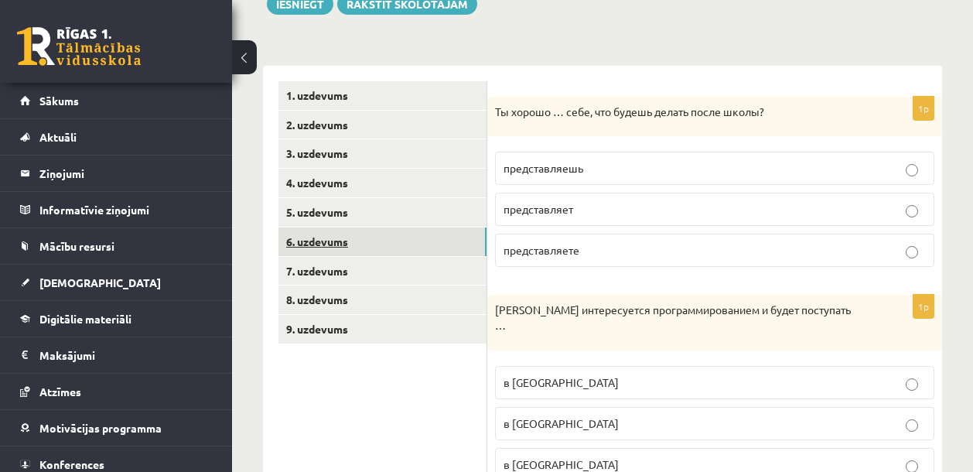
click at [329, 237] on link "6. uzdevums" at bounding box center [382, 241] width 208 height 29
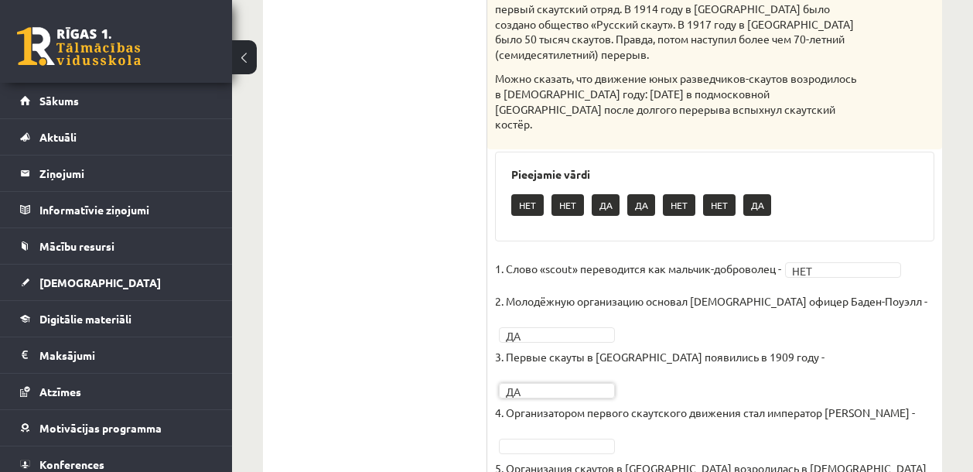
scroll to position [636, 0]
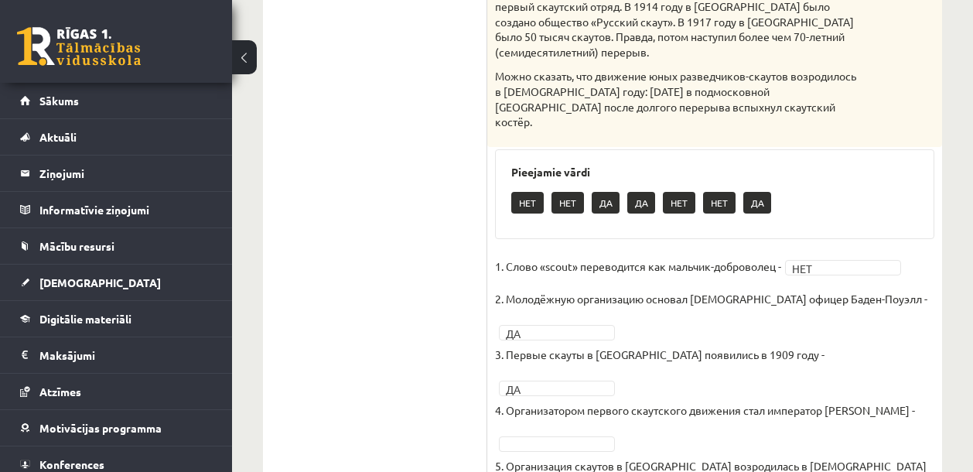
click at [714, 287] on p "2. Молодёжную организацию основал американский офицер Баден-Поуэлл -" at bounding box center [711, 298] width 432 height 23
drag, startPoint x: 525, startPoint y: 396, endPoint x: 646, endPoint y: 399, distance: 121.4
click at [642, 454] on p "5. Организация скаутов в России возродилась в 1990 году -" at bounding box center [714, 477] width 439 height 46
click at [677, 454] on p "5. Организация скаутов в России возродилась в 1990 году -" at bounding box center [714, 477] width 439 height 46
drag, startPoint x: 509, startPoint y: 400, endPoint x: 663, endPoint y: 404, distance: 154.7
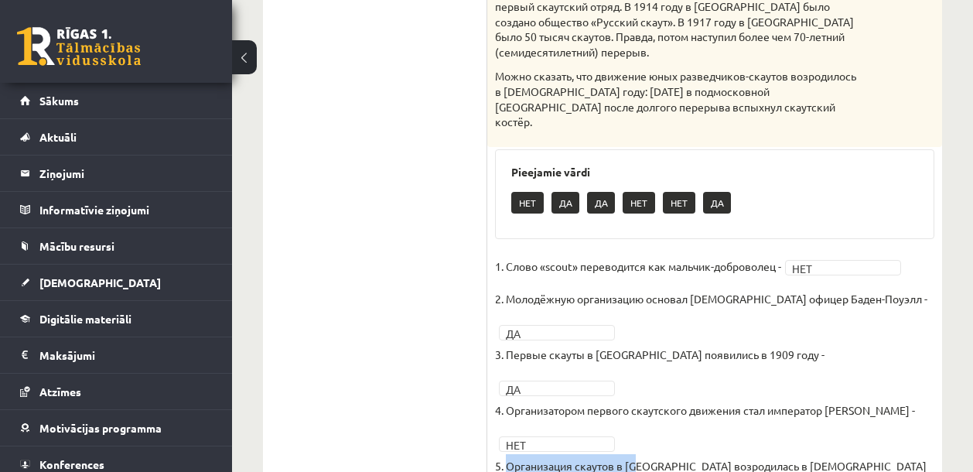
click at [640, 454] on p "5. Организация скаутов в России возродилась в 1990 году -" at bounding box center [714, 477] width 439 height 46
click at [679, 454] on p "5. Организация скаутов в России возродилась в 1990 году -" at bounding box center [714, 477] width 439 height 46
drag, startPoint x: 506, startPoint y: 399, endPoint x: 673, endPoint y: 402, distance: 167.0
click at [643, 454] on p "5. Организация скаутов в России возродилась в 1990 году -" at bounding box center [714, 477] width 439 height 46
click at [677, 454] on p "5. Организация скаутов в России возродилась в 1990 году -" at bounding box center [714, 477] width 439 height 46
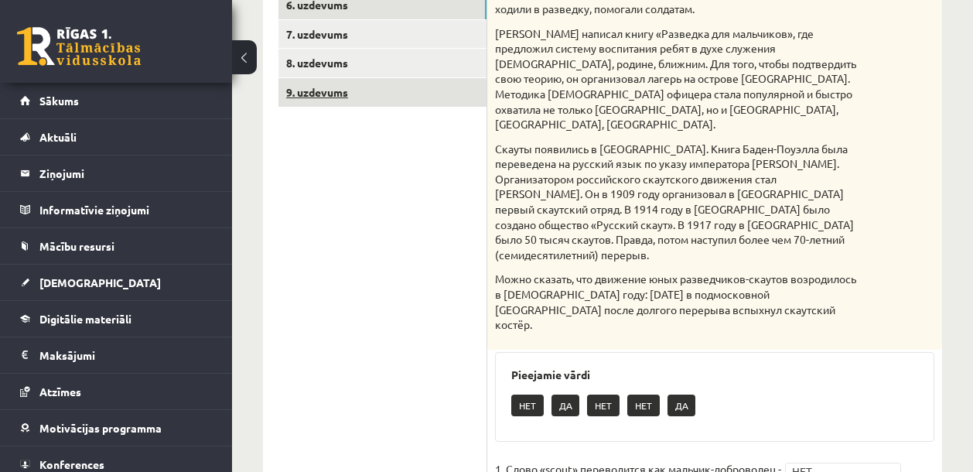
scroll to position [408, 0]
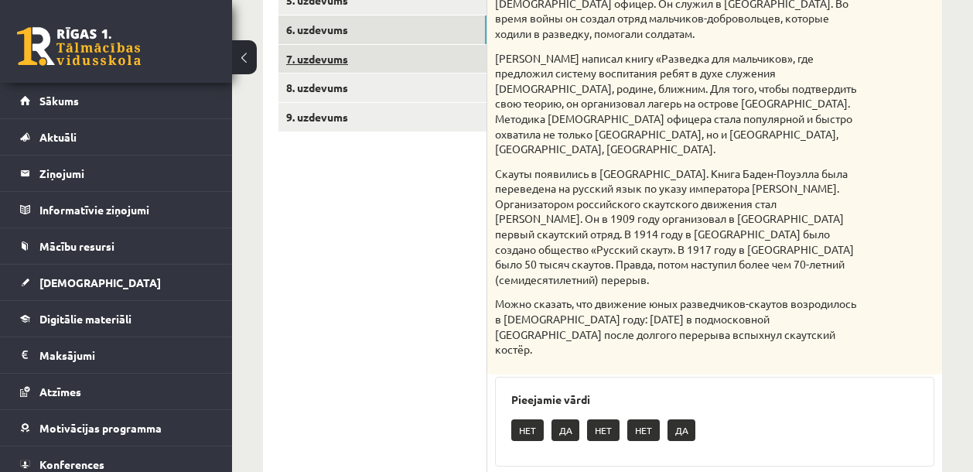
click at [333, 63] on link "7. uzdevums" at bounding box center [382, 59] width 208 height 29
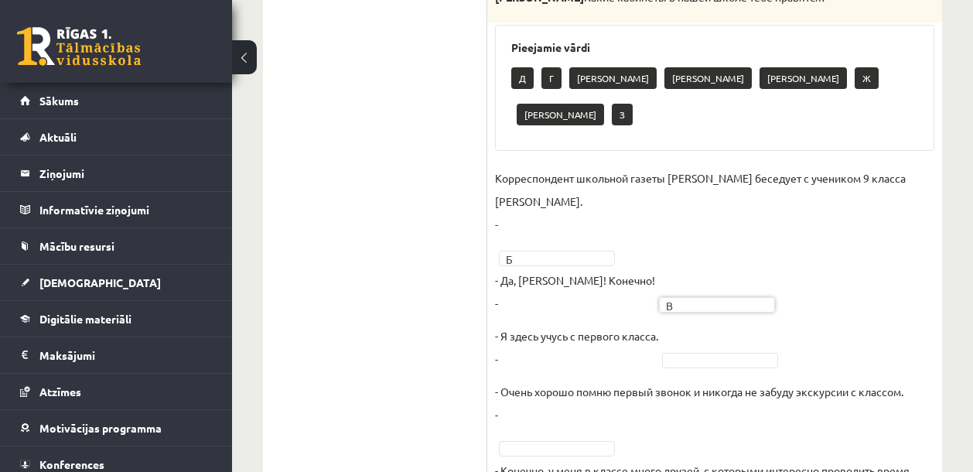
scroll to position [626, 0]
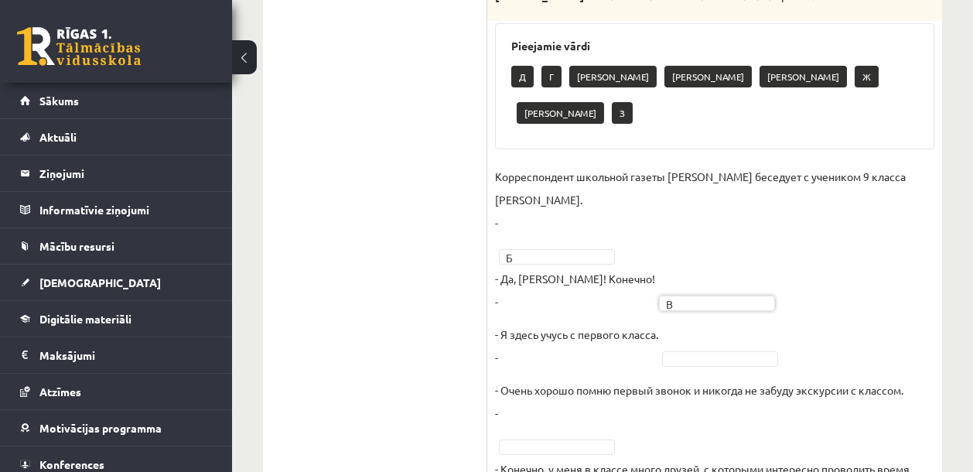
click at [451, 193] on ul "1. uzdevums 2. uzdevums 3. uzdevums 4. uzdevums 5. uzdevums 6. uzdevums 7. uzde…" at bounding box center [382, 317] width 209 height 1333
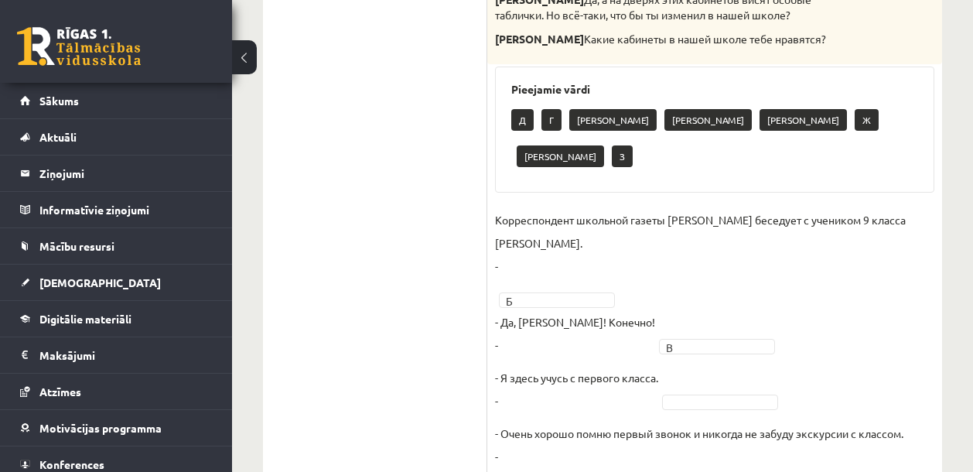
scroll to position [677, 0]
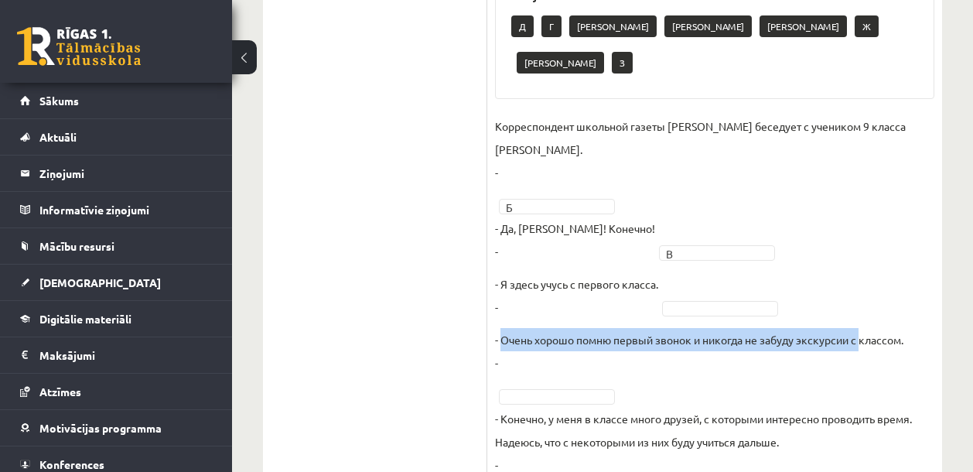
drag, startPoint x: 503, startPoint y: 305, endPoint x: 863, endPoint y: 296, distance: 359.6
click at [863, 328] on p "- Очень хорошо помню первый звонок и никогда не забуду экскурсии с классом. -" at bounding box center [699, 351] width 408 height 46
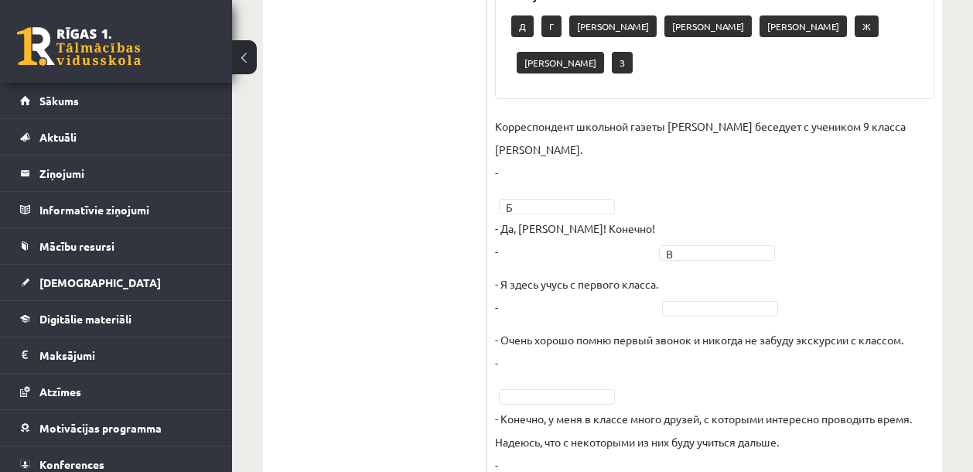
click at [891, 328] on p "- Очень хорошо помню первый звонок и никогда не забуду экскурсии с классом. -" at bounding box center [699, 351] width 408 height 46
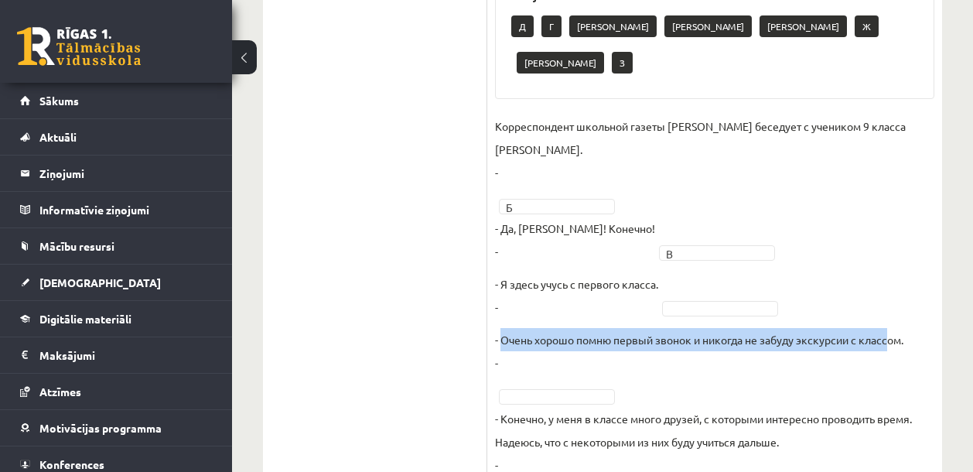
drag, startPoint x: 502, startPoint y: 302, endPoint x: 893, endPoint y: 308, distance: 391.3
click at [893, 328] on p "- Очень хорошо помню первый звонок и никогда не забуду экскурсии с классом. -" at bounding box center [699, 351] width 408 height 46
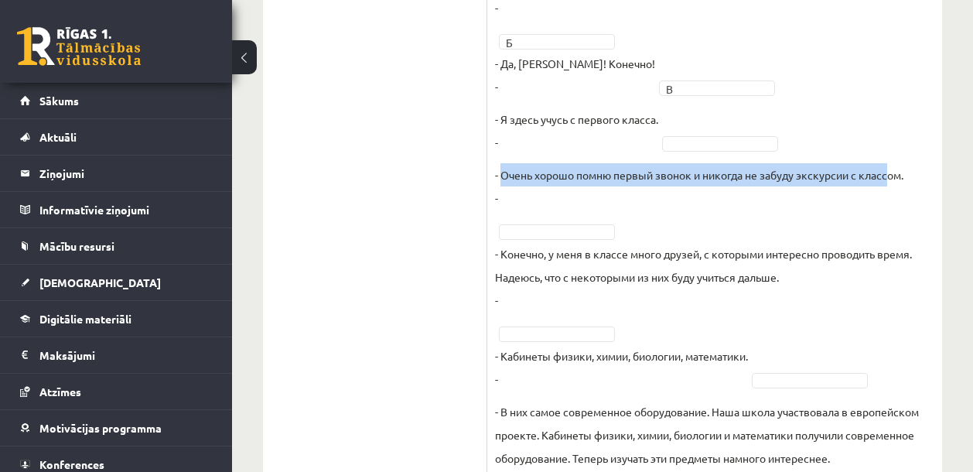
scroll to position [851, 0]
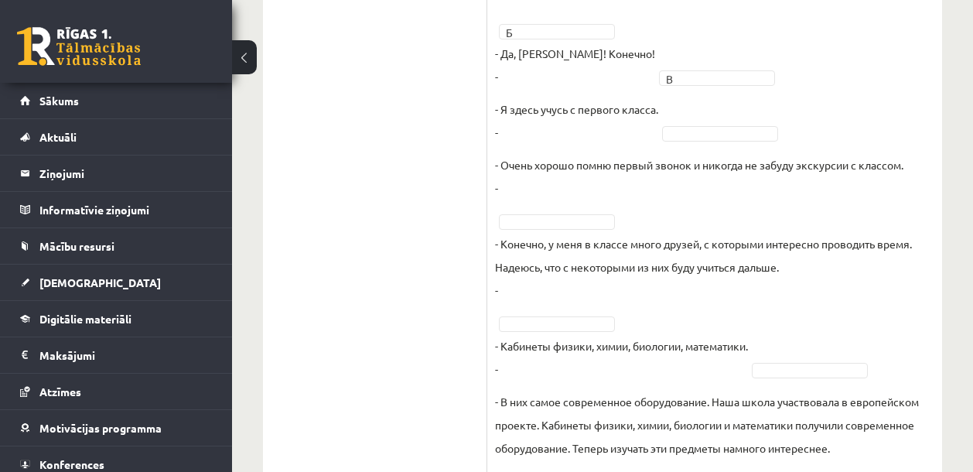
click at [714, 162] on p "- Очень хорошо помню первый звонок и никогда не забуду экскурсии с классом. -" at bounding box center [699, 176] width 408 height 46
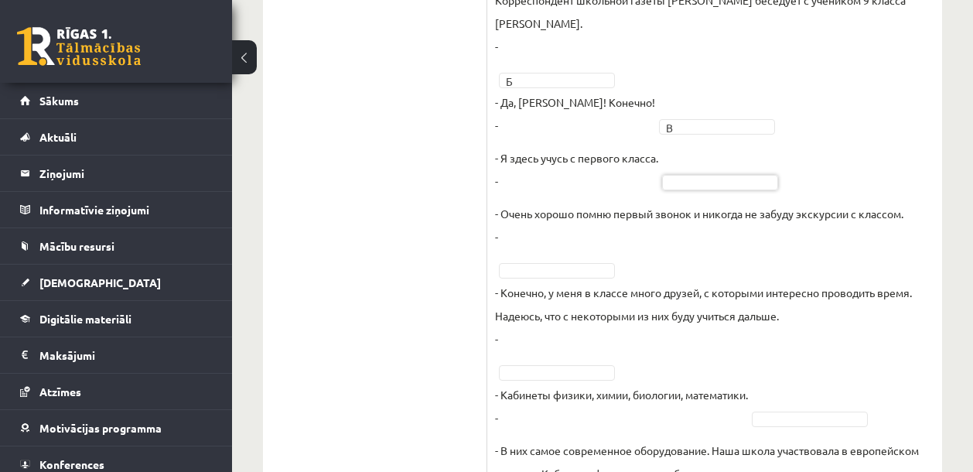
scroll to position [835, 0]
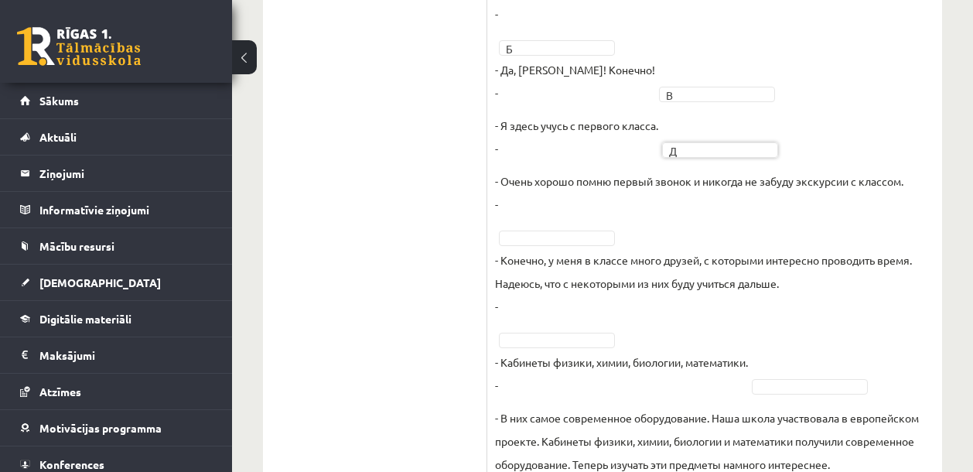
click at [621, 176] on p "- Очень хорошо помню первый звонок и никогда не забуду экскурсии с классом. -" at bounding box center [699, 192] width 408 height 46
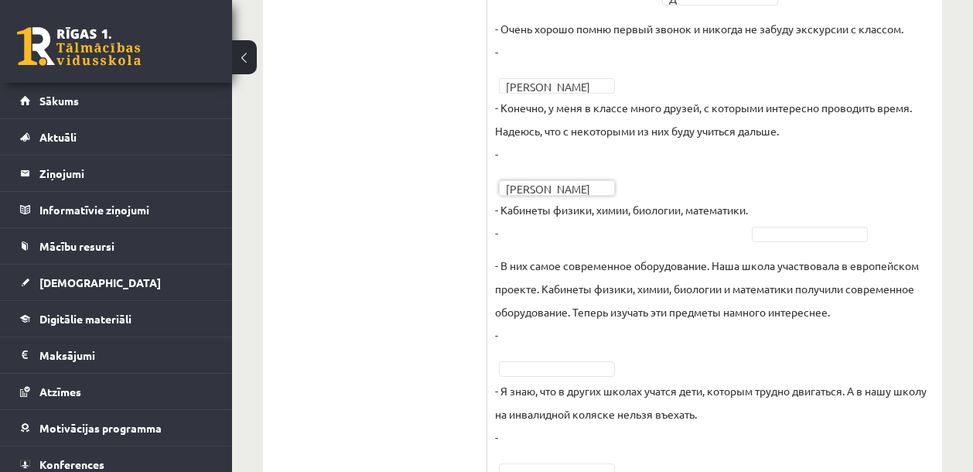
scroll to position [970, 0]
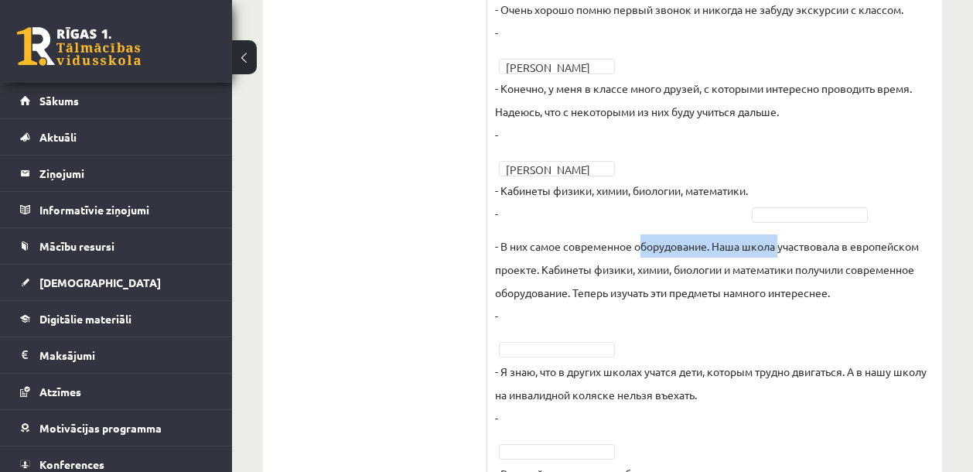
drag, startPoint x: 677, startPoint y: 245, endPoint x: 782, endPoint y: 245, distance: 104.4
click at [782, 245] on p "- В них самое современное оборудование. Наша школа участвовала в европейском пр…" at bounding box center [714, 280] width 439 height 93
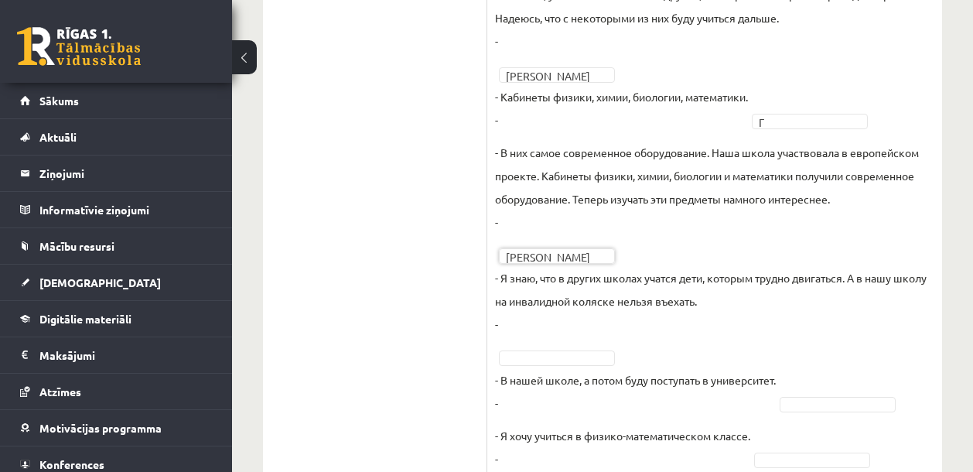
scroll to position [1094, 0]
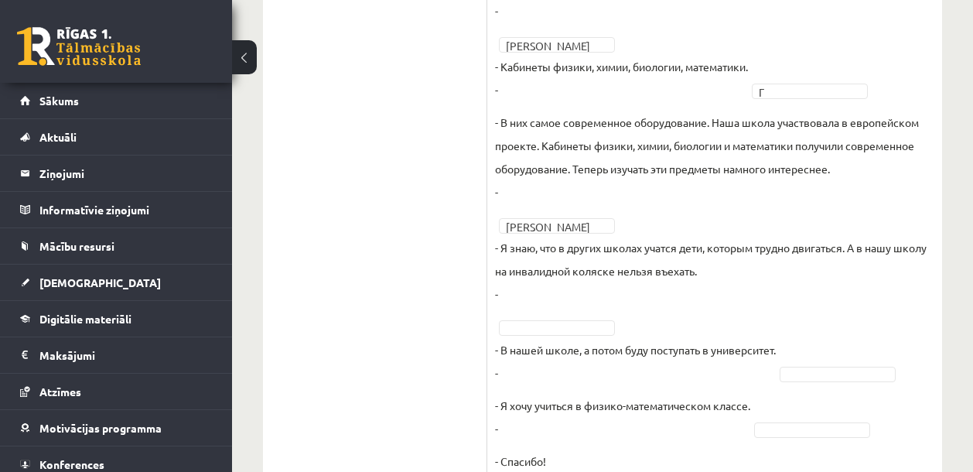
drag, startPoint x: 512, startPoint y: 347, endPoint x: 574, endPoint y: 349, distance: 62.6
click at [574, 349] on p "- В нашей школе, а потом буду поступать в университет. -" at bounding box center [635, 361] width 281 height 46
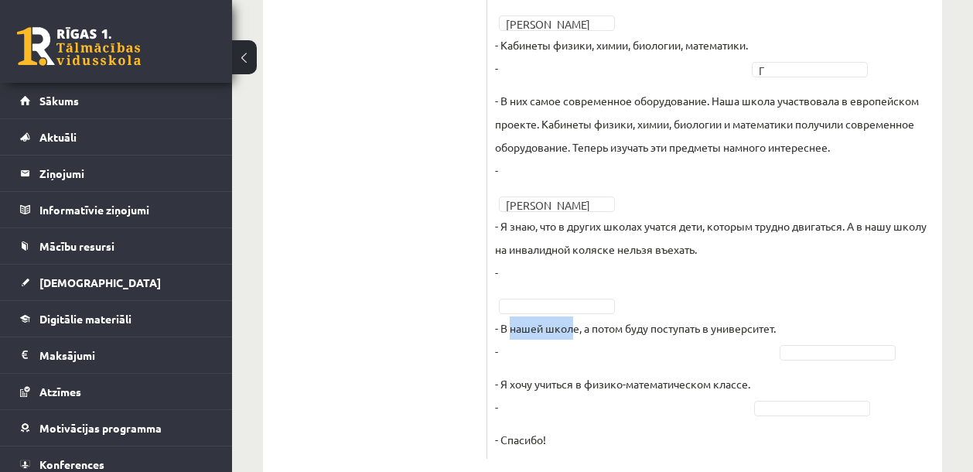
scroll to position [1149, 0]
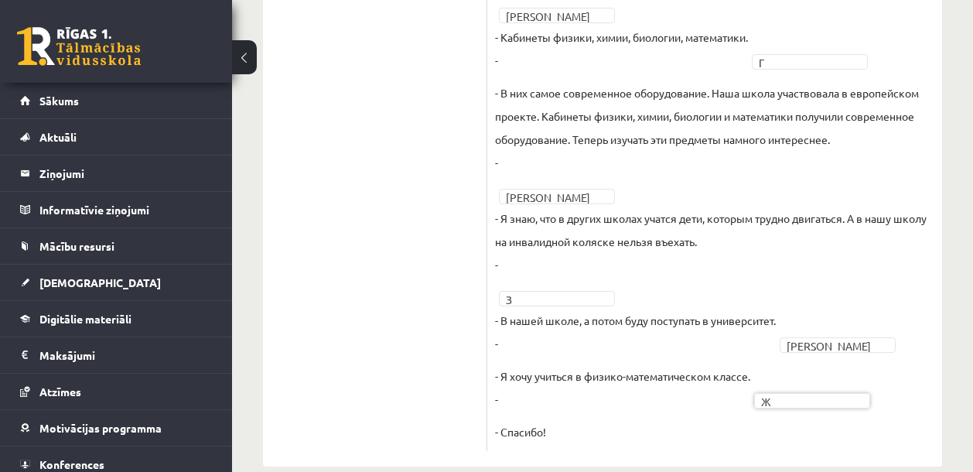
scroll to position [418, 0]
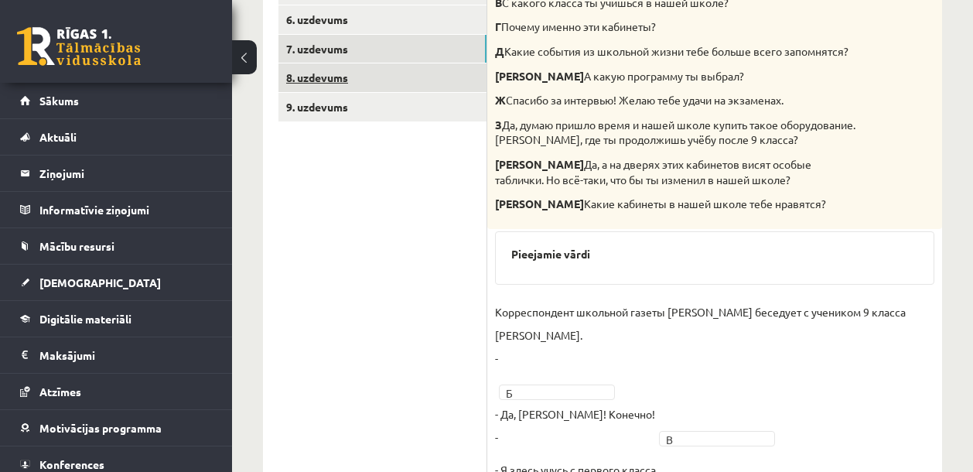
click at [341, 77] on link "8. uzdevums" at bounding box center [382, 77] width 208 height 29
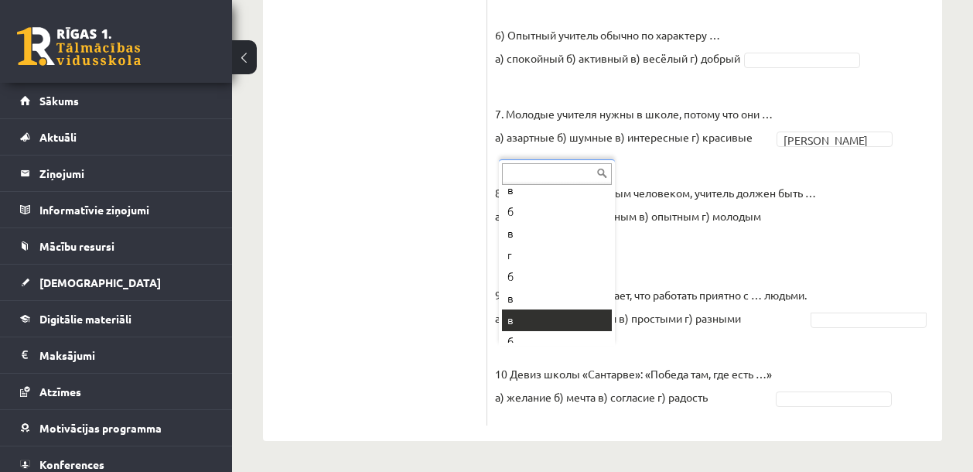
scroll to position [300, 0]
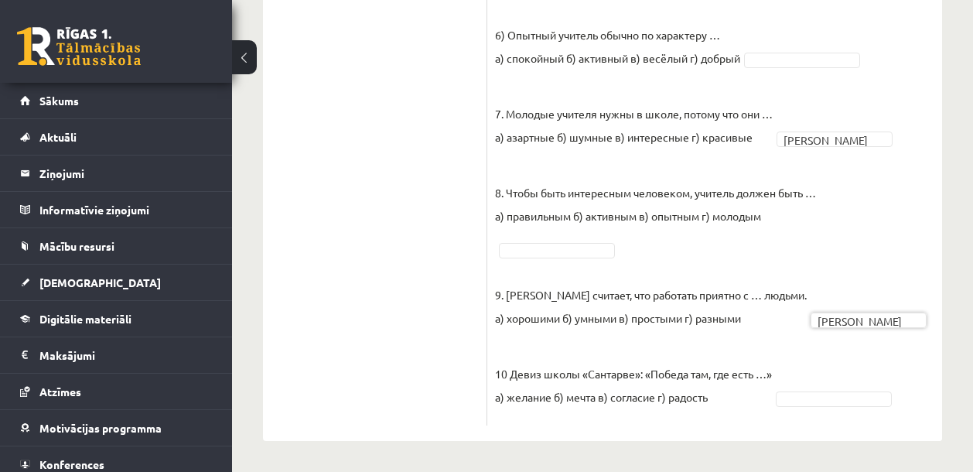
click at [725, 404] on p "10 Девиз школы «Сантарве»: «Победа там, где есть …» а) желание б) мечта в) согл…" at bounding box center [633, 374] width 277 height 70
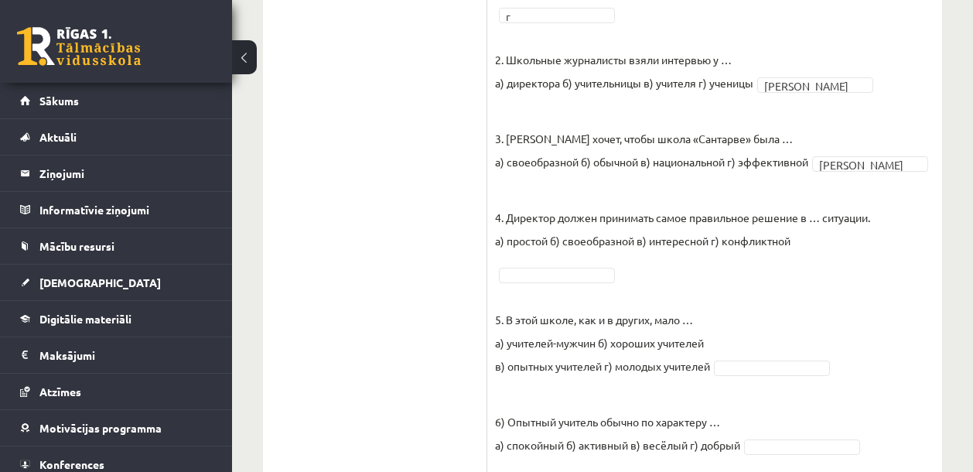
scroll to position [614, 0]
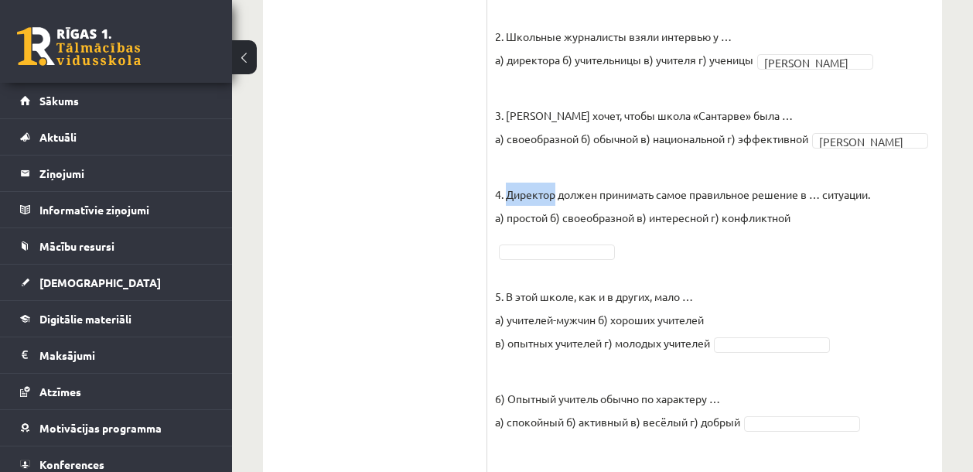
drag, startPoint x: 508, startPoint y: 195, endPoint x: 598, endPoint y: 207, distance: 91.3
click at [557, 198] on p "4. Директор должен принимать самое правильное решение в … ситуации. а) простой …" at bounding box center [682, 194] width 375 height 70
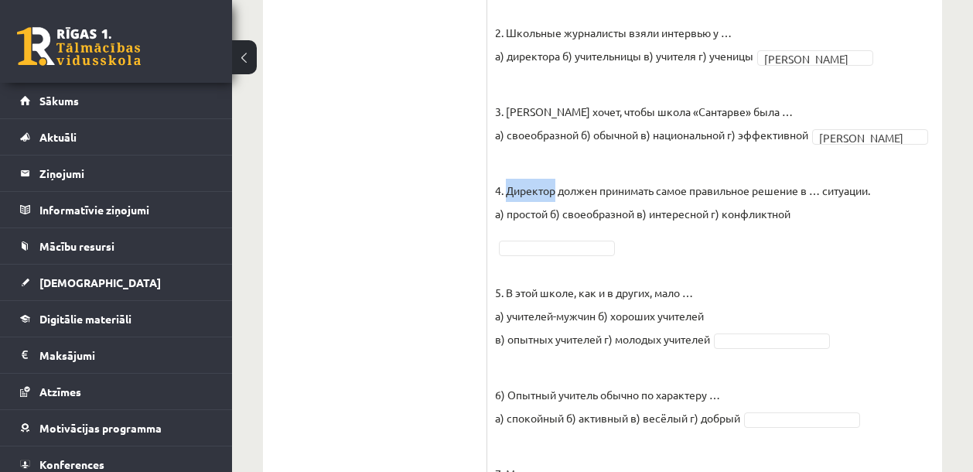
scroll to position [713, 0]
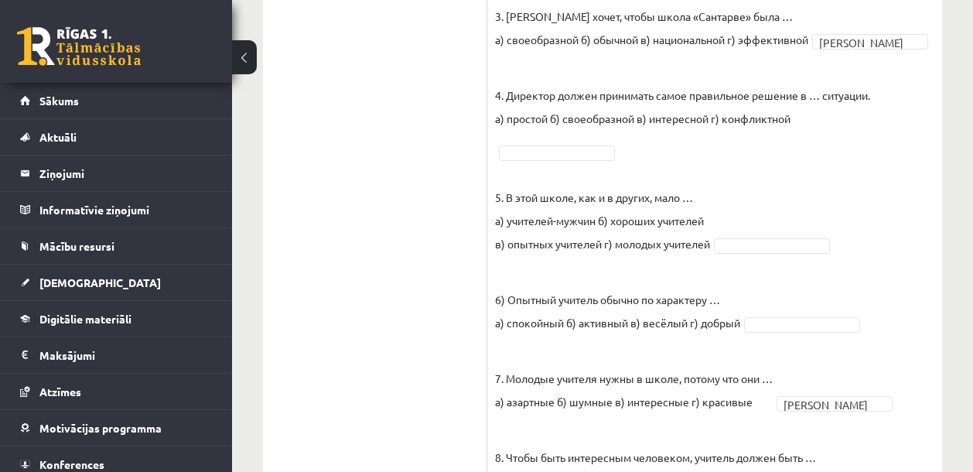
click at [711, 159] on fieldset "1. Недавно школе «Сантарве» в Клайпеде исполнилось … а) 13 лет б) 33 года в) 31…" at bounding box center [714, 253] width 439 height 858
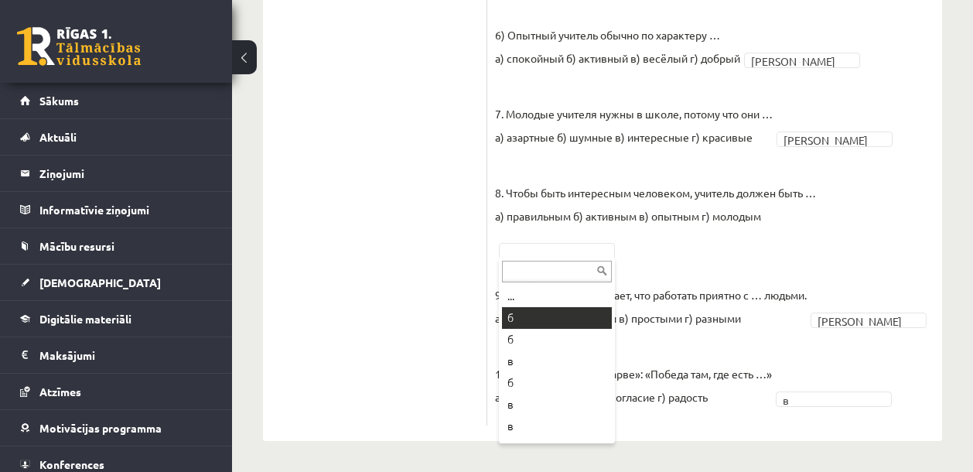
scroll to position [965, 0]
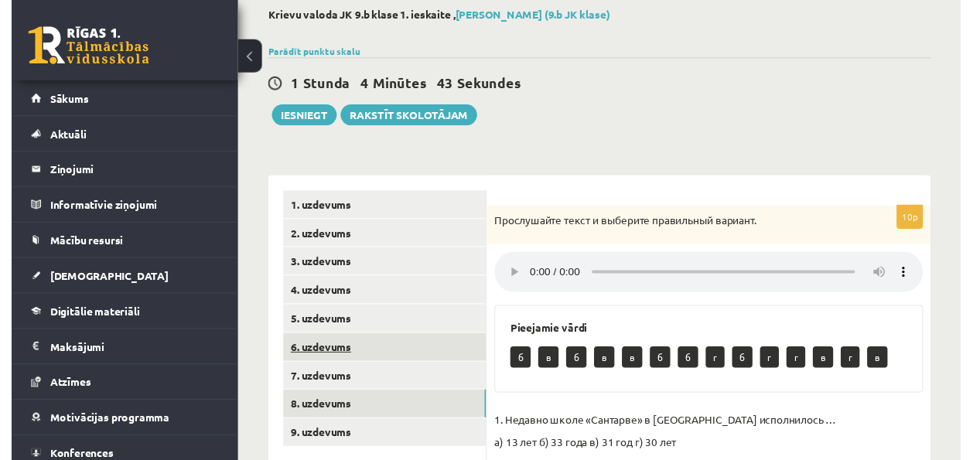
scroll to position [172, 0]
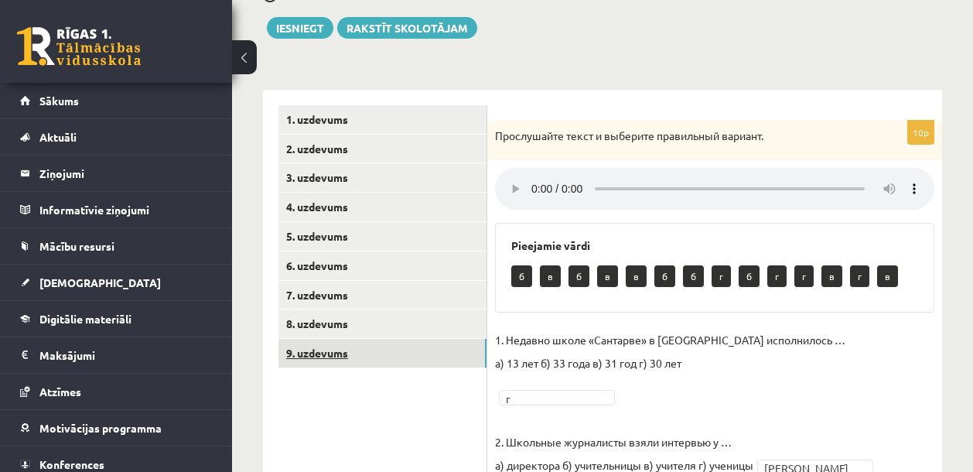
click at [356, 346] on link "9. uzdevums" at bounding box center [382, 353] width 208 height 29
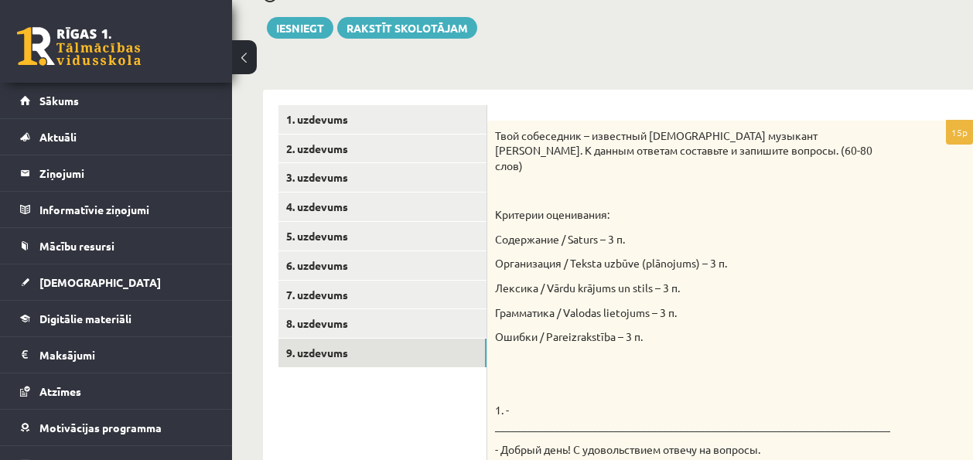
scroll to position [0, 0]
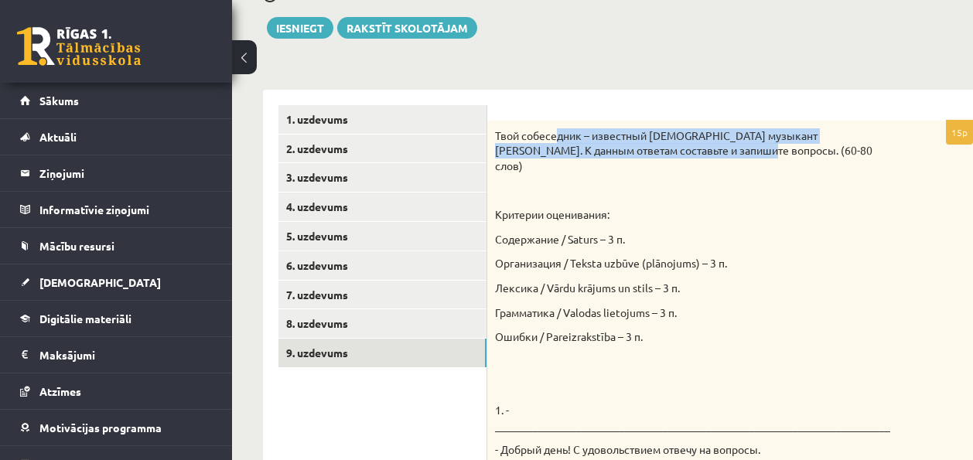
drag, startPoint x: 558, startPoint y: 135, endPoint x: 723, endPoint y: 150, distance: 165.3
click at [720, 148] on p "Твой собеседник – известный латвийский музыкант Интарс Бусулис. К данным ответа…" at bounding box center [695, 151] width 400 height 46
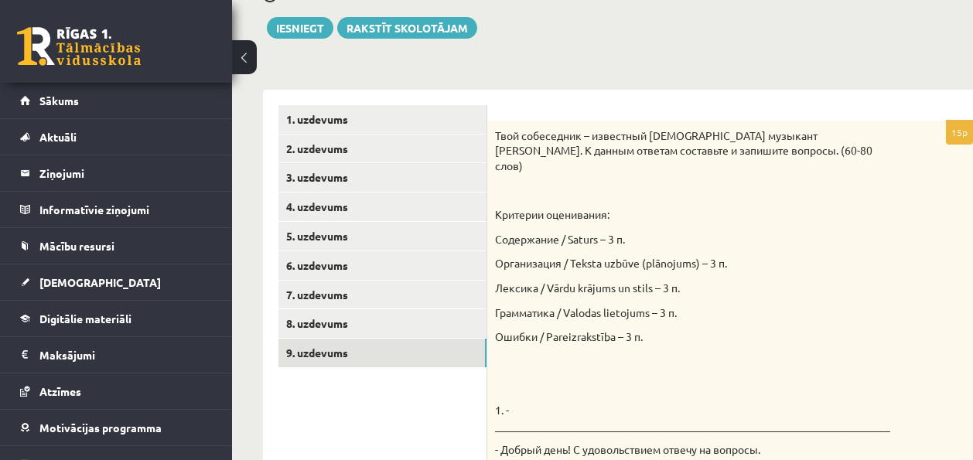
click at [748, 183] on p at bounding box center [695, 190] width 400 height 15
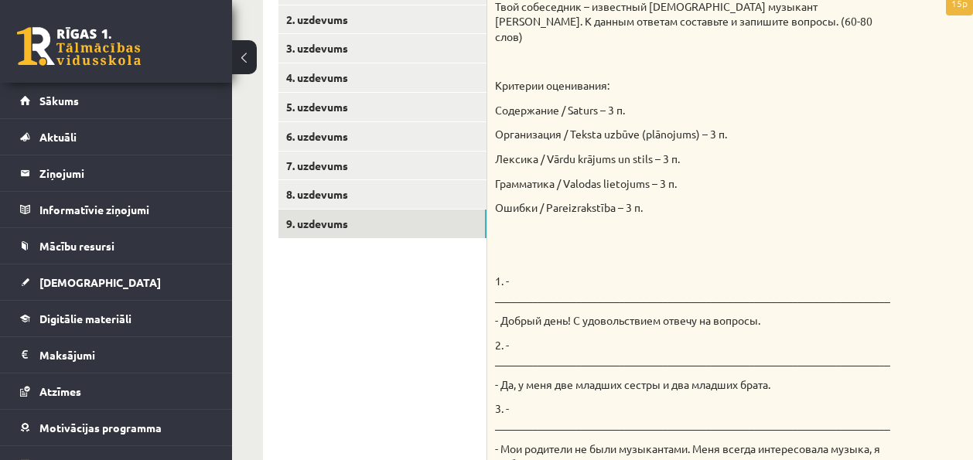
scroll to position [465, 0]
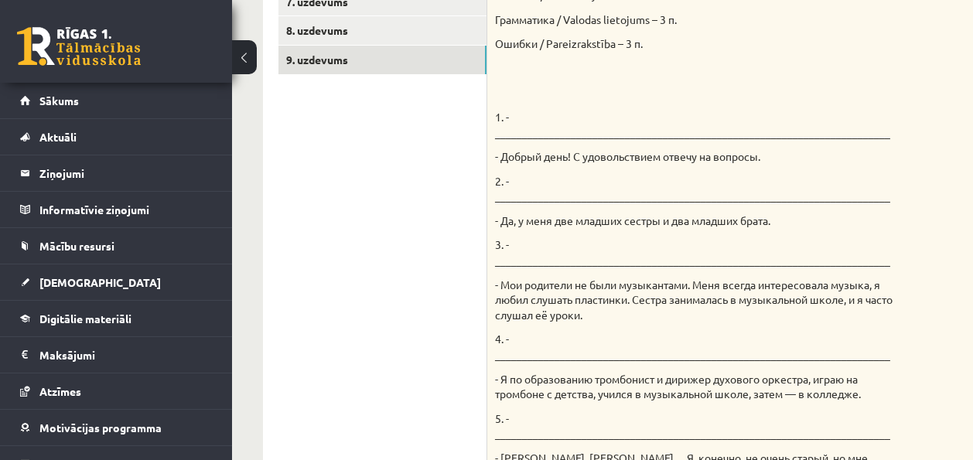
click at [520, 112] on p "1. - _________________________________________________________________________" at bounding box center [695, 125] width 400 height 30
click at [516, 115] on p "1. - _________________________________________________________________________" at bounding box center [695, 125] width 400 height 30
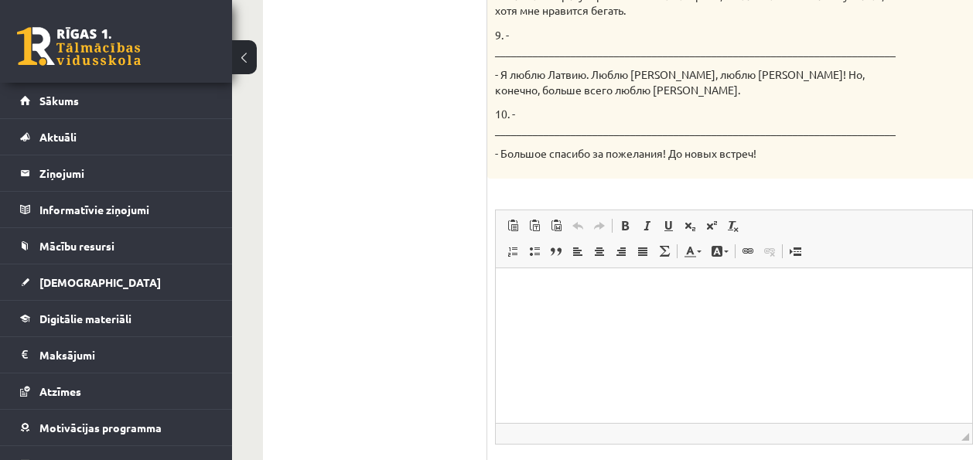
scroll to position [1192, 0]
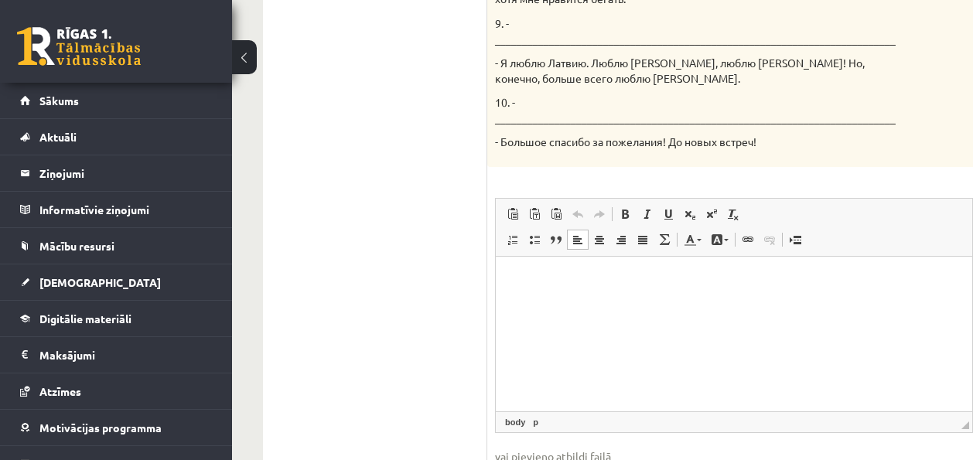
click at [538, 302] on html at bounding box center [734, 280] width 476 height 47
click at [561, 291] on html "*" at bounding box center [734, 280] width 476 height 47
click at [516, 233] on span at bounding box center [512, 239] width 12 height 12
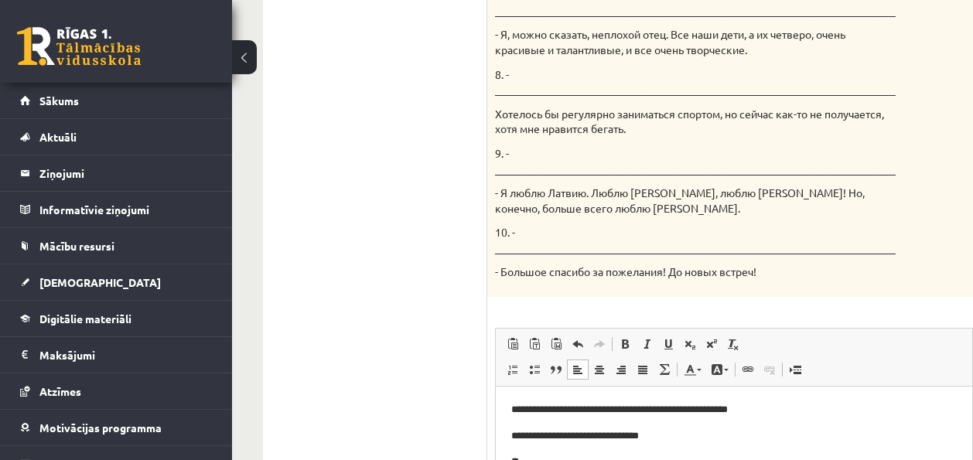
scroll to position [1227, 0]
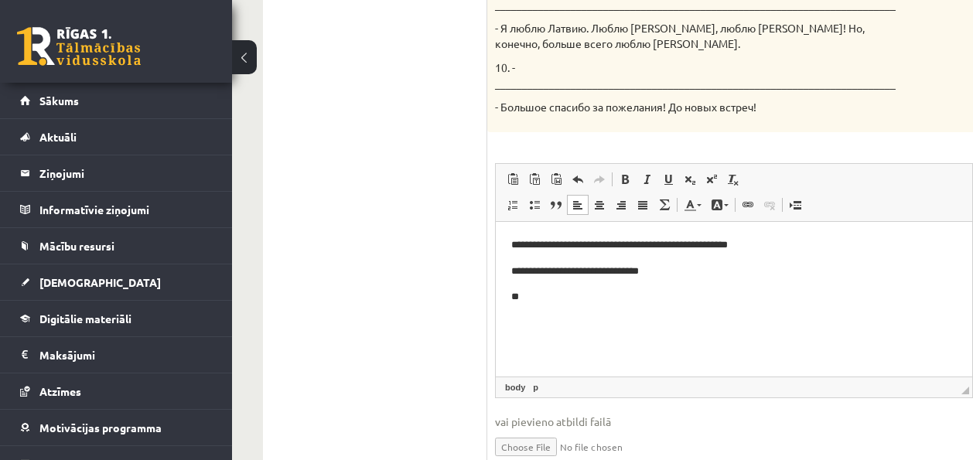
click at [552, 300] on p "**" at bounding box center [730, 297] width 439 height 16
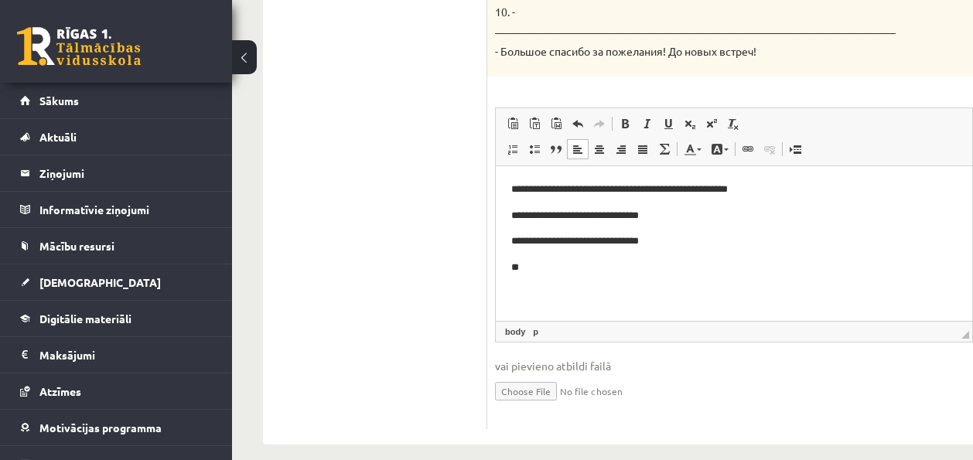
scroll to position [1285, 0]
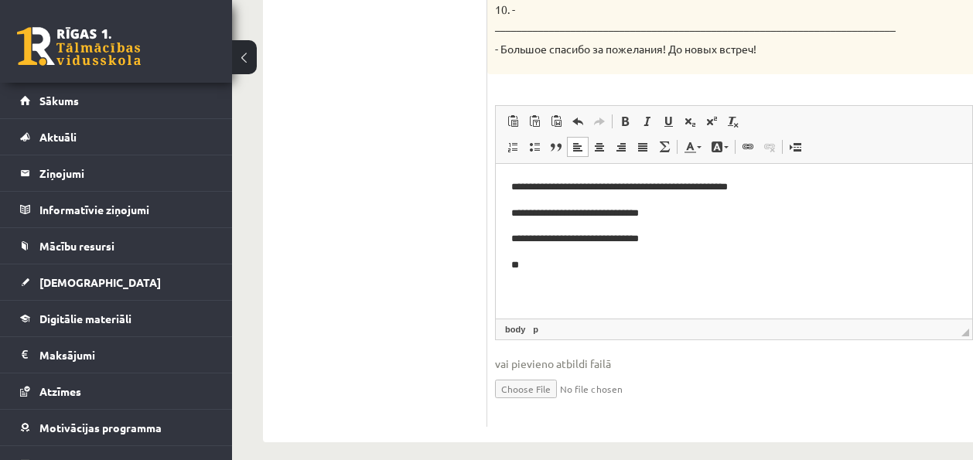
click at [555, 270] on p "**" at bounding box center [730, 265] width 439 height 16
click at [660, 266] on p "**********" at bounding box center [730, 265] width 439 height 16
click at [903, 264] on p "**********" at bounding box center [730, 265] width 439 height 16
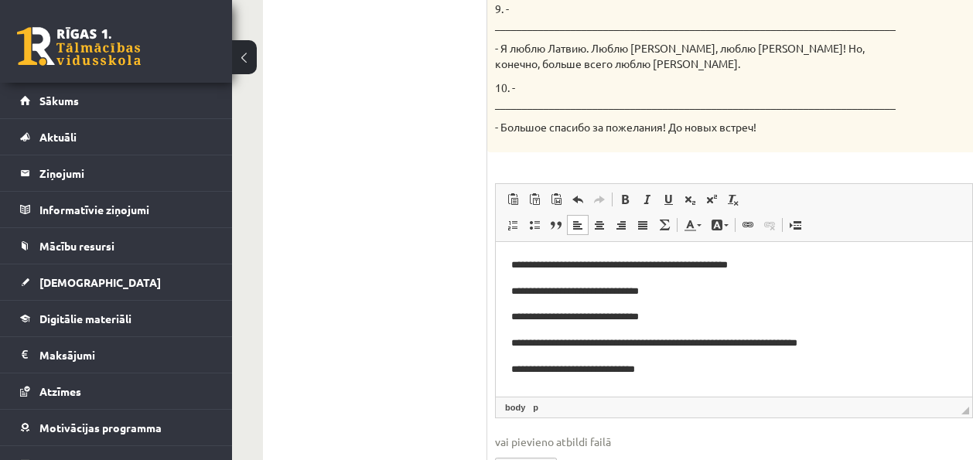
scroll to position [1210, 0]
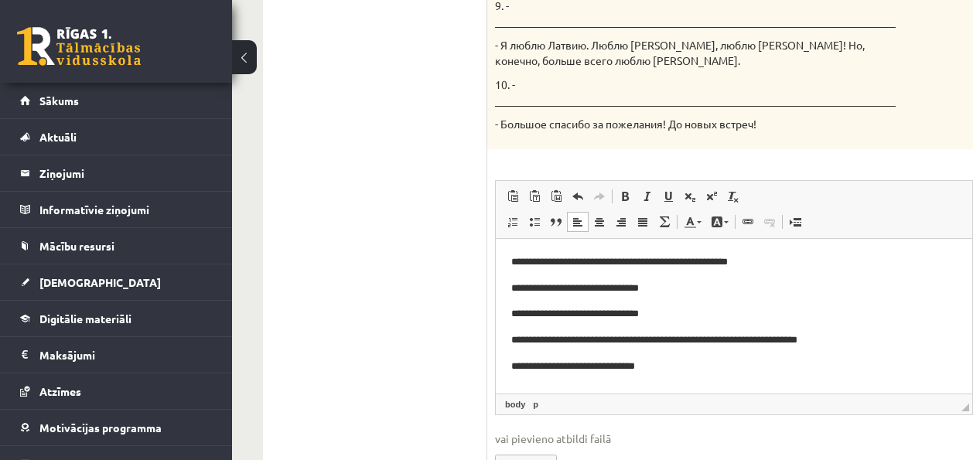
click at [614, 369] on p "**********" at bounding box center [730, 367] width 439 height 16
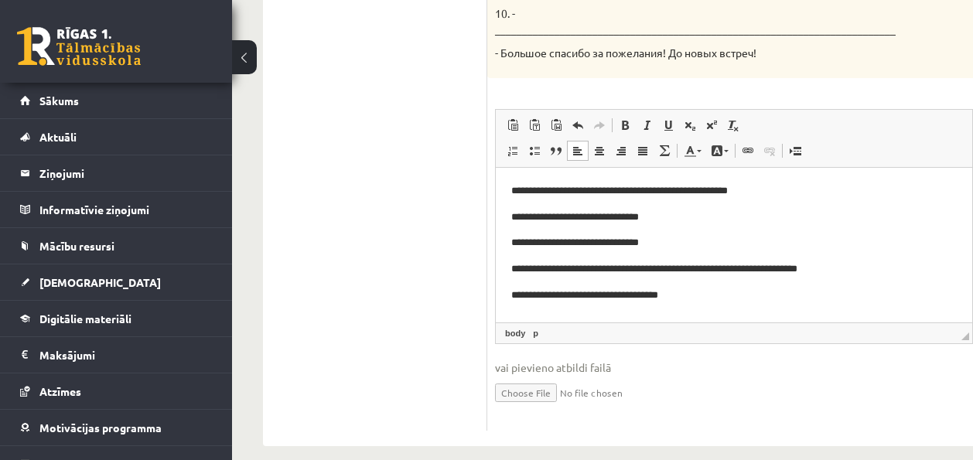
scroll to position [1285, 0]
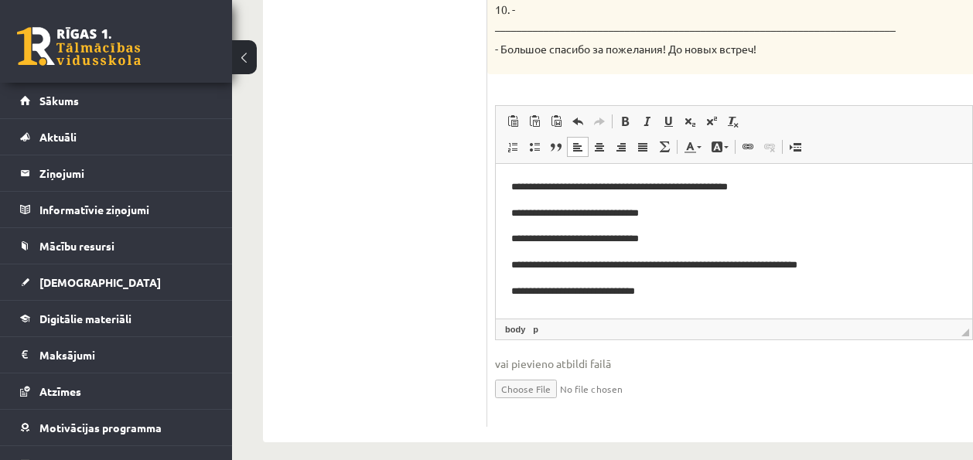
click at [714, 293] on p "**********" at bounding box center [730, 292] width 439 height 16
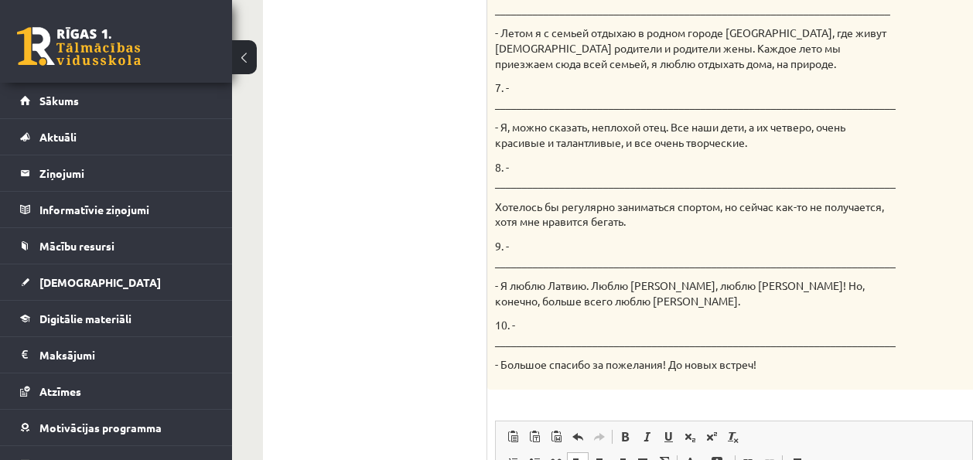
scroll to position [1264, 0]
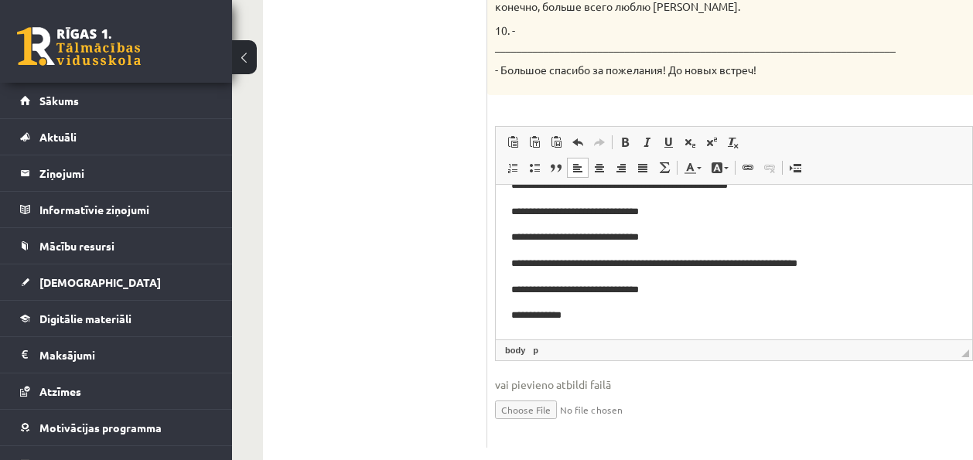
click at [602, 316] on p "**********" at bounding box center [725, 316] width 428 height 16
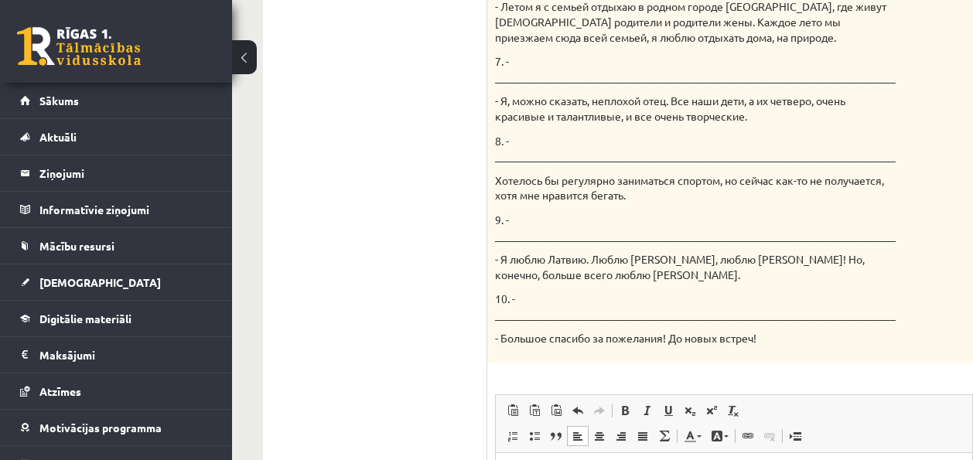
scroll to position [1171, 0]
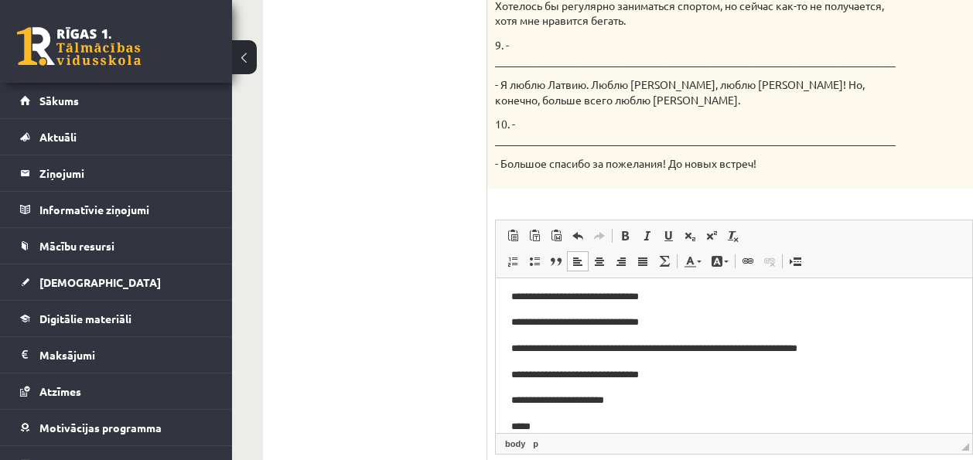
click at [563, 429] on p "*****" at bounding box center [725, 427] width 428 height 16
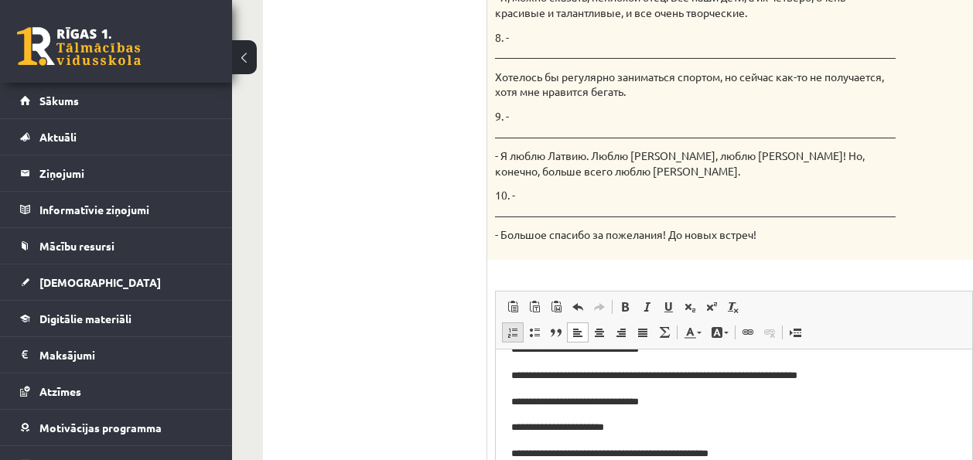
scroll to position [1285, 0]
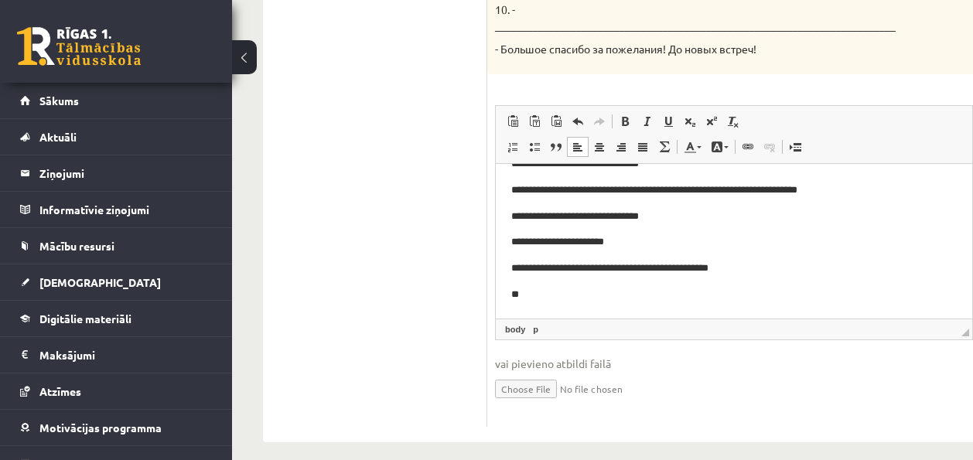
click at [558, 302] on p "**" at bounding box center [725, 295] width 428 height 16
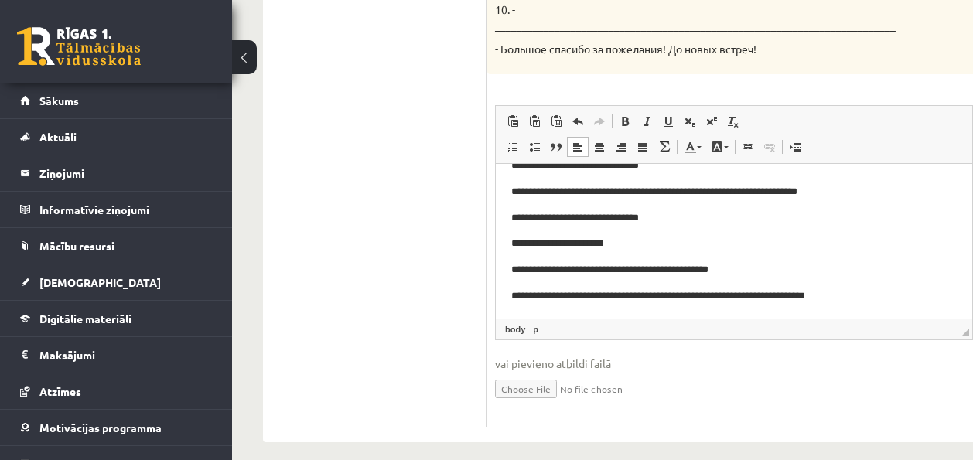
scroll to position [75, 0]
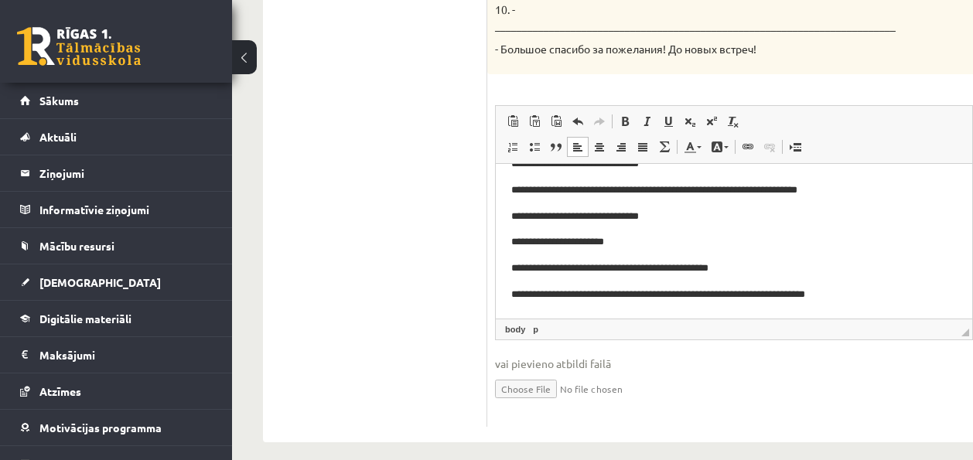
drag, startPoint x: 963, startPoint y: 227, endPoint x: 1461, endPoint y: 379, distance: 520.7
click at [670, 214] on p "**********" at bounding box center [725, 217] width 428 height 16
click at [922, 288] on p "**********" at bounding box center [725, 295] width 428 height 16
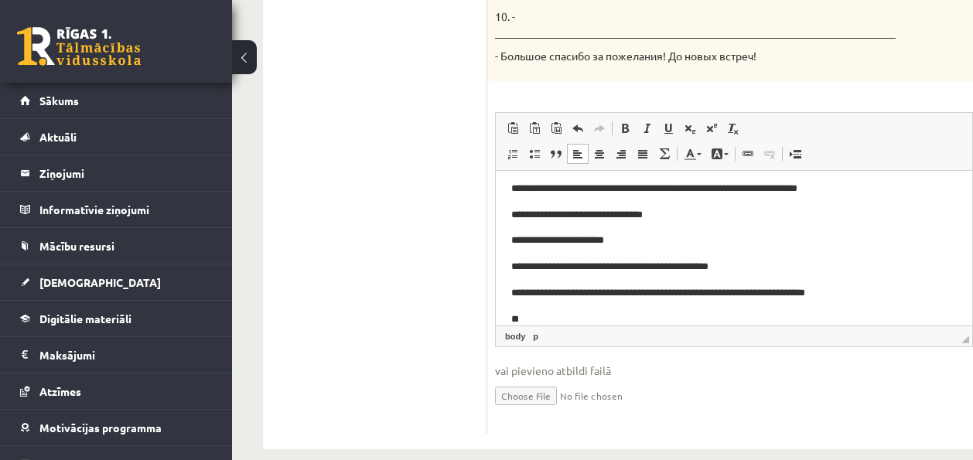
scroll to position [1285, 0]
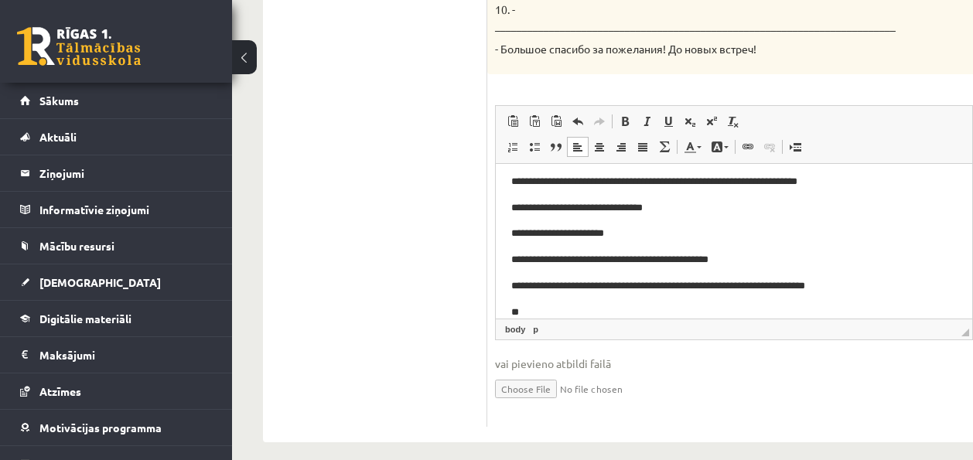
click at [539, 313] on p "**" at bounding box center [725, 313] width 428 height 16
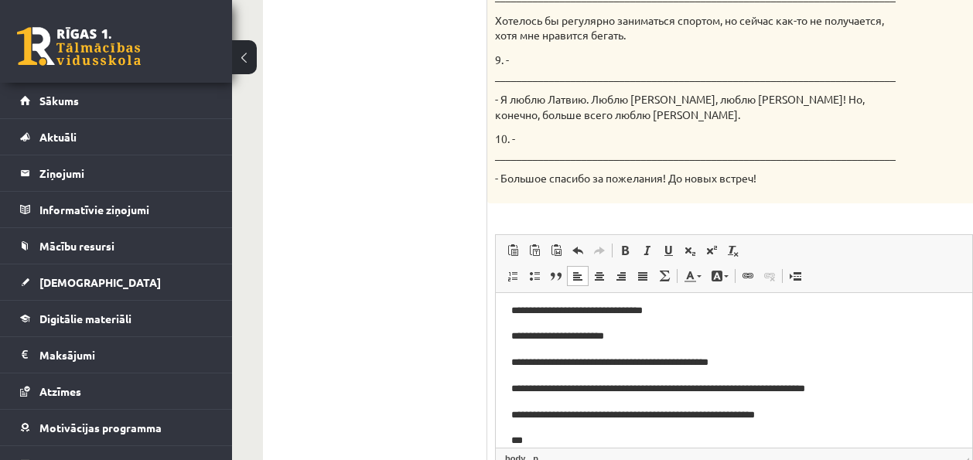
scroll to position [1241, 0]
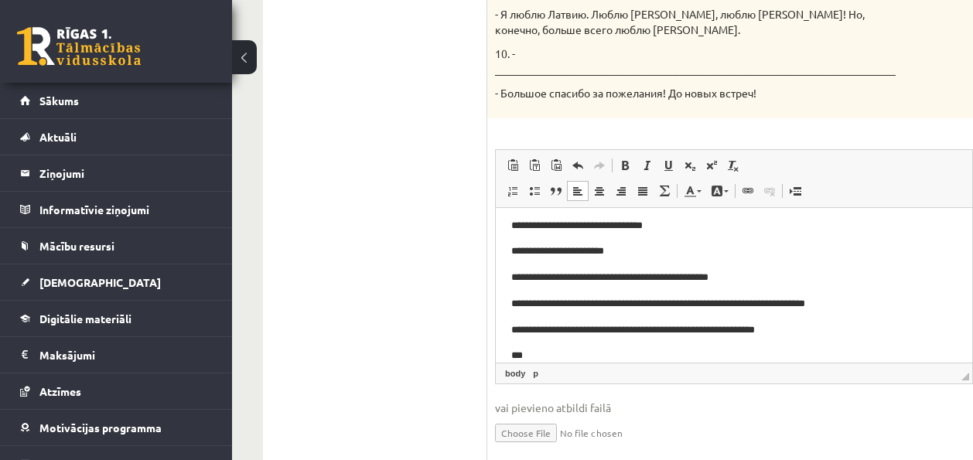
click at [615, 353] on p "***" at bounding box center [725, 356] width 428 height 16
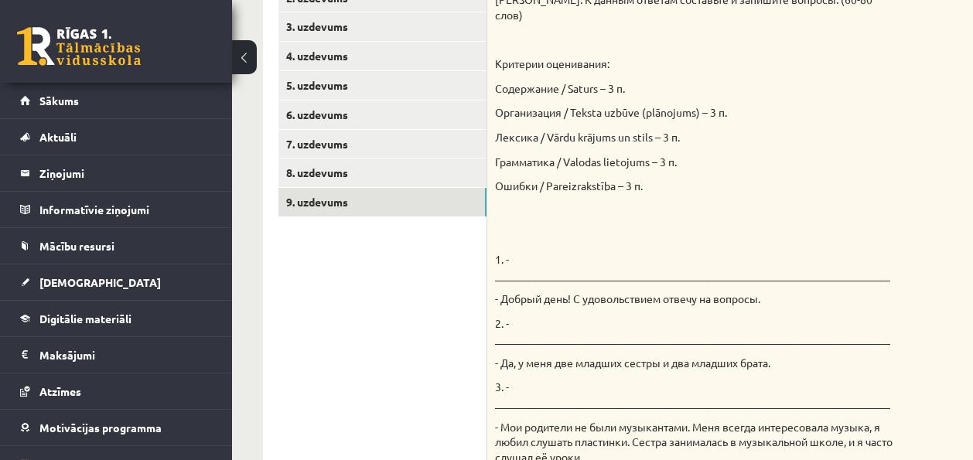
scroll to position [26, 0]
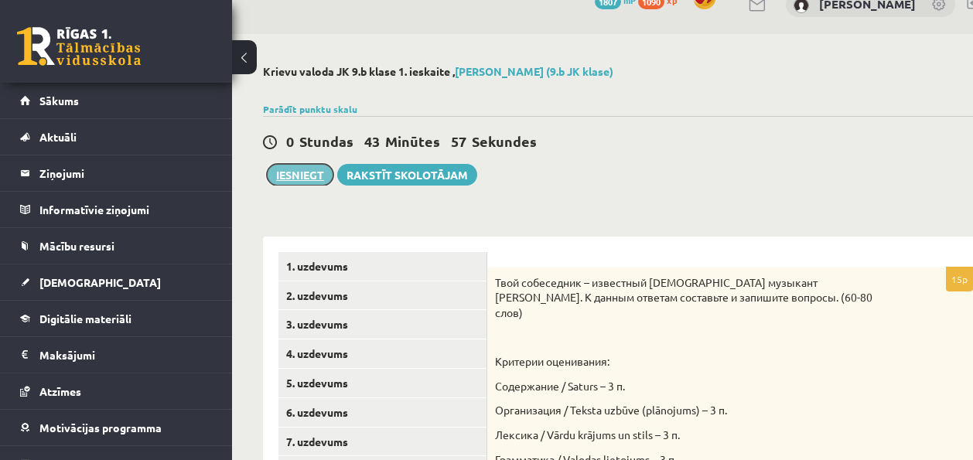
click at [296, 178] on button "Iesniegt" at bounding box center [300, 175] width 66 height 22
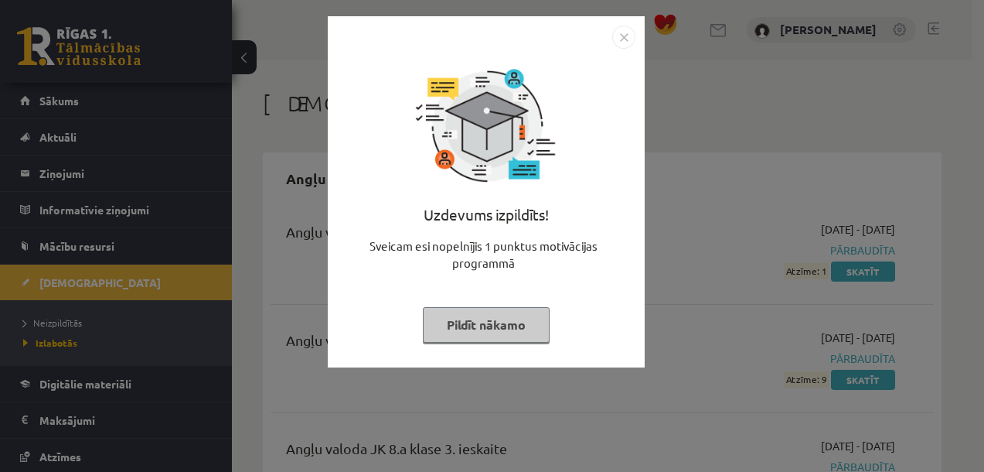
click at [625, 38] on img "Close" at bounding box center [623, 37] width 23 height 23
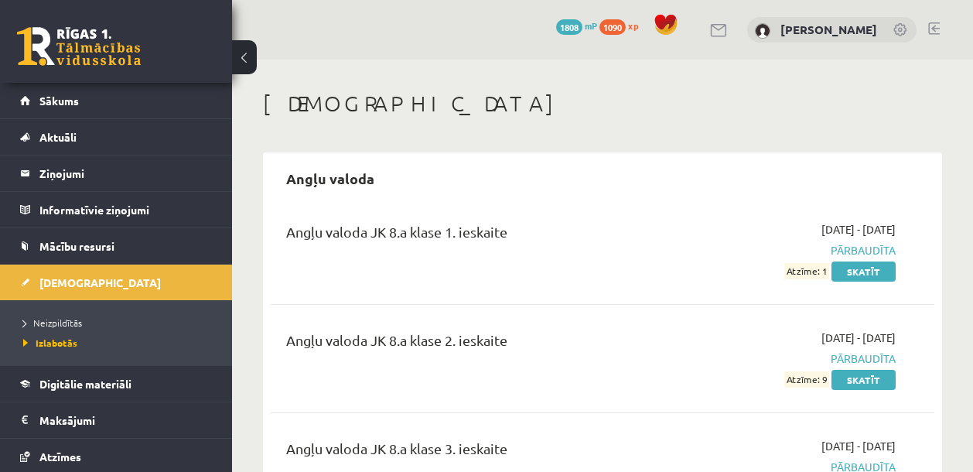
click at [663, 96] on h1 "[DEMOGRAPHIC_DATA]" at bounding box center [602, 103] width 679 height 26
click at [67, 320] on span "Neizpildītās" at bounding box center [52, 322] width 59 height 12
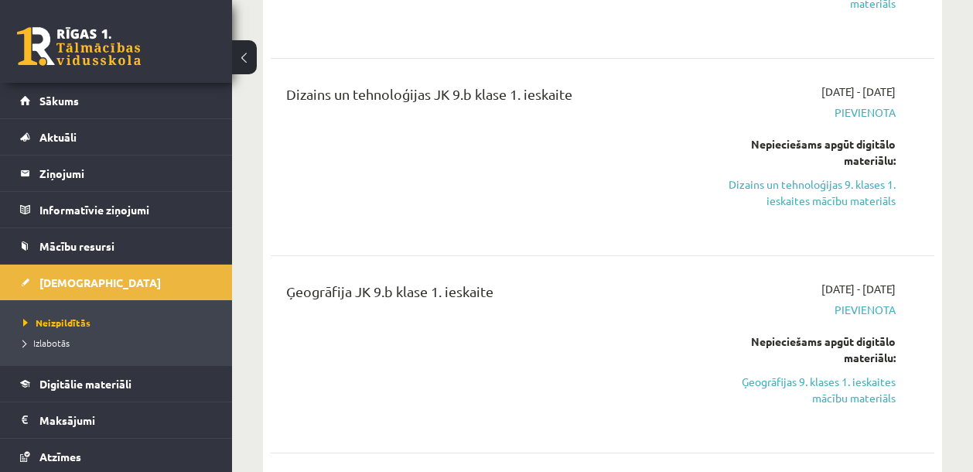
scroll to position [346, 0]
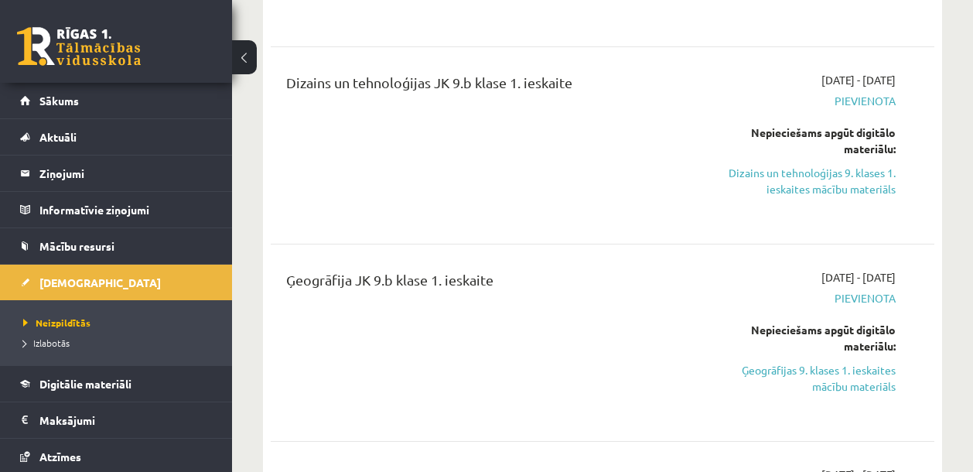
drag, startPoint x: 493, startPoint y: 283, endPoint x: 428, endPoint y: 275, distance: 65.4
click at [428, 275] on div "Ģeogrāfija JK 9.b klase 1. ieskaite" at bounding box center [485, 283] width 398 height 29
click at [505, 283] on div "Ģeogrāfija JK 9.b klase 1. ieskaite" at bounding box center [485, 283] width 398 height 29
click at [502, 285] on div "Ģeogrāfija JK 9.b klase 1. ieskaite" at bounding box center [485, 283] width 398 height 29
drag, startPoint x: 502, startPoint y: 281, endPoint x: 431, endPoint y: 284, distance: 70.4
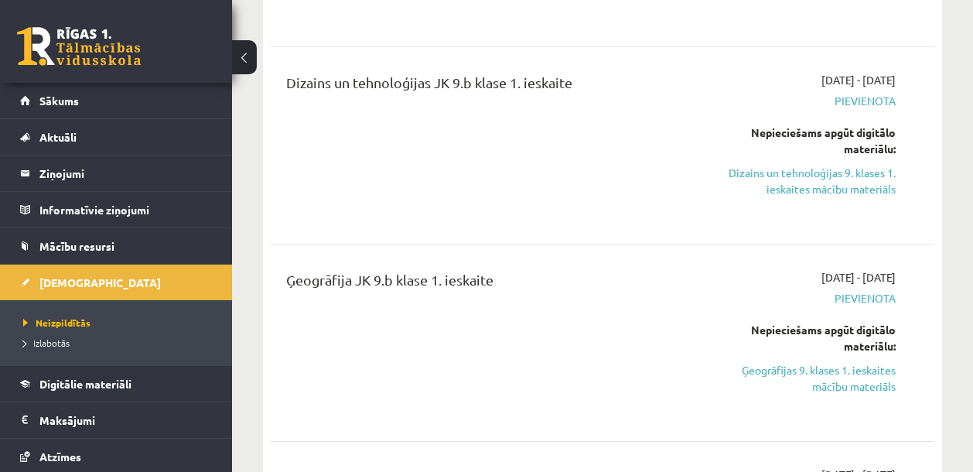
click at [431, 284] on div "Ģeogrāfija JK 9.b klase 1. ieskaite" at bounding box center [485, 283] width 398 height 29
click at [595, 275] on div "Ģeogrāfija JK 9.b klase 1. ieskaite" at bounding box center [485, 283] width 398 height 29
click at [518, 275] on div "Ģeogrāfija JK 9.b klase 1. ieskaite" at bounding box center [485, 283] width 398 height 29
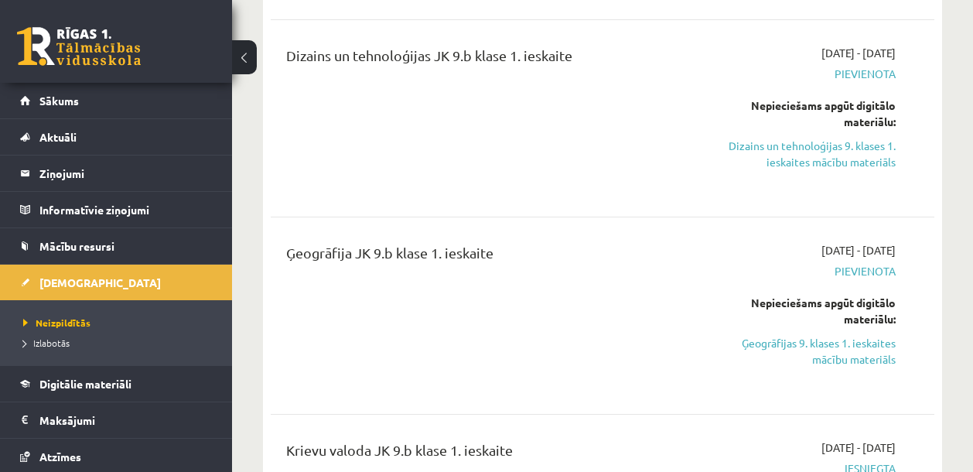
scroll to position [394, 0]
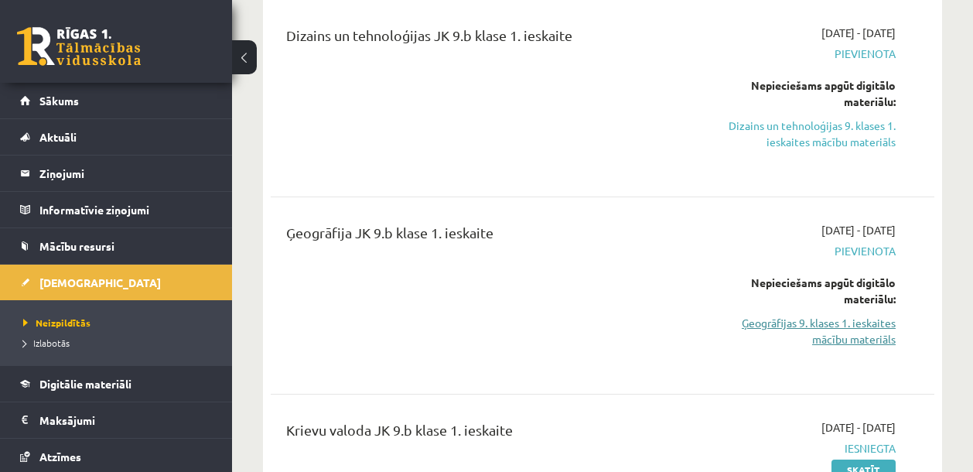
click at [844, 335] on link "Ģeogrāfijas 9. klases 1. ieskaites mācību materiāls" at bounding box center [801, 331] width 188 height 32
